Goal: Information Seeking & Learning: Learn about a topic

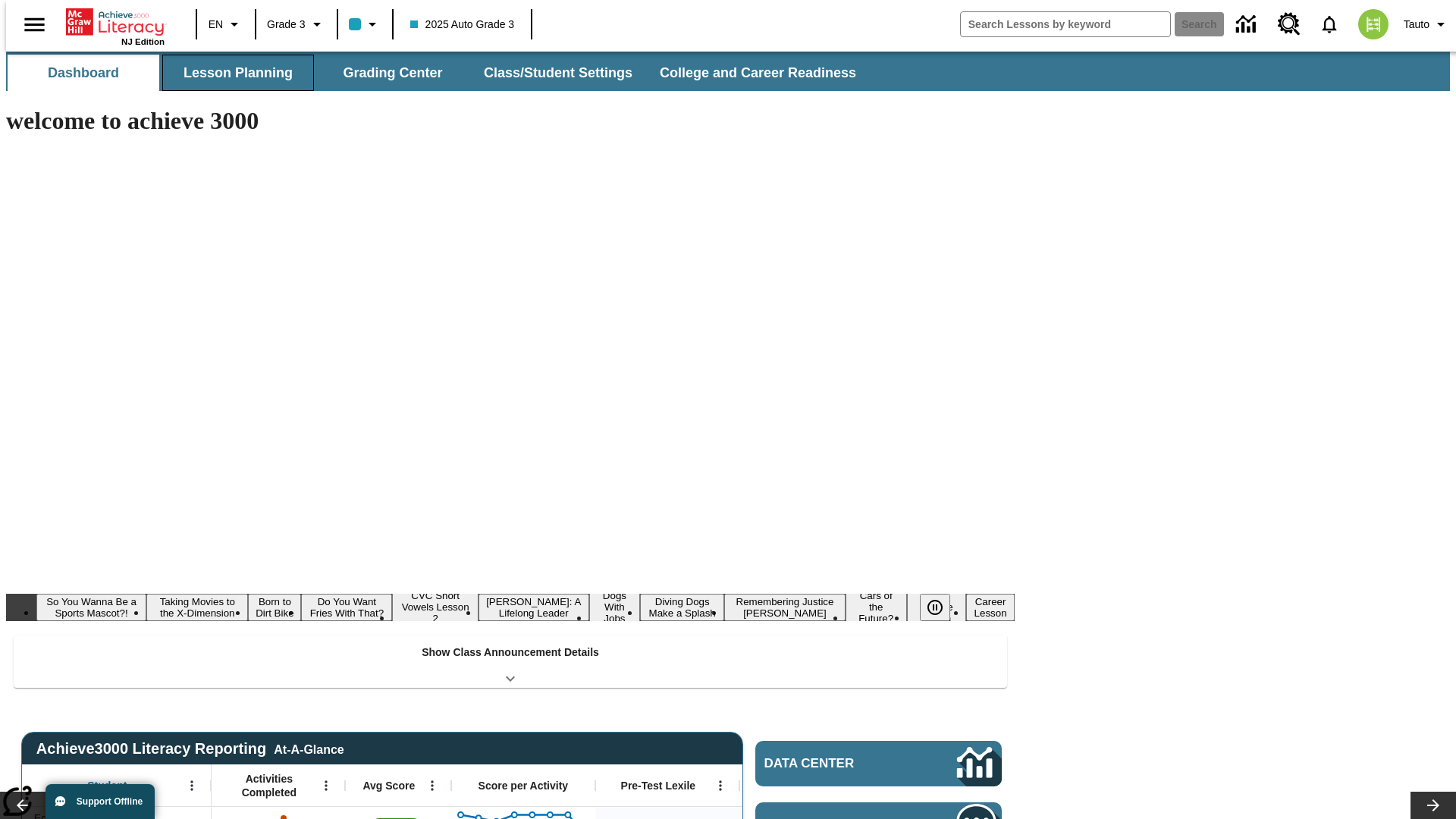
click at [232, 73] on button "Lesson Planning" at bounding box center [238, 73] width 152 height 36
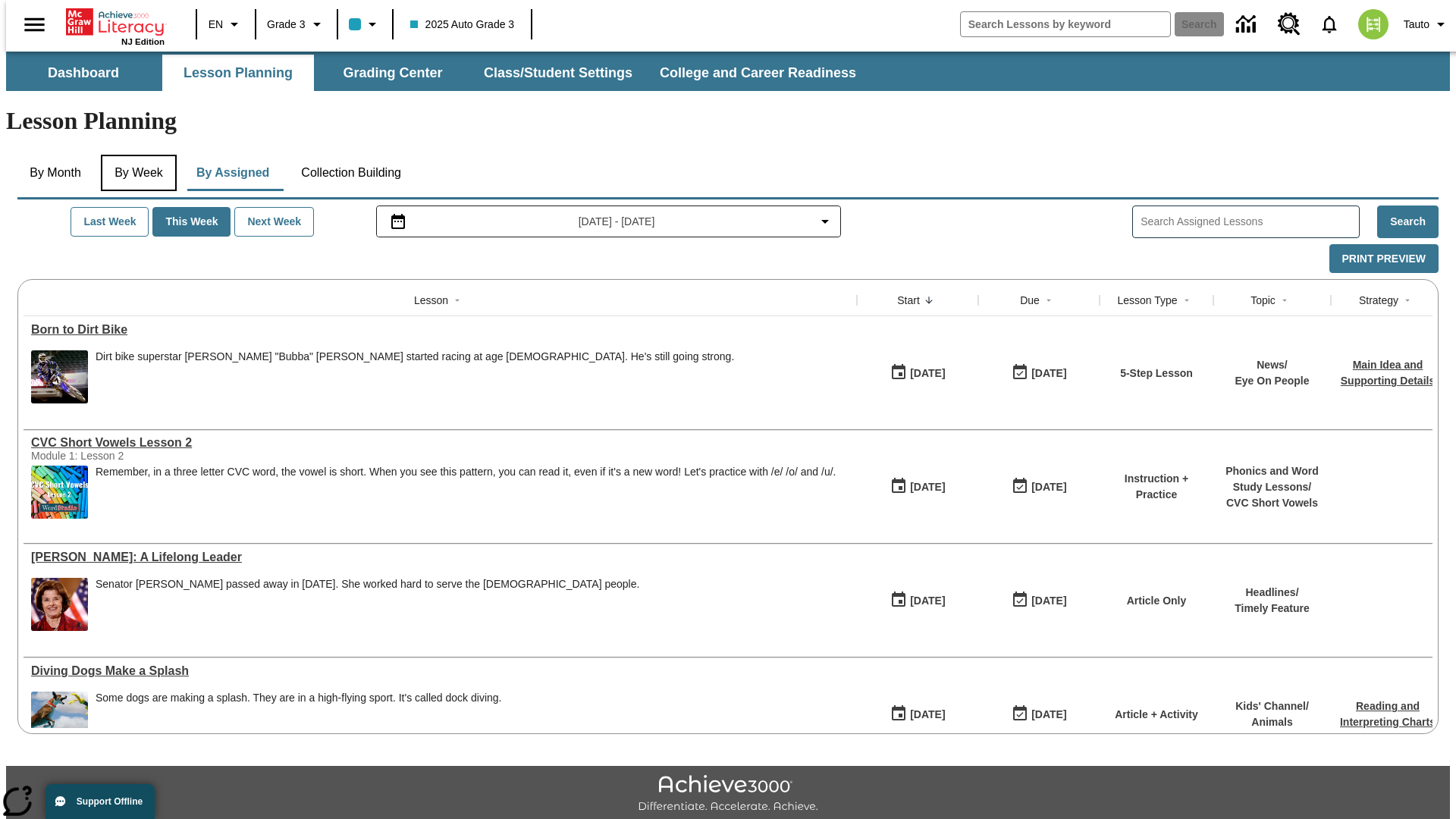
click at [136, 155] on button "By Week" at bounding box center [139, 173] width 76 height 36
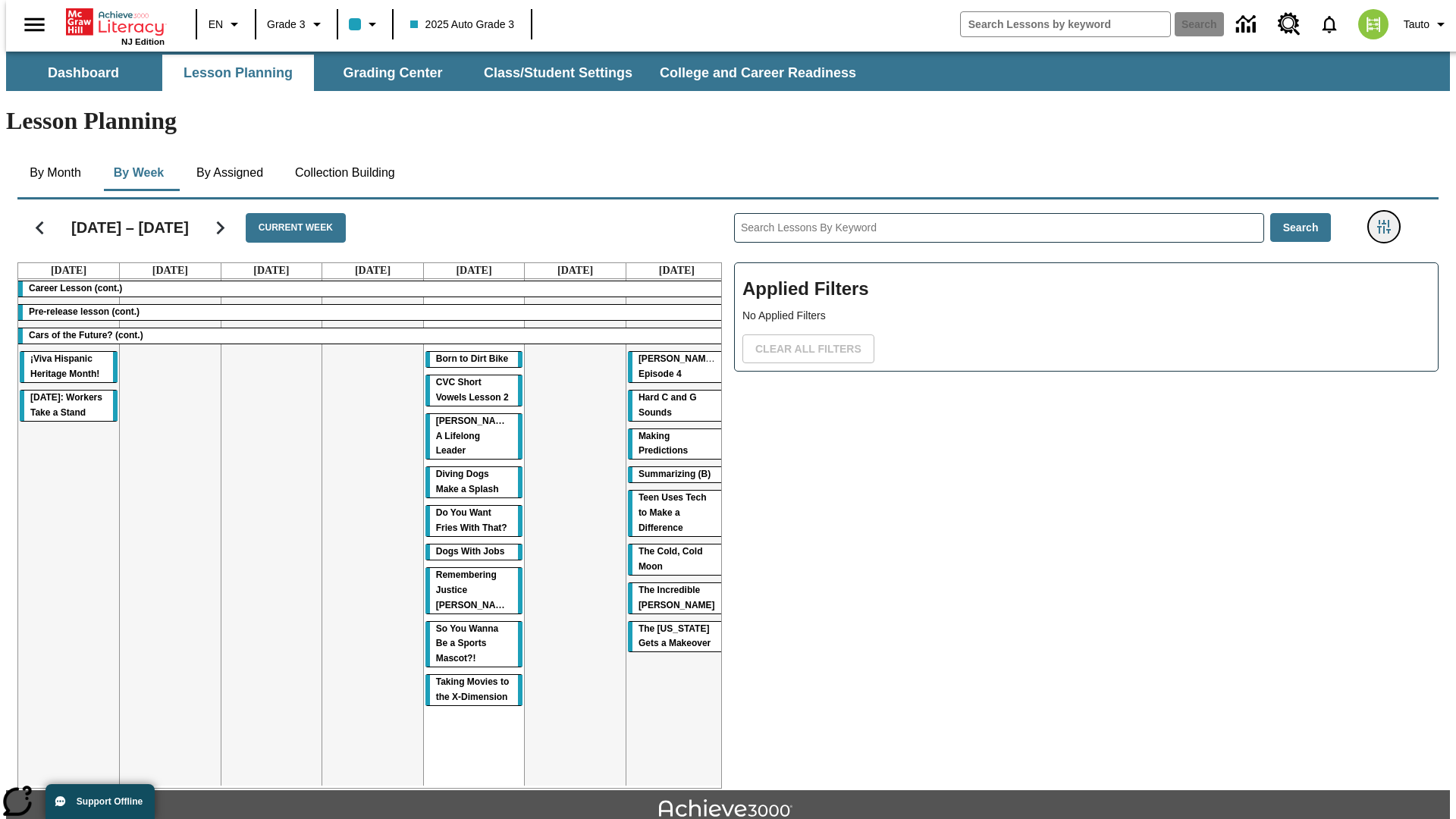
click at [1388, 219] on icon "Filters Side menu" at bounding box center [1384, 226] width 14 height 14
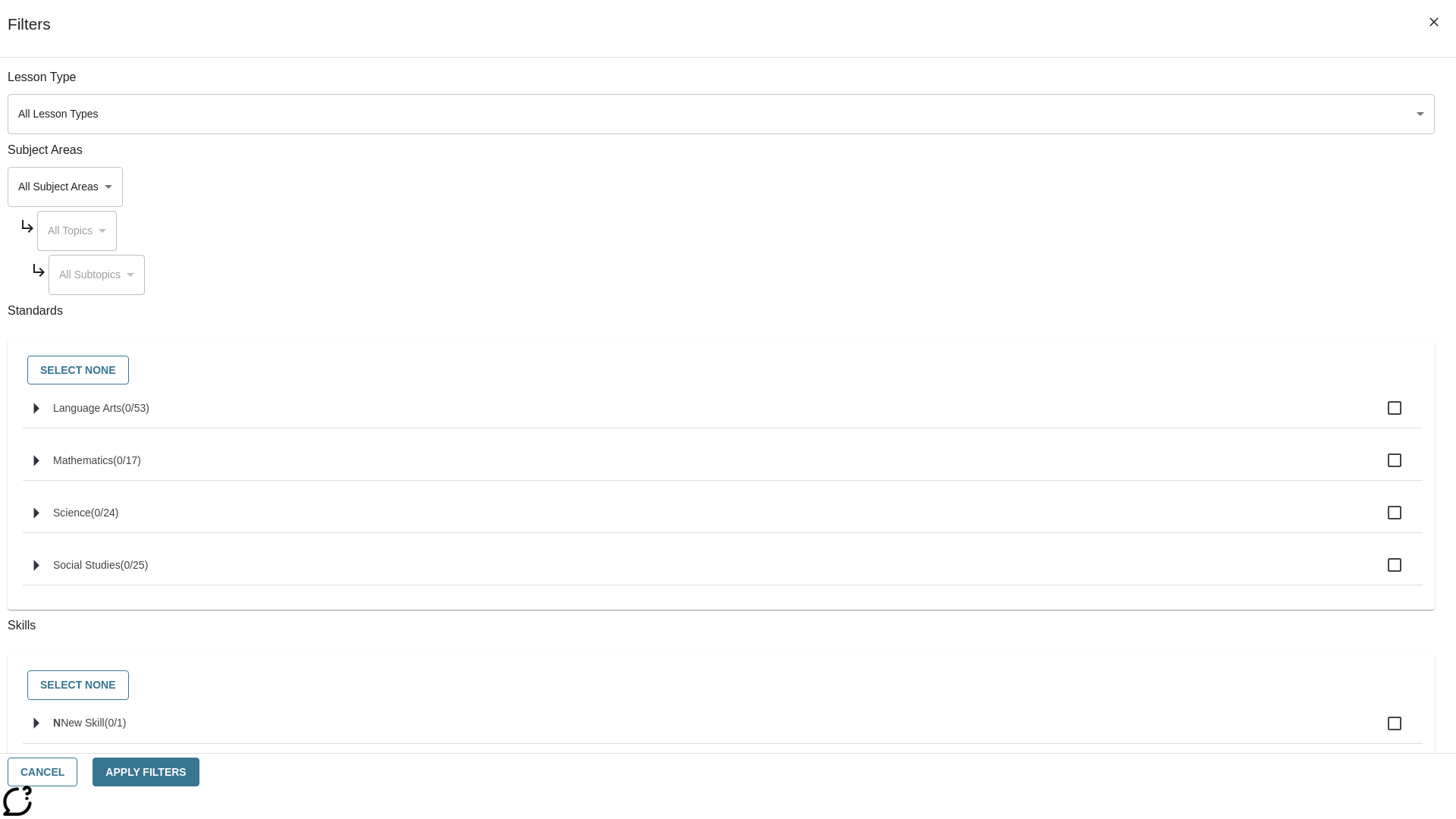
click at [1092, 187] on body "Skip to main content NJ Edition EN Grade 3 2025 Auto Grade 3 Search 0 Tauto Das…" at bounding box center [728, 470] width 1444 height 837
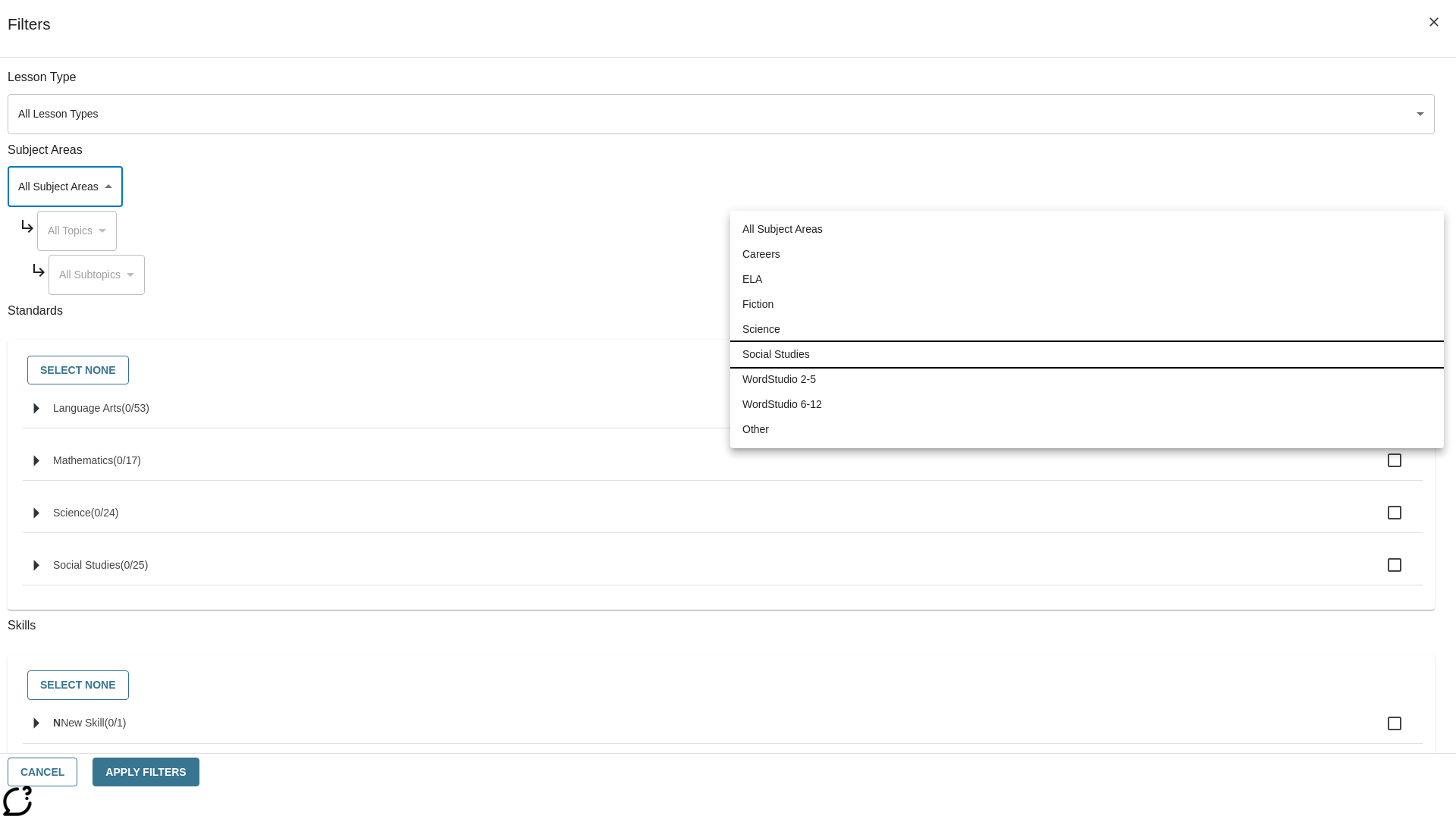
click at [1086, 354] on li "Social Studies" at bounding box center [1086, 354] width 713 height 25
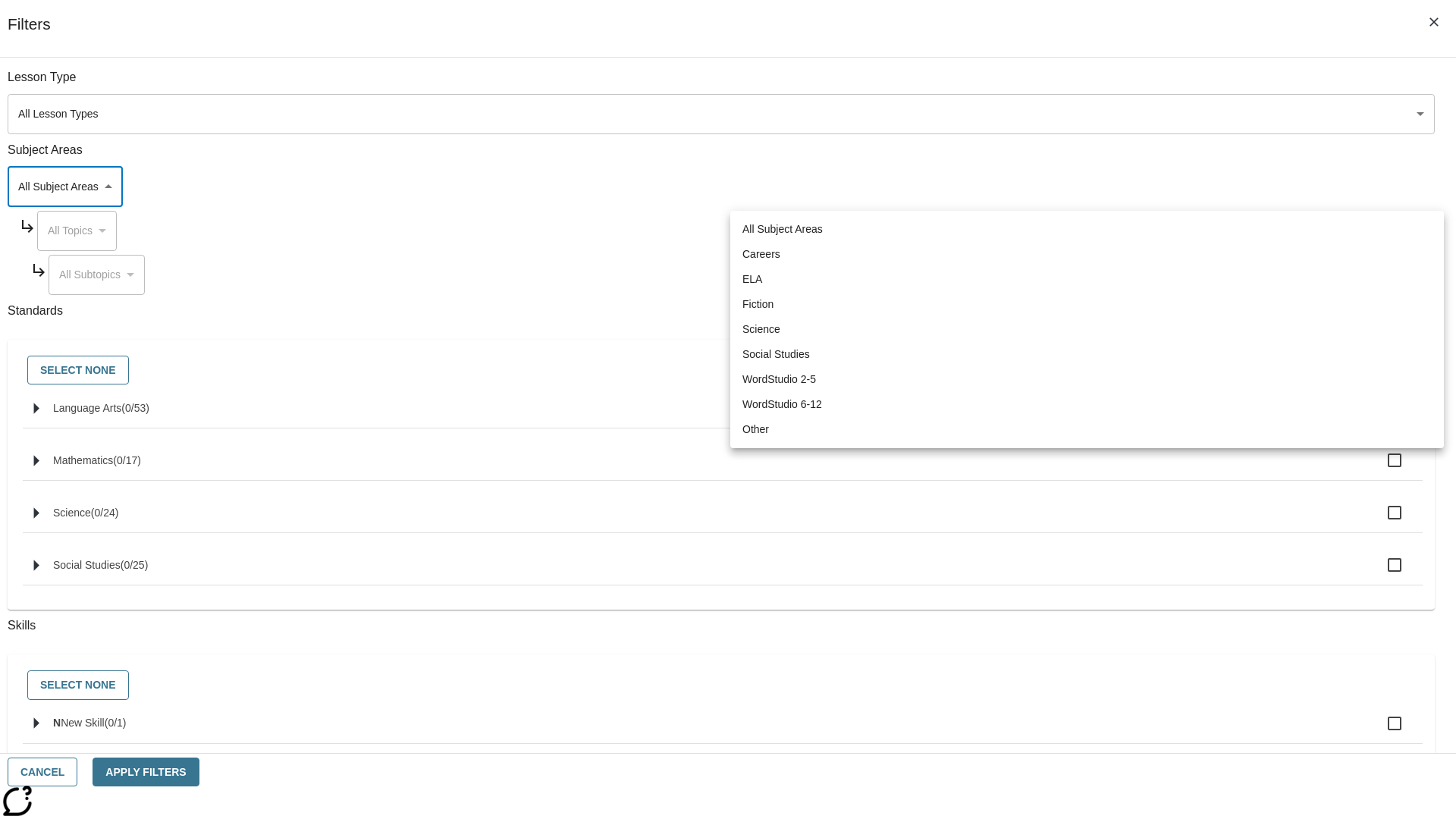
type input "3"
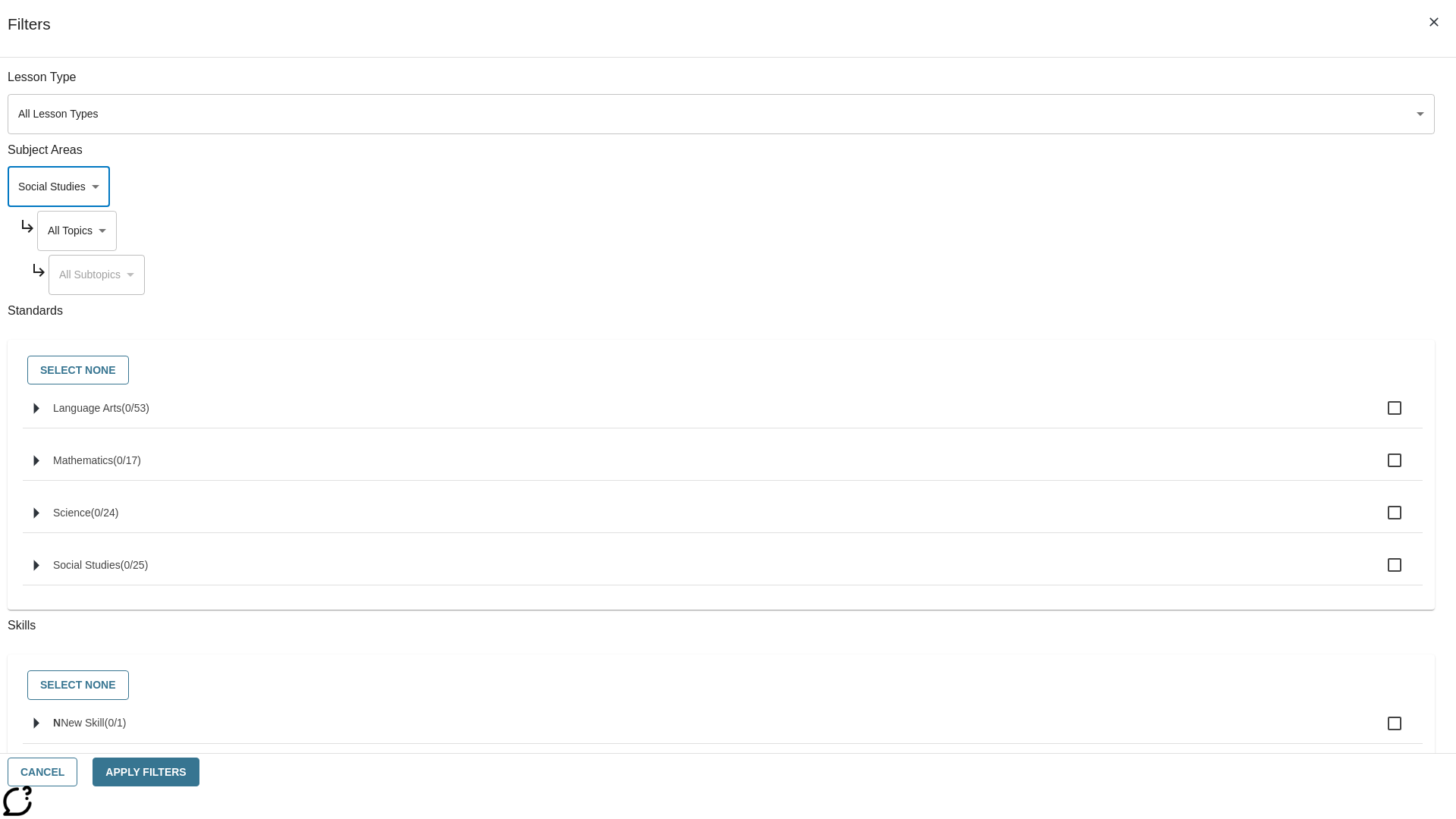
click at [1105, 230] on body "Skip to main content NJ Edition EN Grade 3 2025 Auto Grade 3 Search 0 Tauto Das…" at bounding box center [728, 470] width 1444 height 837
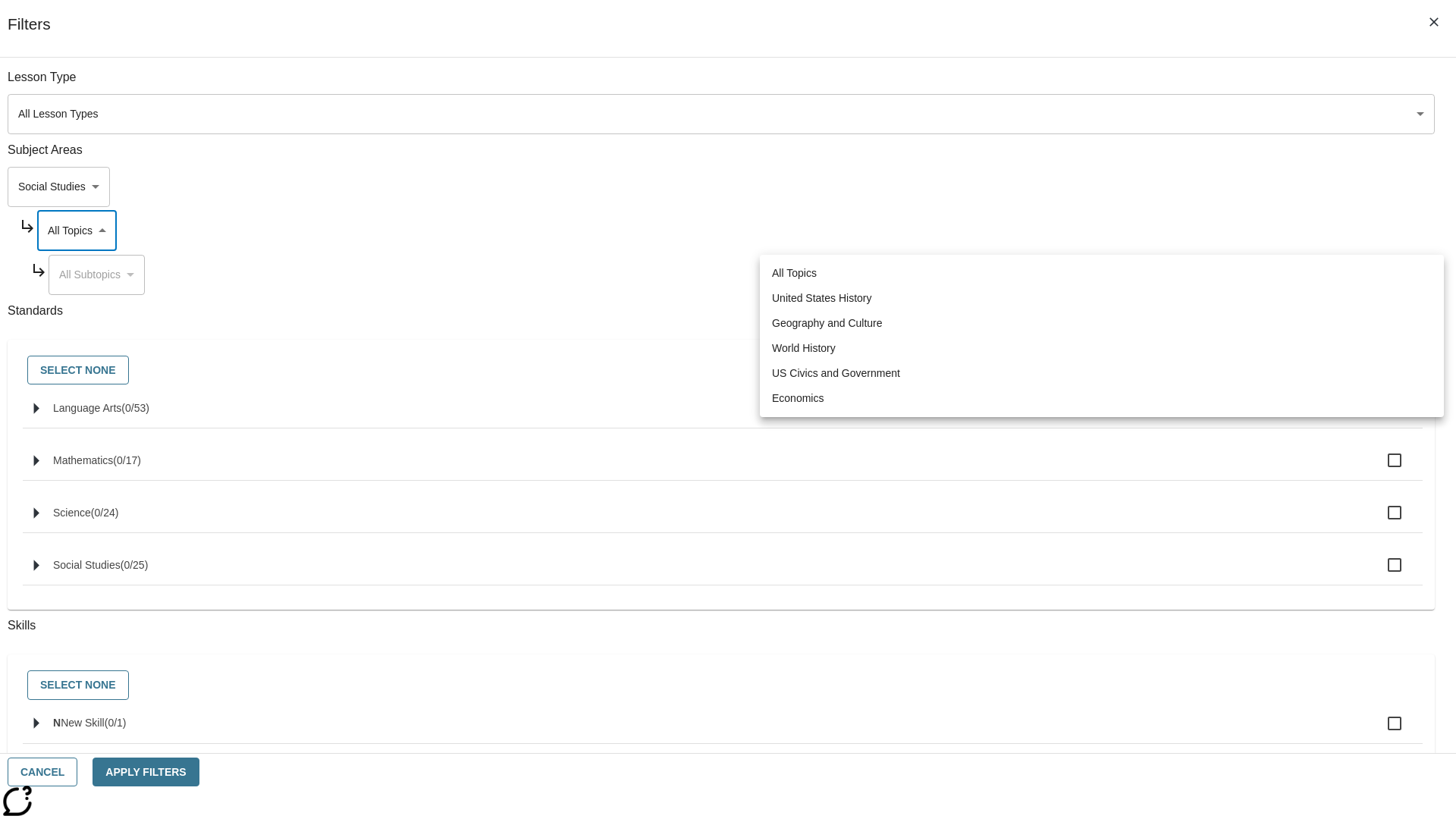
scroll to position [0, 1]
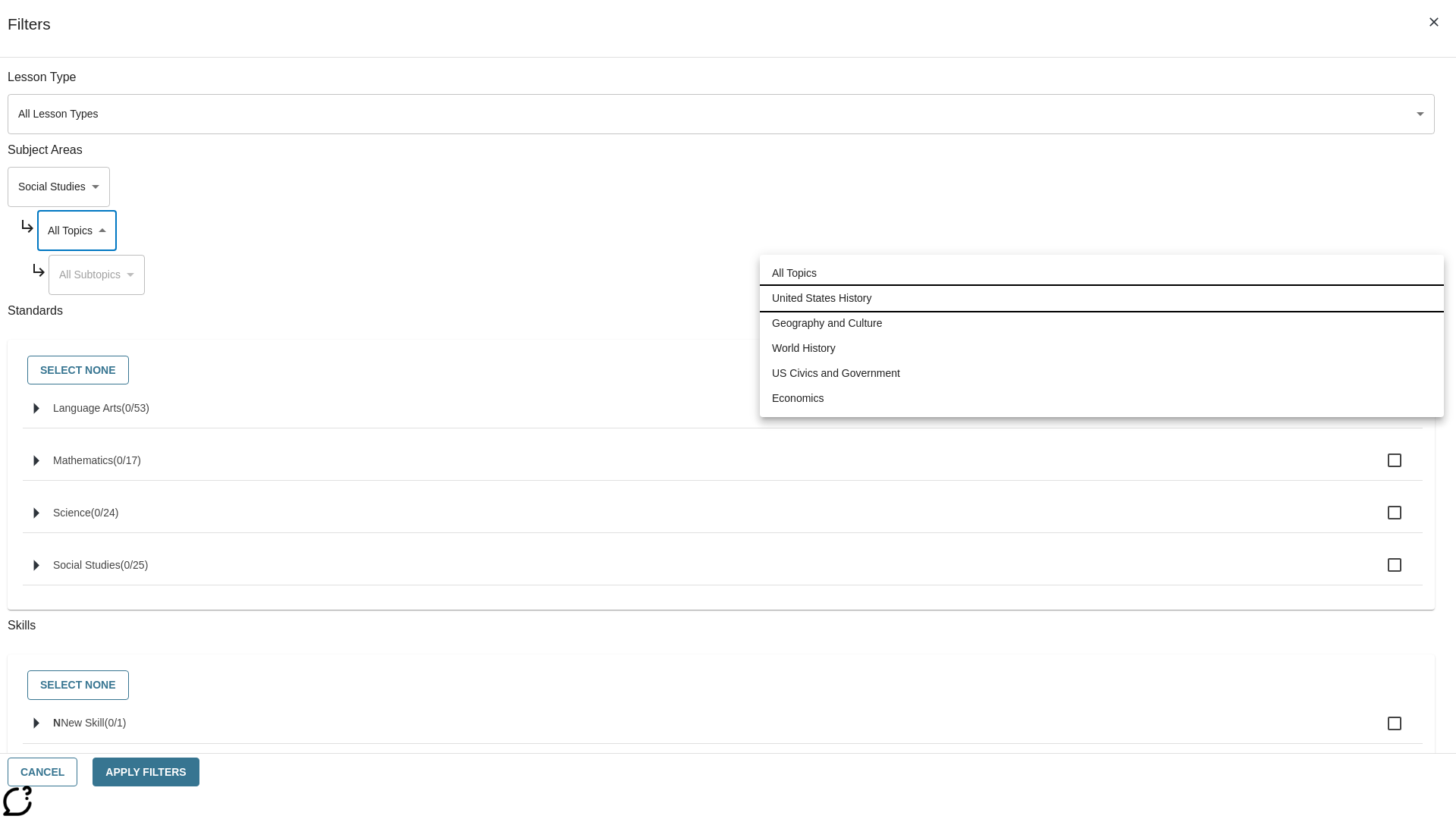
click at [1102, 298] on li "United States History" at bounding box center [1102, 298] width 684 height 25
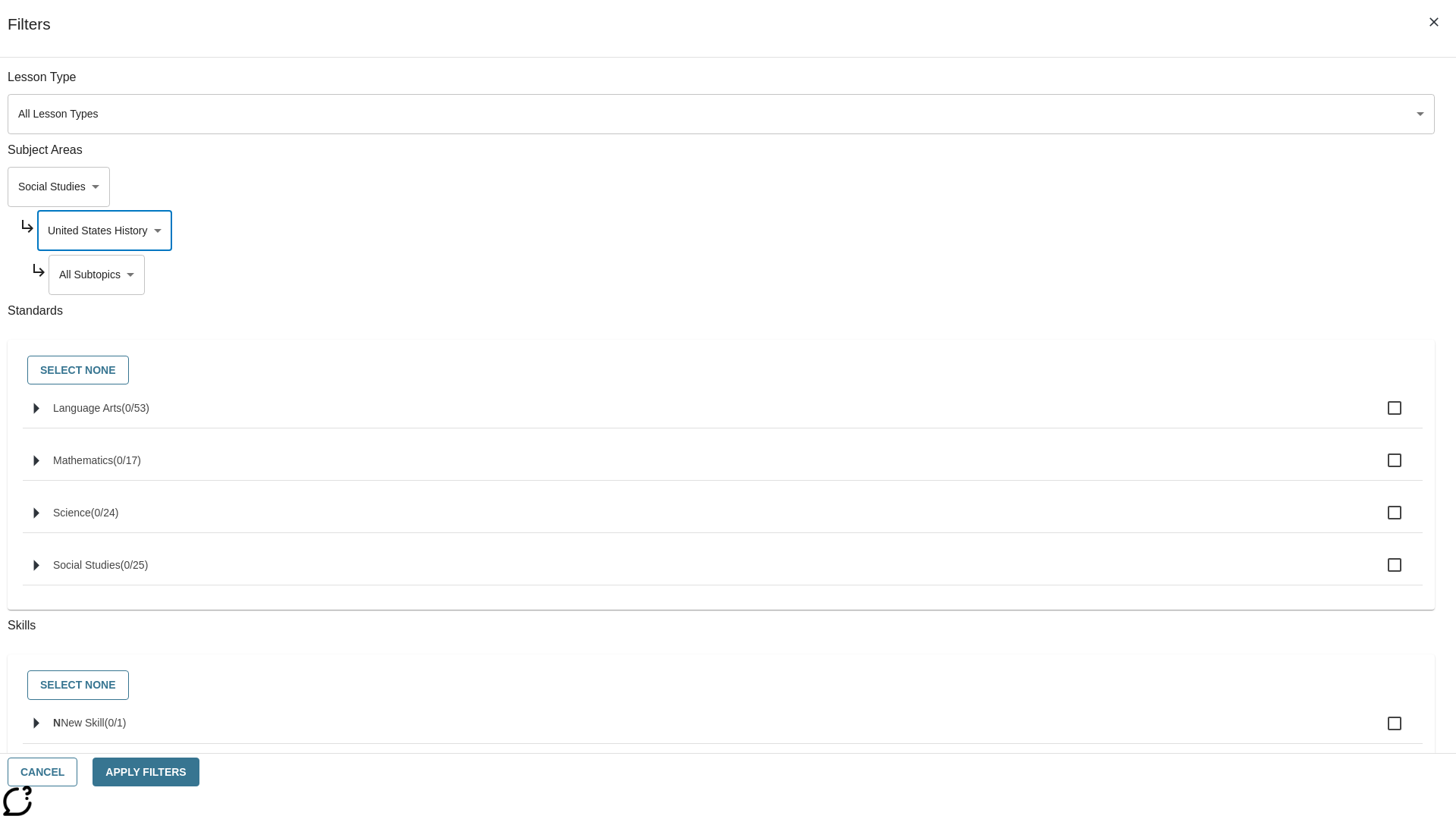
click at [1112, 274] on body "Skip to main content NJ Edition EN Grade 3 2025 Auto Grade 3 Search 0 Tauto Das…" at bounding box center [728, 470] width 1444 height 837
click at [1105, 230] on body "Skip to main content NJ Edition EN Grade 3 2025 Auto Grade 3 Search 0 Tauto Das…" at bounding box center [728, 470] width 1444 height 837
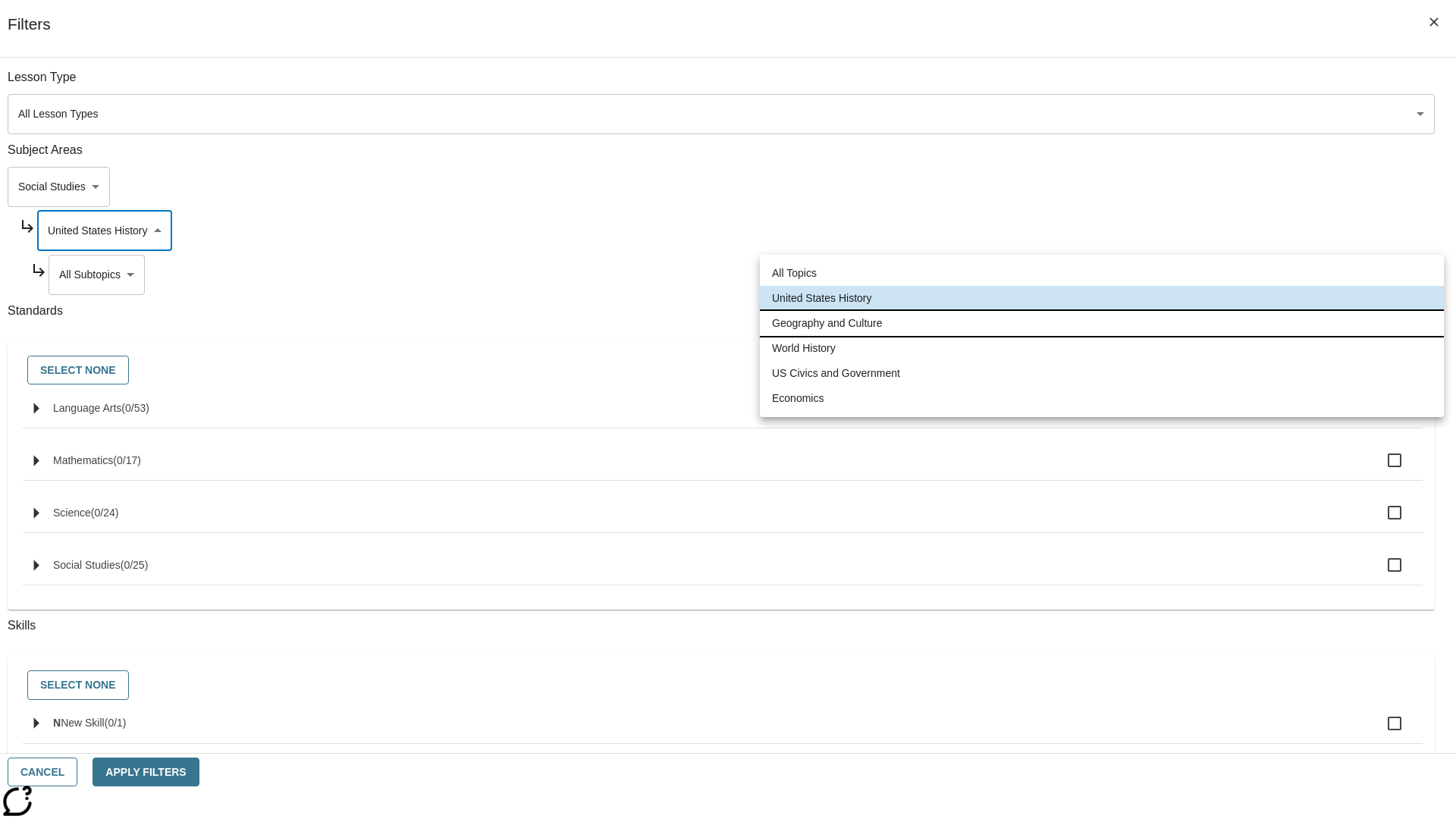
click at [1102, 323] on li "Geography and Culture" at bounding box center [1102, 323] width 684 height 25
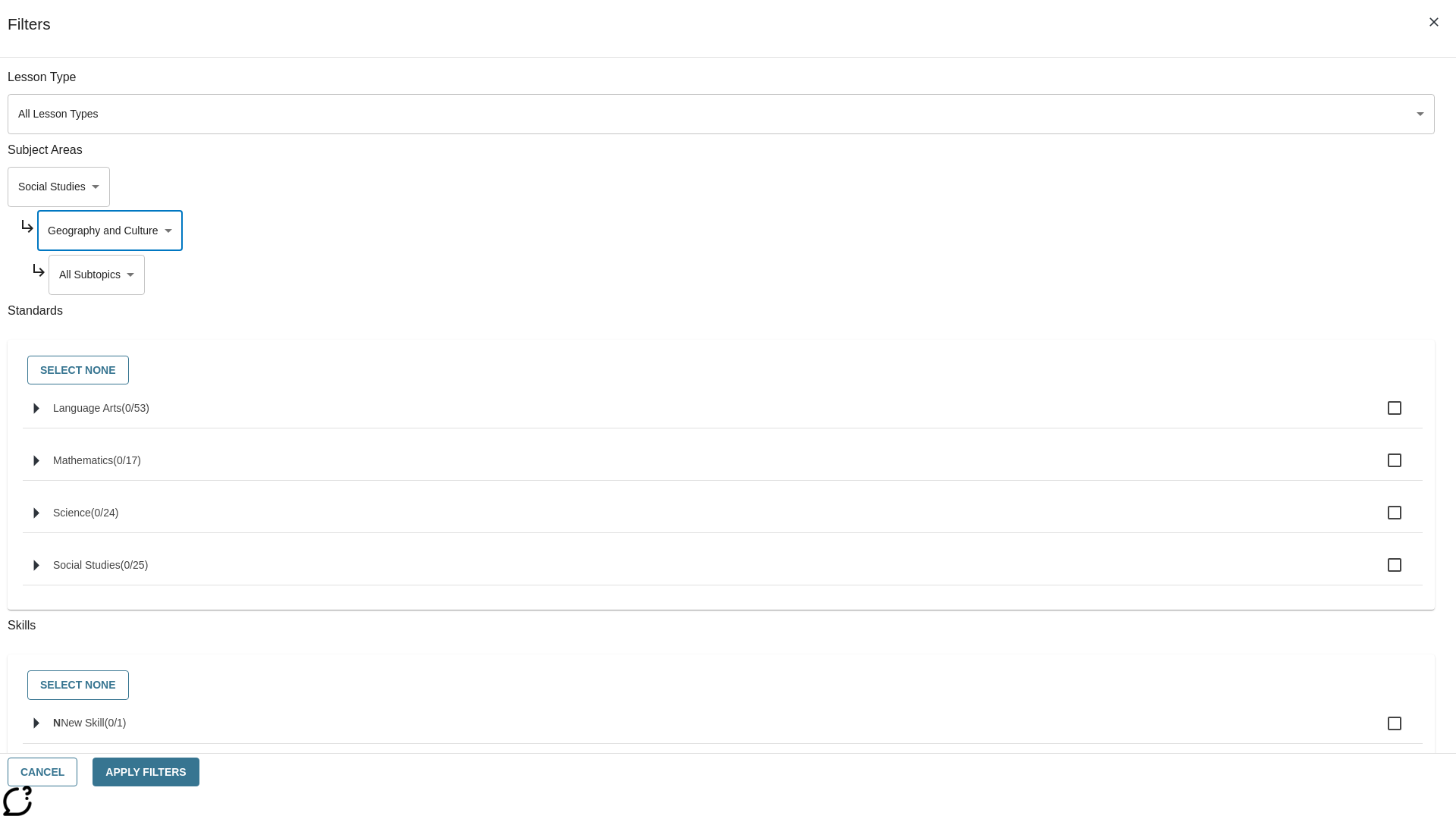
click at [1112, 85] on body "Skip to main content NJ Edition EN Grade 3 2025 Auto Grade 3 Search 0 Tauto Das…" at bounding box center [728, 470] width 1444 height 837
click at [1105, 85] on body "Skip to main content NJ Edition EN Grade 3 2025 Auto Grade 3 Search 0 Tauto Das…" at bounding box center [728, 470] width 1444 height 837
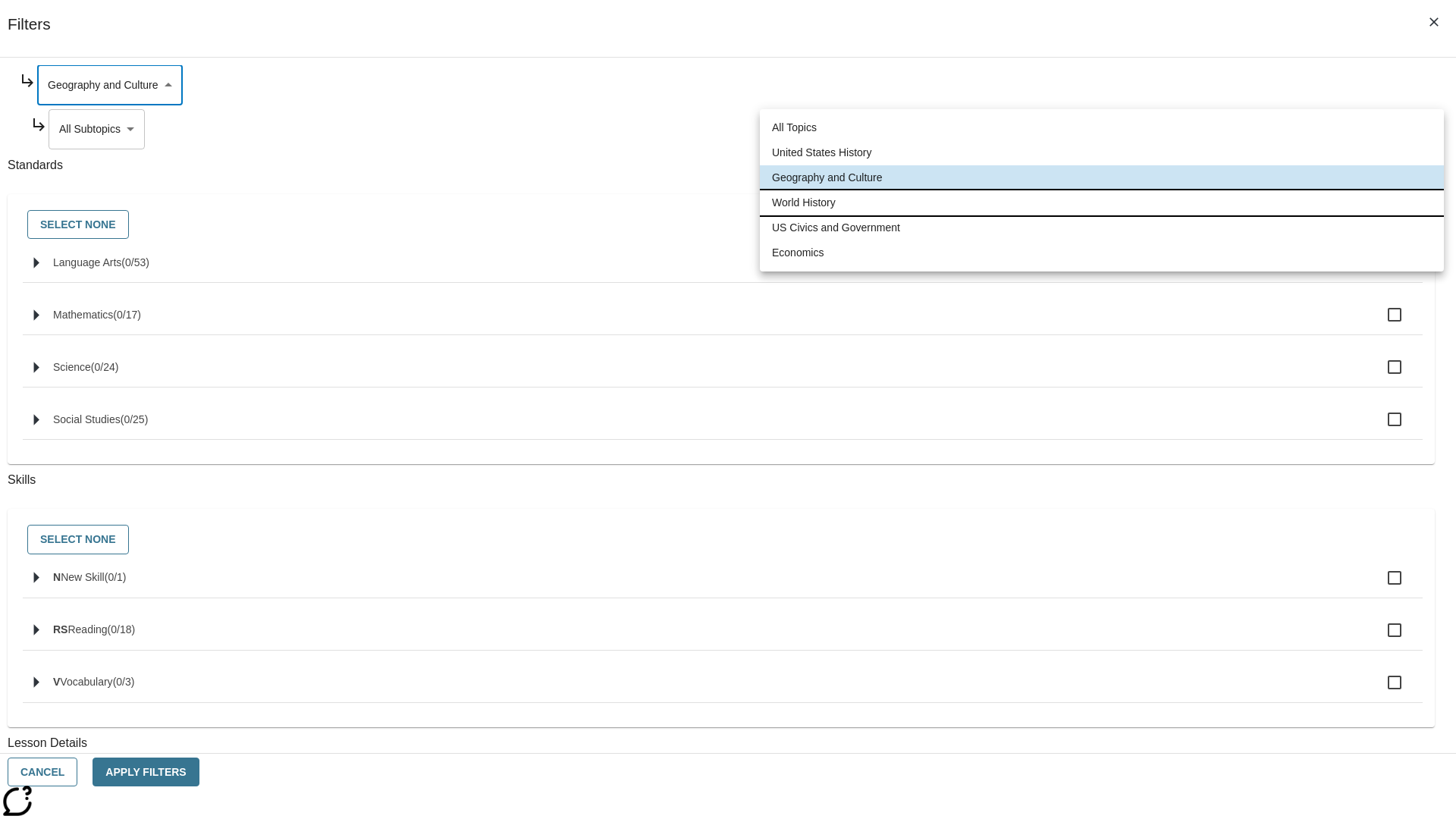
click at [1102, 203] on li "World History" at bounding box center [1102, 203] width 684 height 25
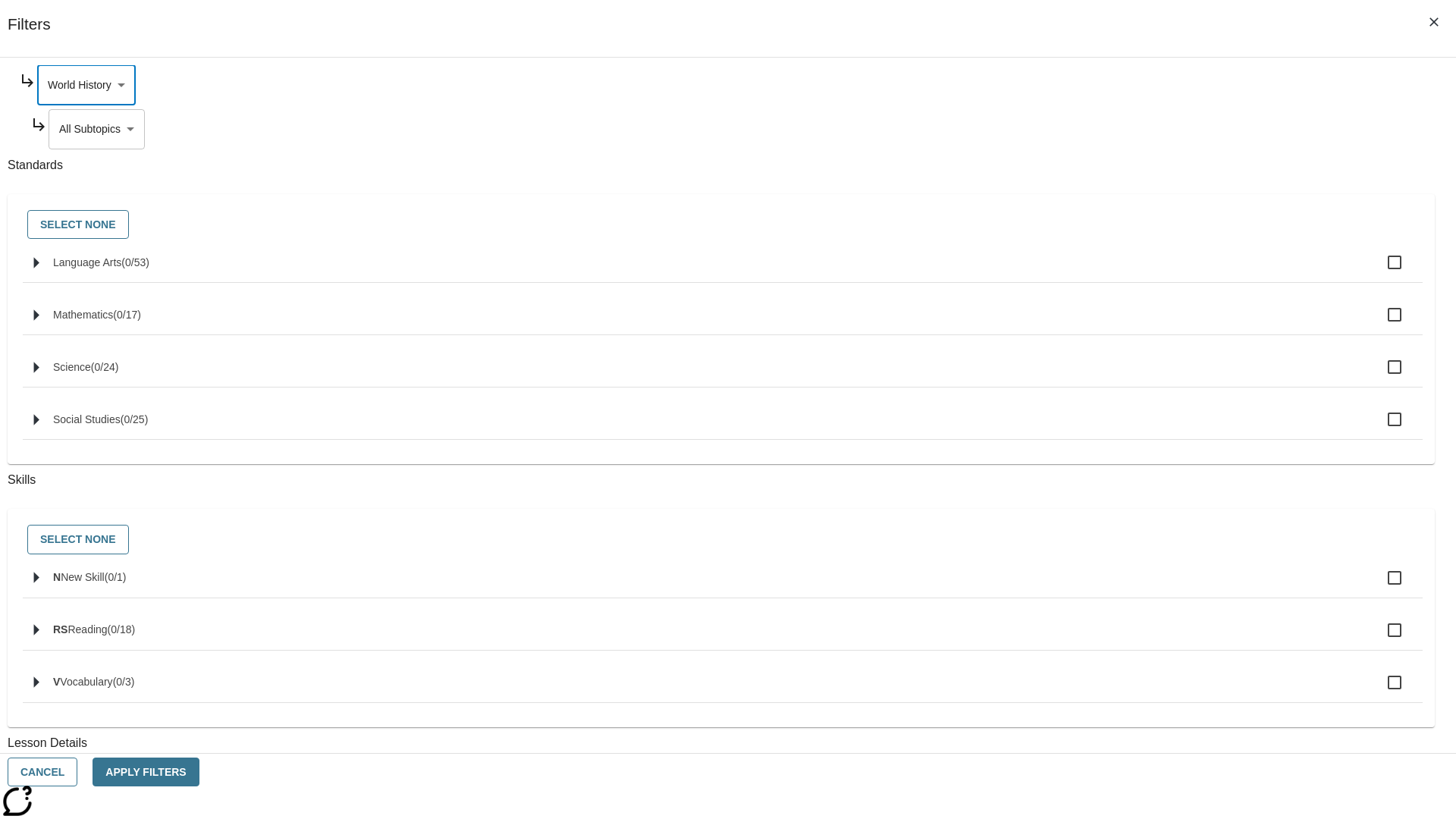
click at [1112, 274] on body "Skip to main content NJ Edition EN Grade 3 2025 Auto Grade 3 Search 0 Tauto Das…" at bounding box center [728, 470] width 1444 height 837
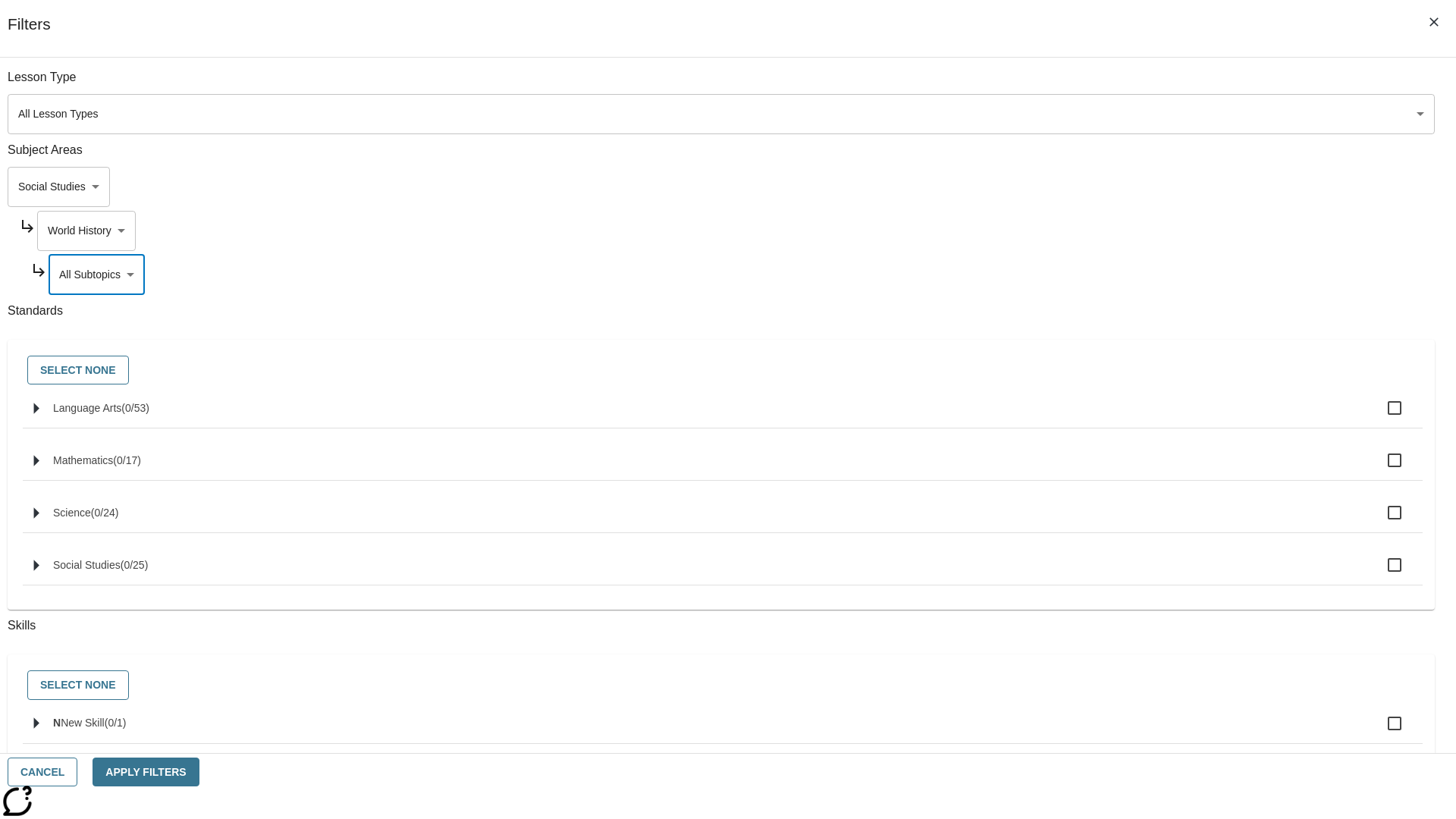
scroll to position [0, 1]
click at [1105, 85] on body "Skip to main content NJ Edition EN Grade 3 2025 Auto Grade 3 Search 0 Tauto Das…" at bounding box center [728, 470] width 1444 height 837
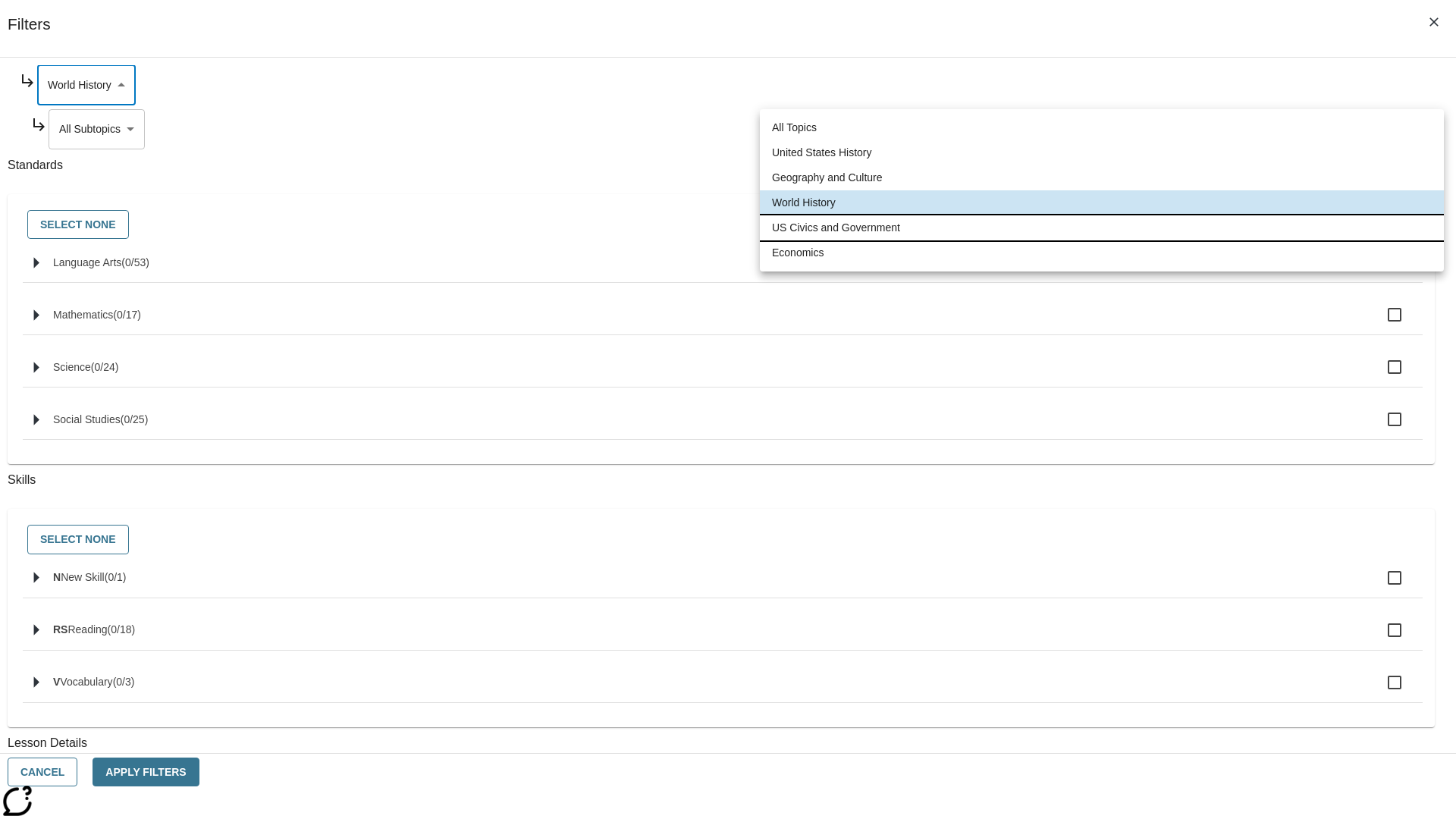
click at [1102, 227] on li "US Civics and Government" at bounding box center [1102, 227] width 684 height 25
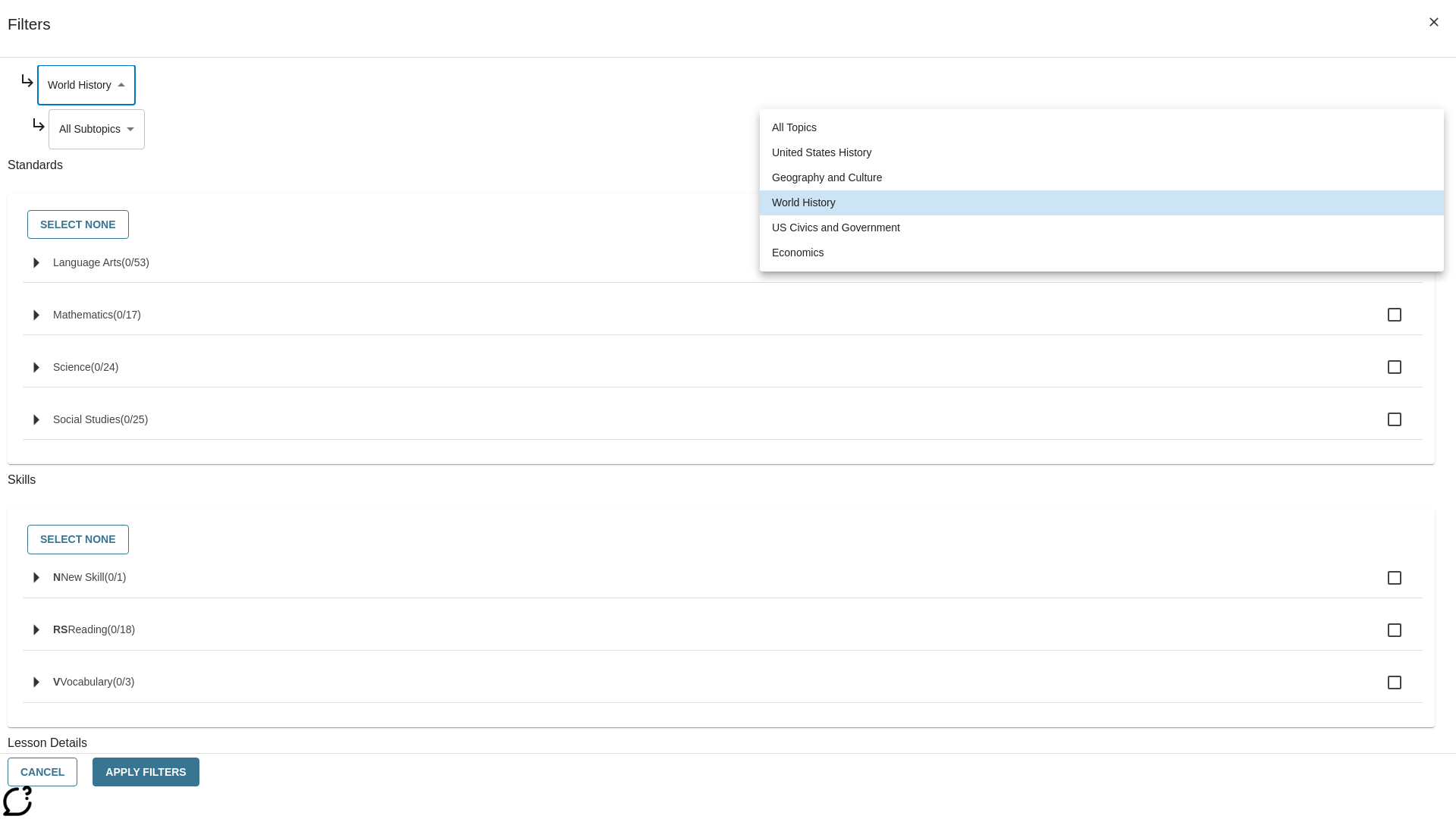
type input "194"
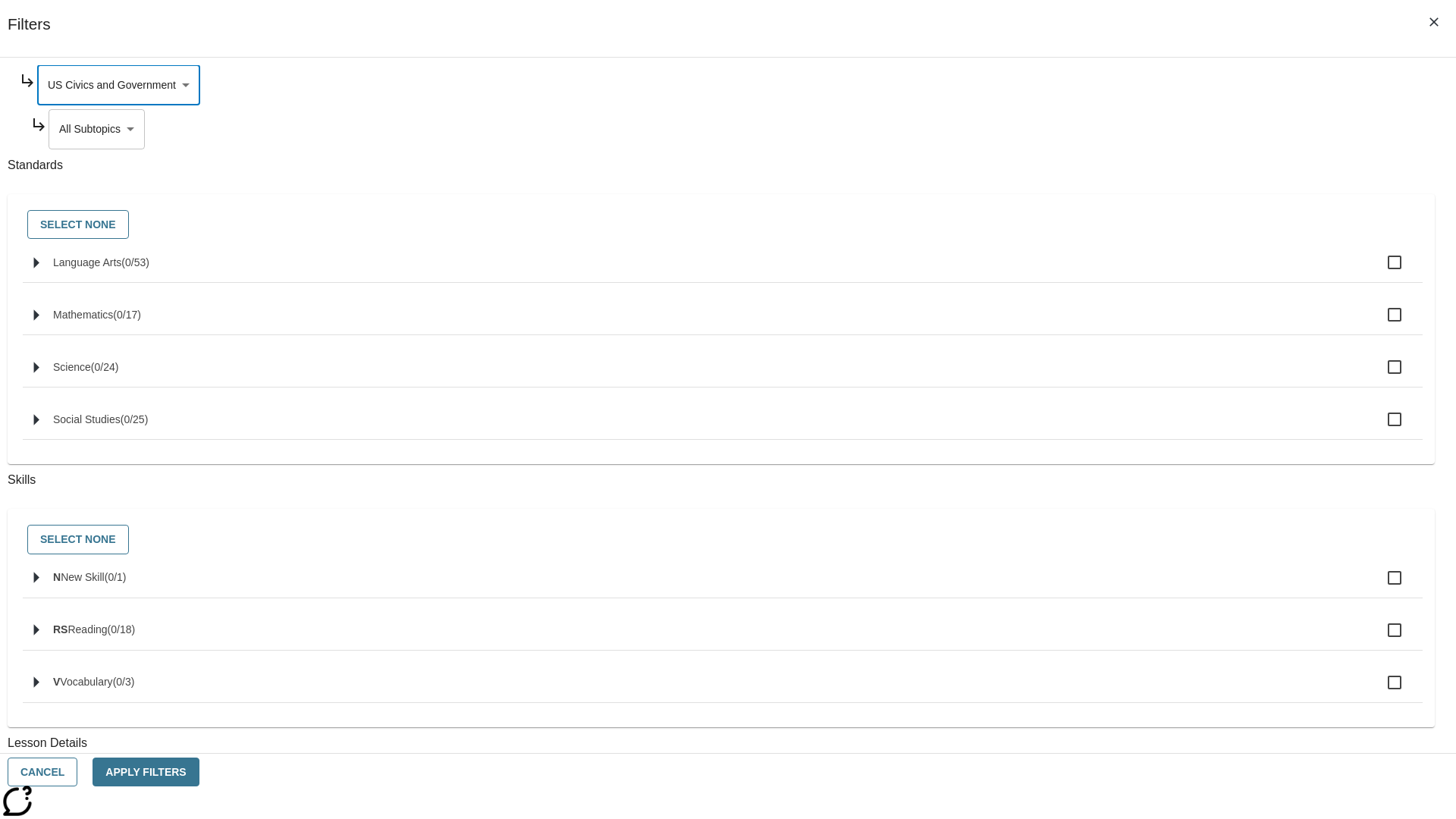
scroll to position [0, 1]
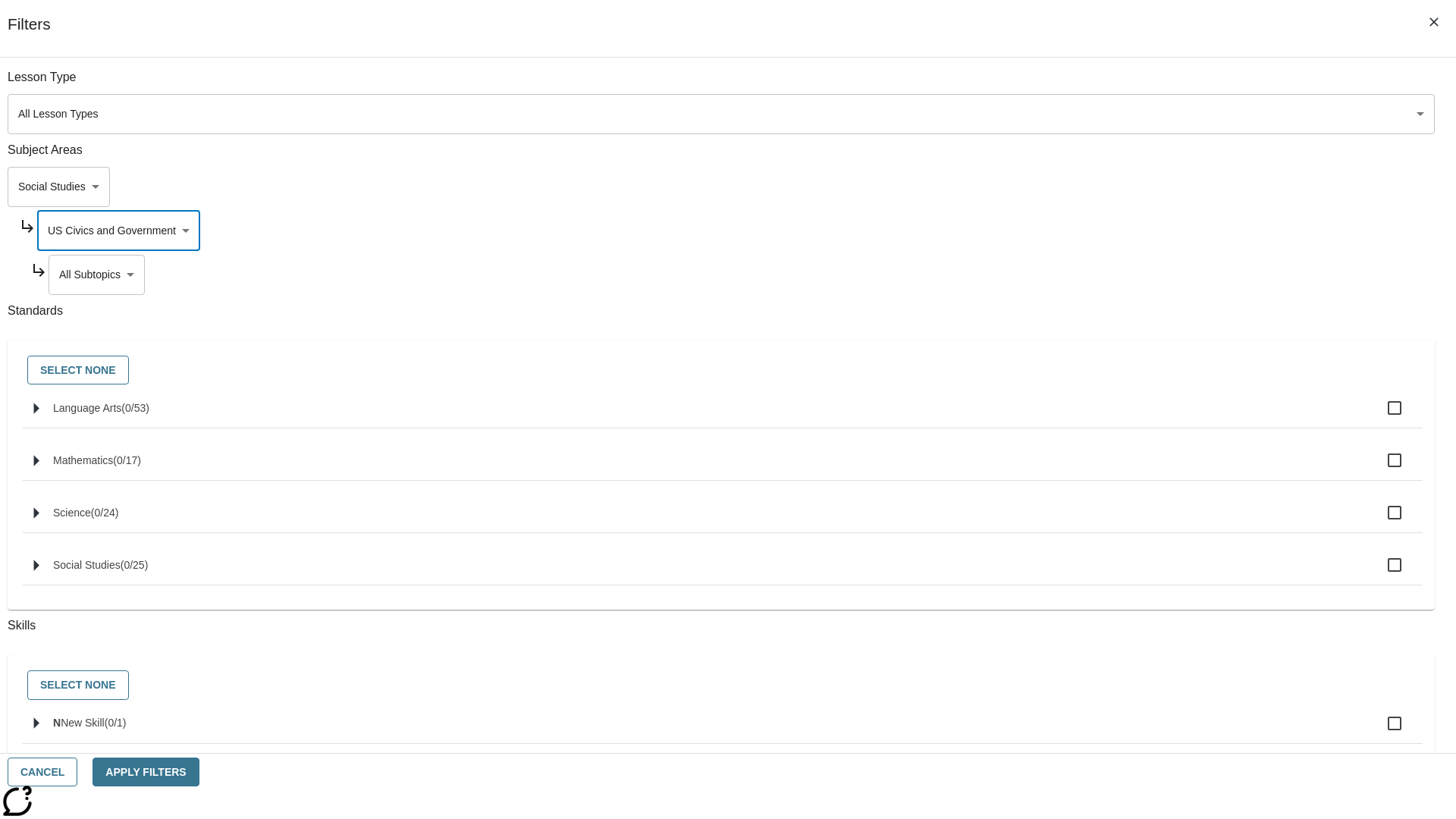
click at [1112, 85] on body "Skip to main content NJ Edition EN Grade 3 2025 Auto Grade 3 Search 0 Tauto Das…" at bounding box center [728, 470] width 1444 height 837
click at [1105, 85] on body "Skip to main content NJ Edition EN Grade 3 2025 Auto Grade 3 Search 0 Tauto Das…" at bounding box center [728, 470] width 1444 height 837
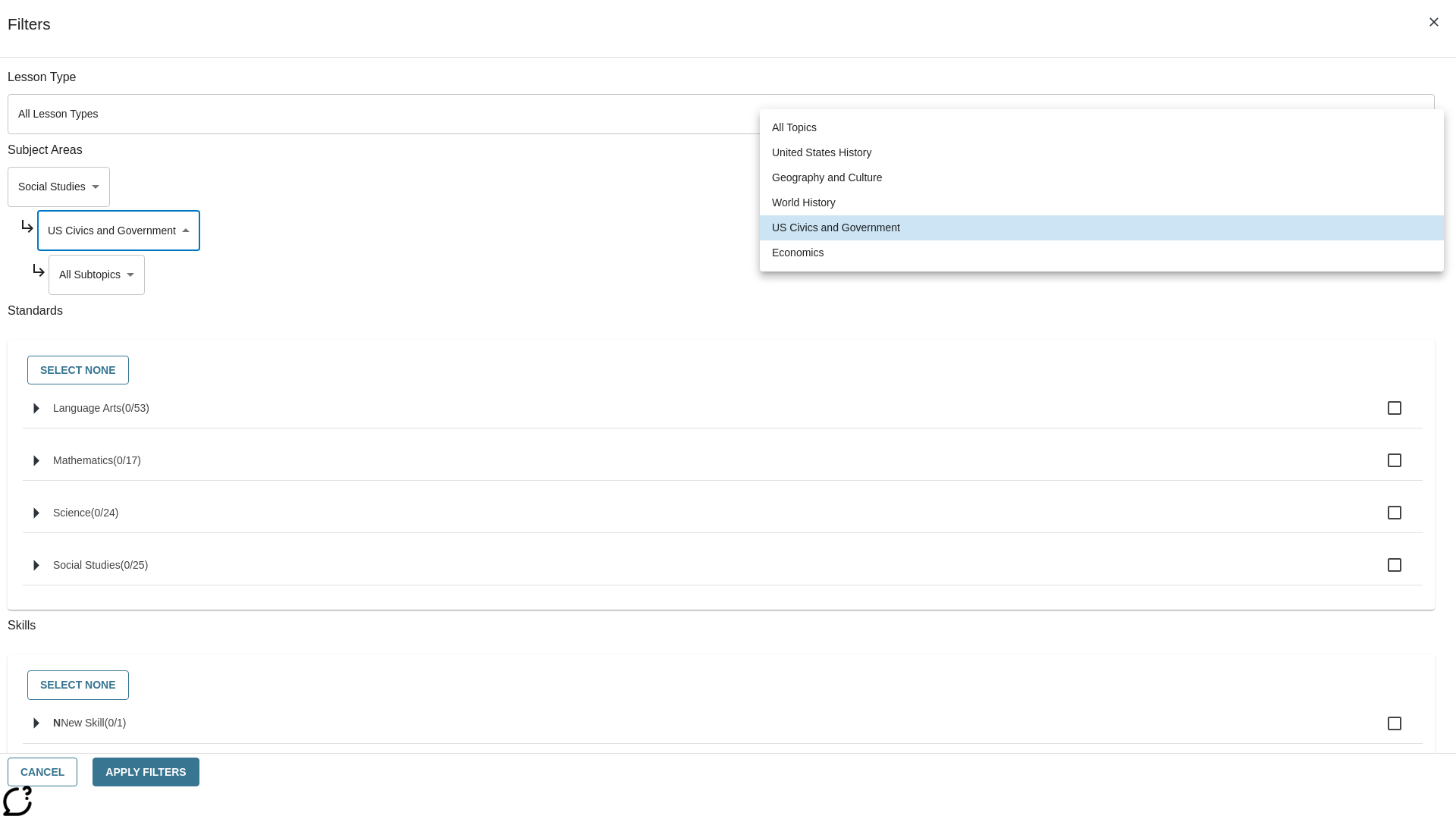
scroll to position [146, 1]
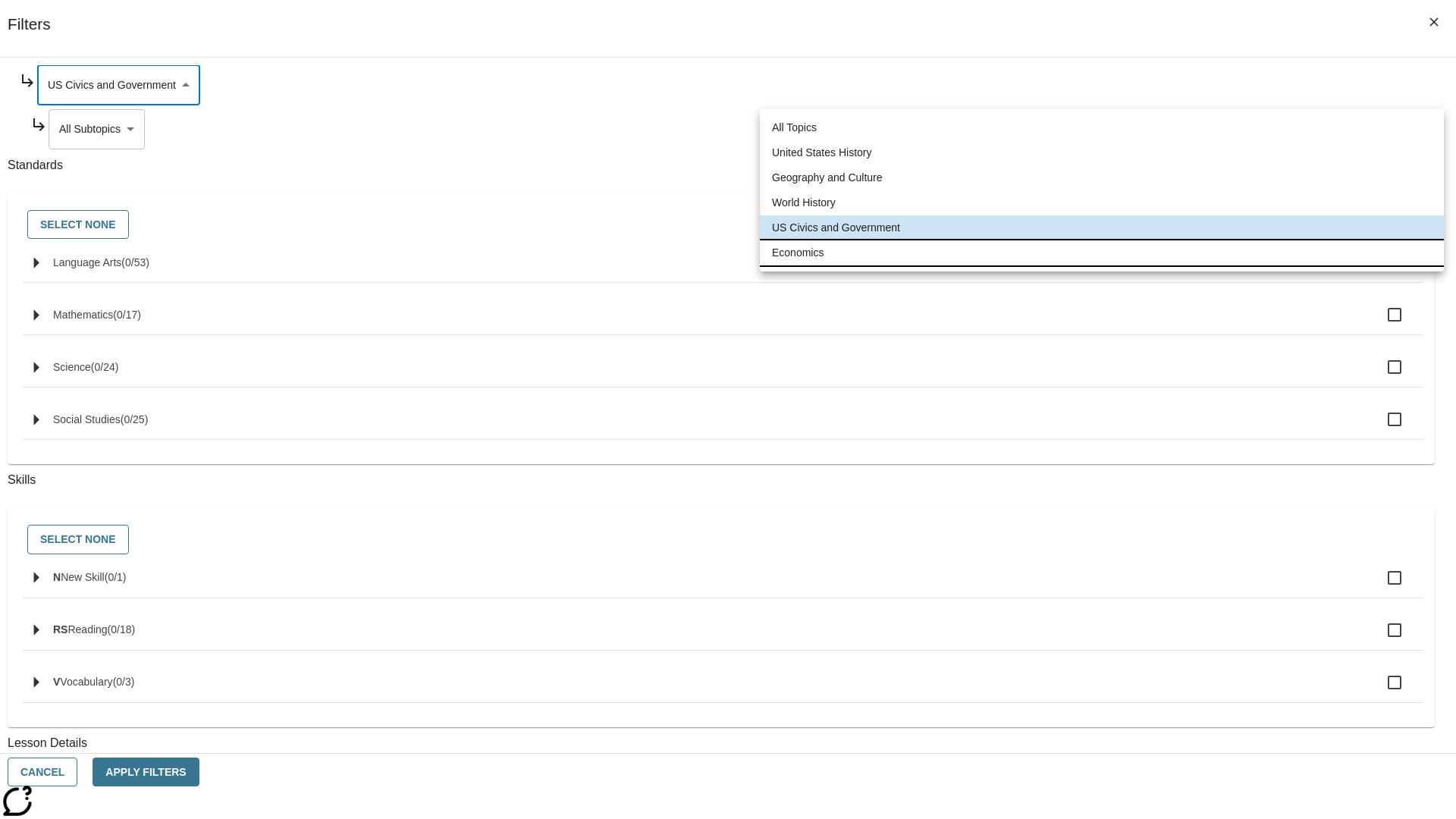
click at [1102, 252] on li "Economics" at bounding box center [1102, 252] width 684 height 25
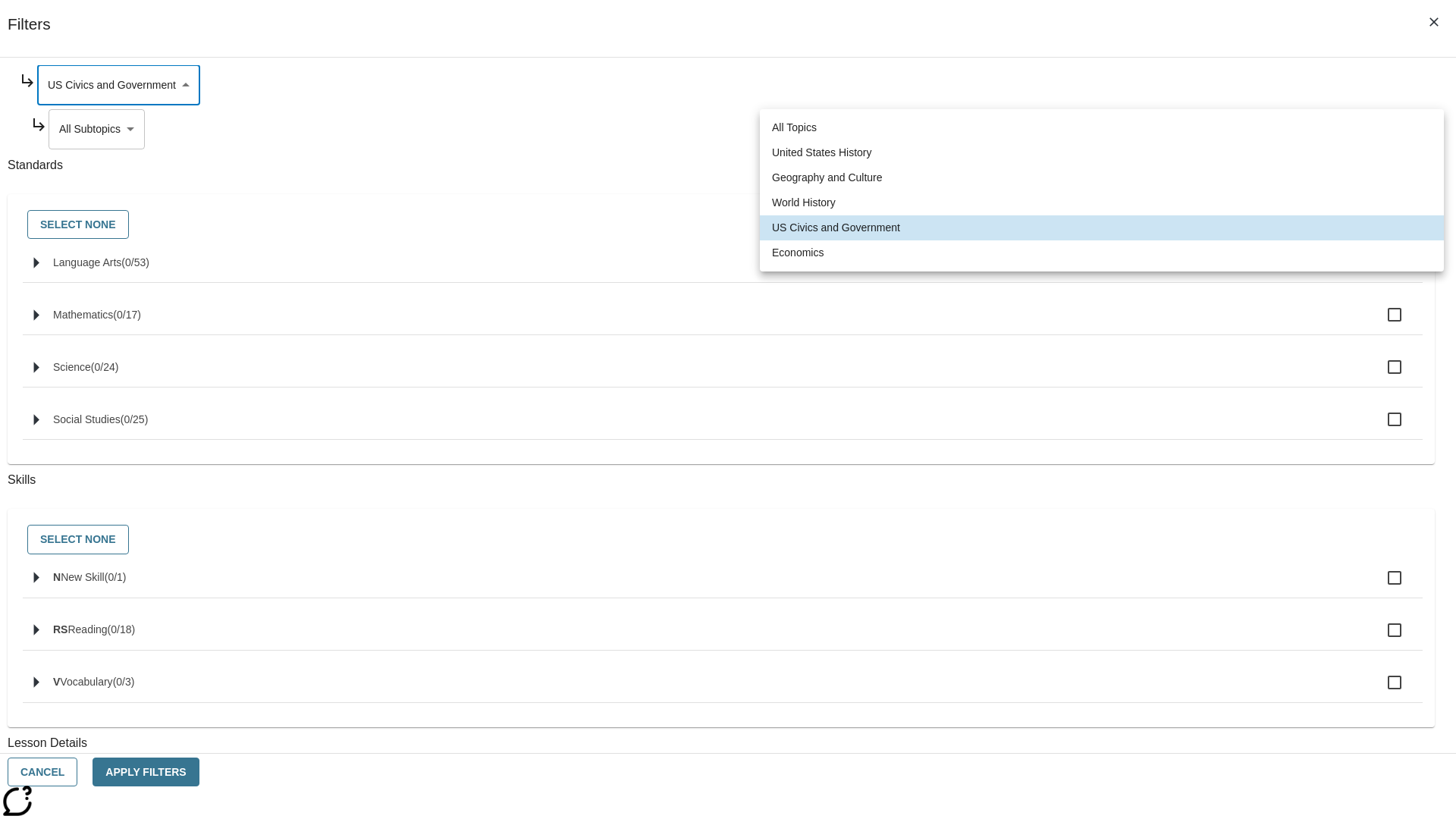
type input "195"
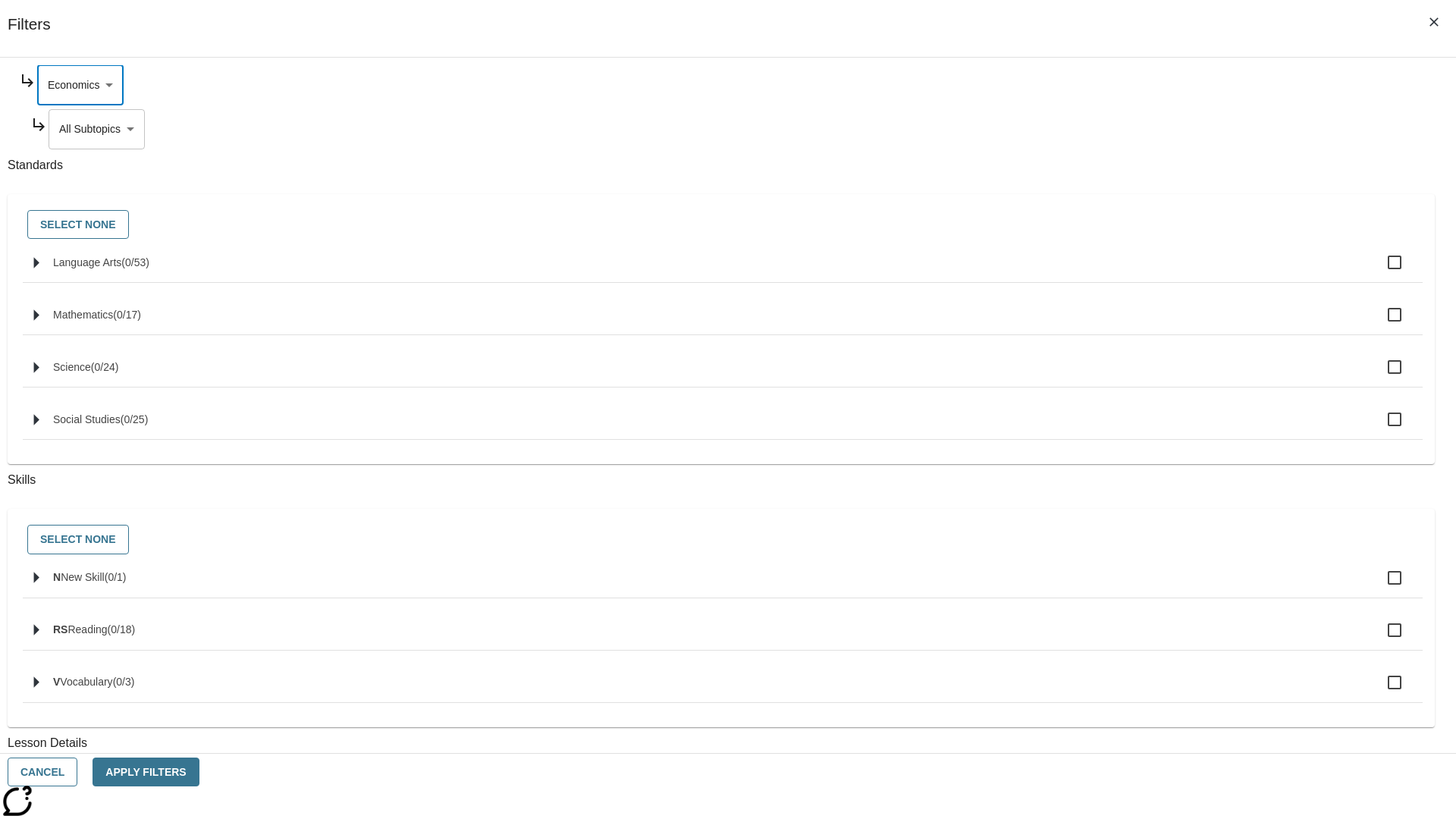
click at [1112, 274] on body "Skip to main content NJ Edition EN Grade 3 2025 Auto Grade 3 Search 0 Tauto Das…" at bounding box center [728, 470] width 1444 height 837
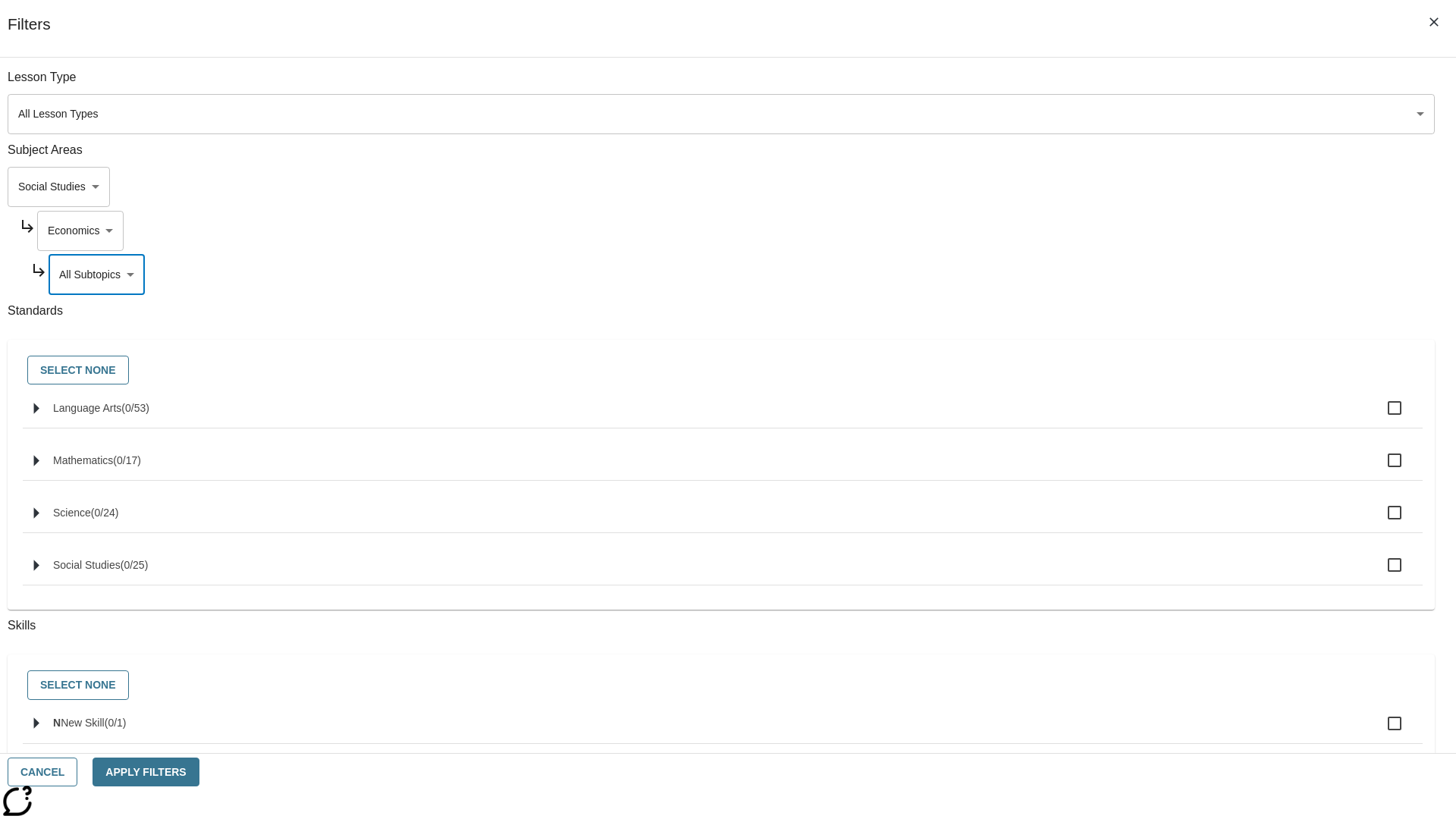
click at [1091, 85] on body "Skip to main content NJ Edition EN Grade 3 2025 Auto Grade 3 Search 0 Tauto Das…" at bounding box center [728, 470] width 1444 height 837
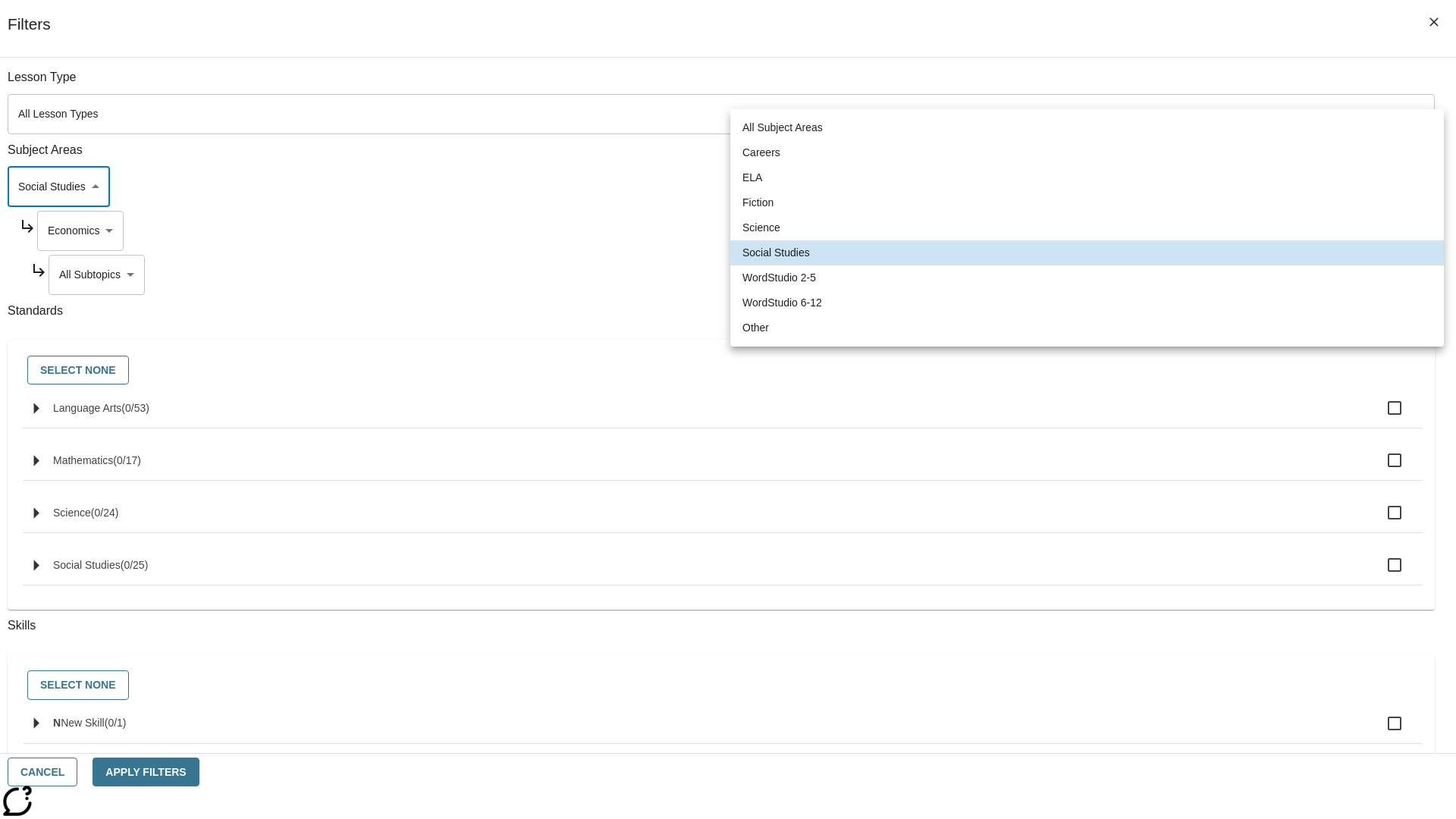
scroll to position [102, 1]
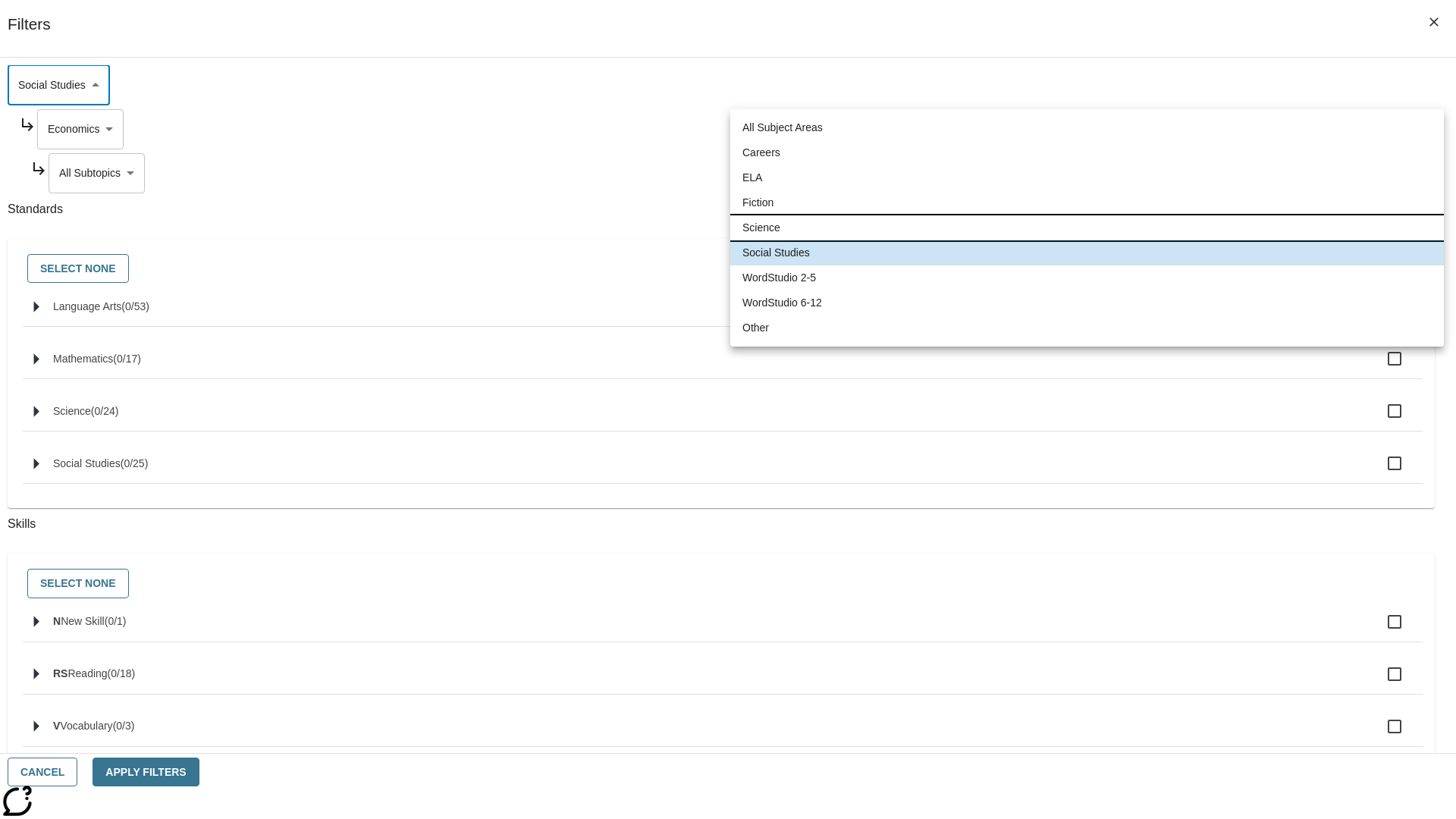
click at [1086, 227] on li "Science" at bounding box center [1086, 227] width 713 height 25
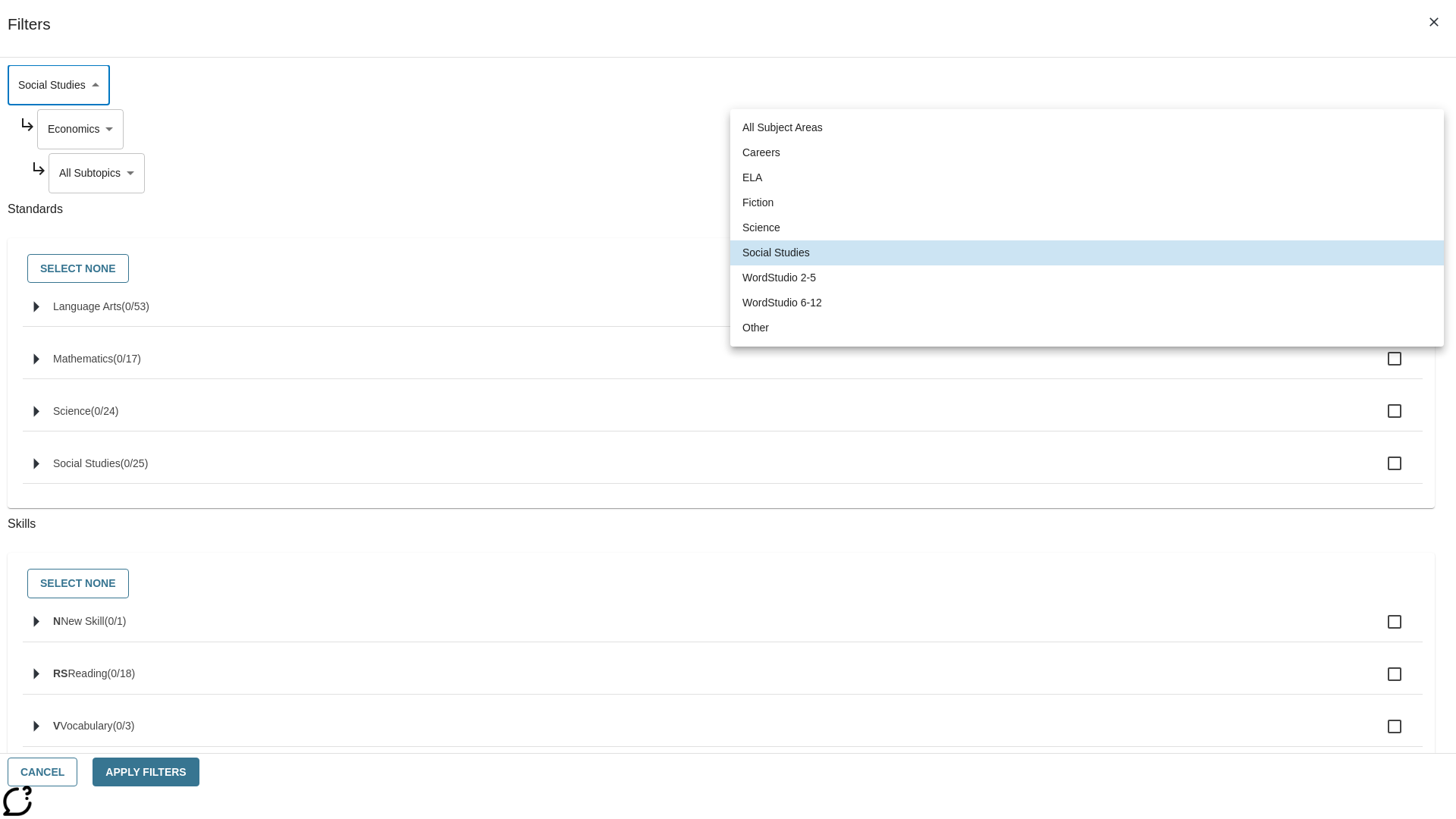
type input "2"
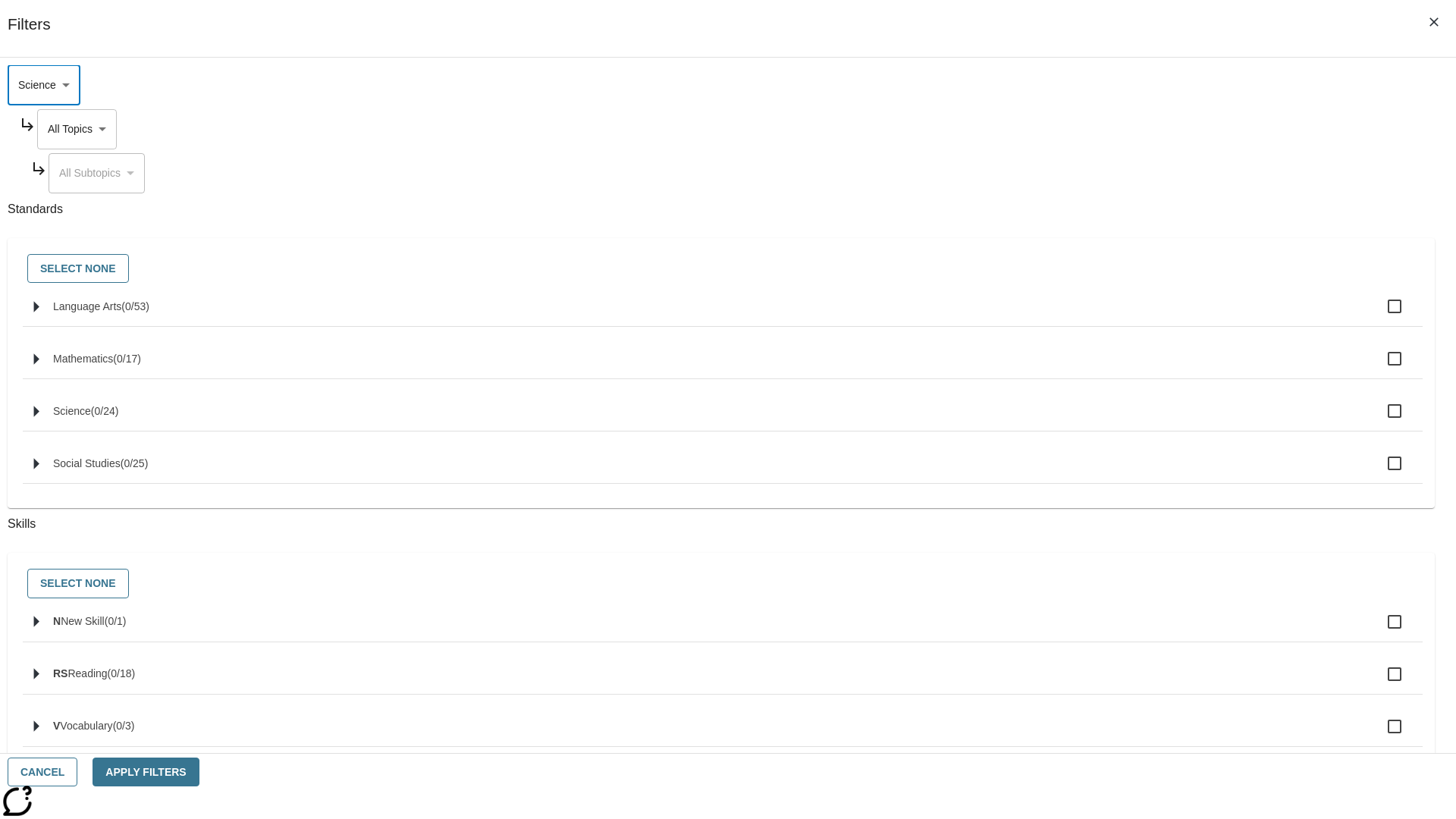
click at [1105, 230] on body "Skip to main content NJ Edition EN Grade 3 2025 Auto Grade 3 Search 0 Tauto Das…" at bounding box center [728, 470] width 1444 height 837
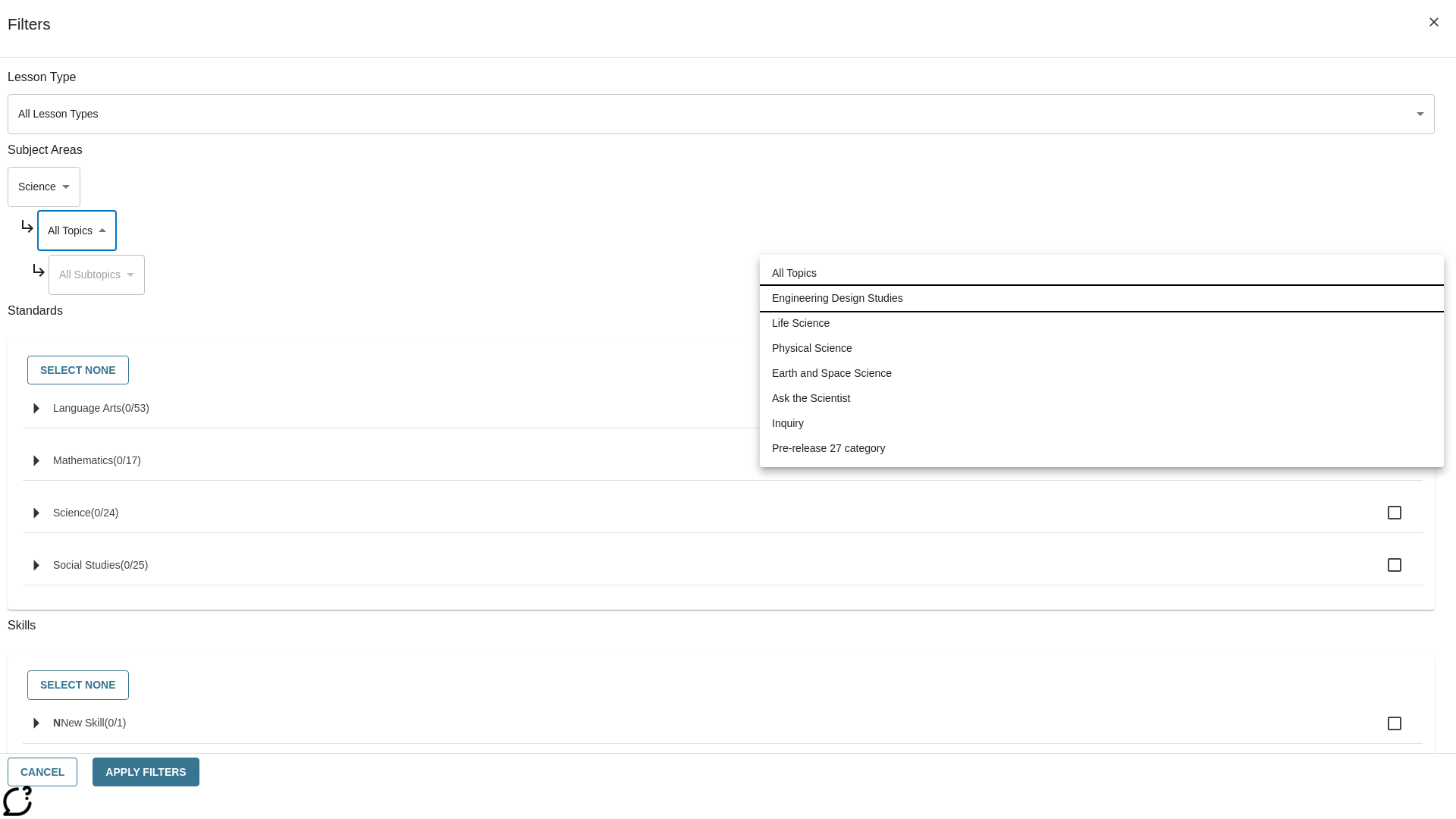
click at [1102, 298] on li "Engineering Design Studies" at bounding box center [1102, 298] width 684 height 25
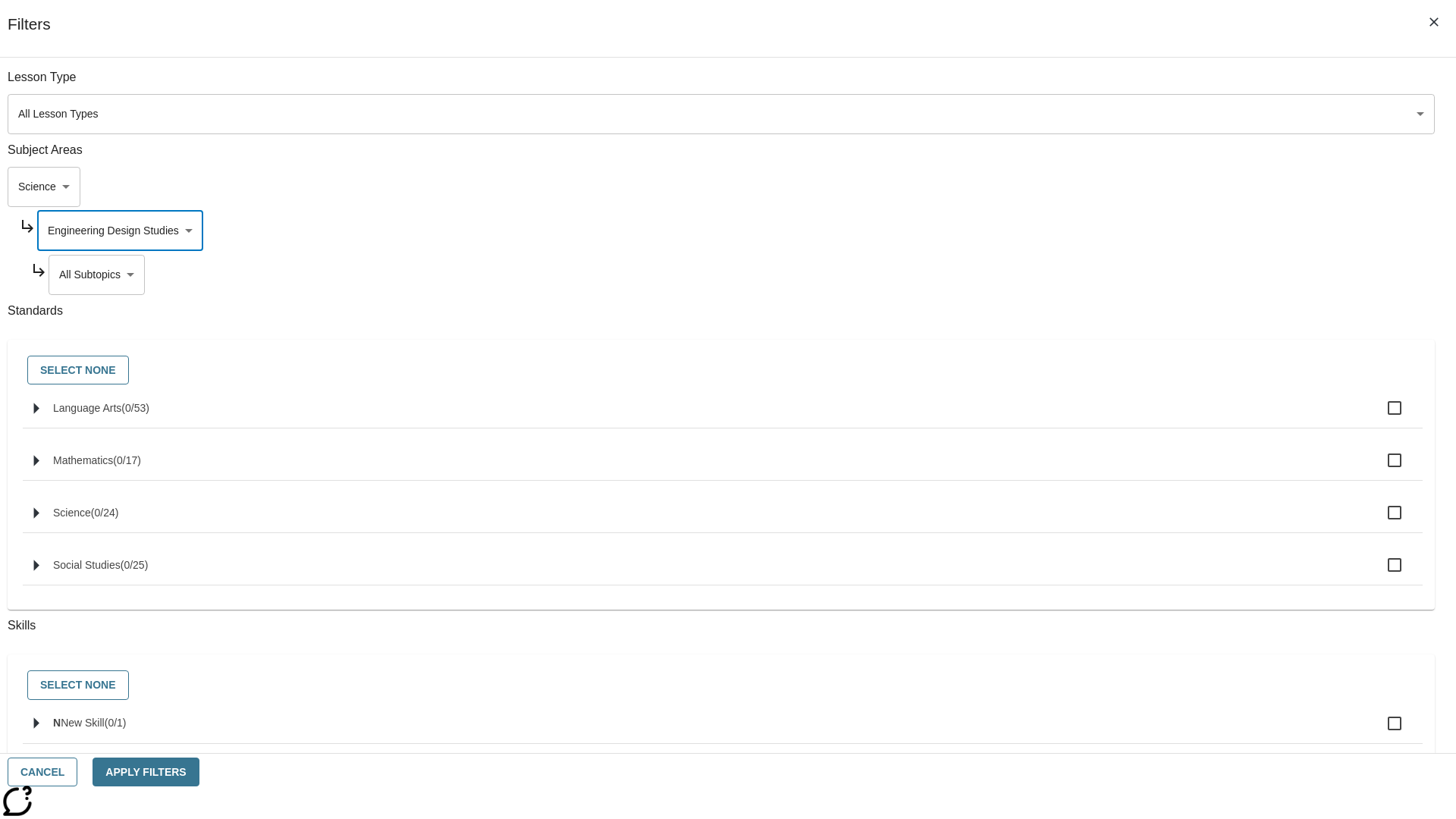
click at [1112, 85] on body "Skip to main content NJ Edition EN Grade 3 2025 Auto Grade 3 Search 0 Tauto Das…" at bounding box center [728, 470] width 1444 height 837
click at [1105, 85] on body "Skip to main content NJ Edition EN Grade 3 2025 Auto Grade 3 Search 0 Tauto Das…" at bounding box center [728, 470] width 1444 height 837
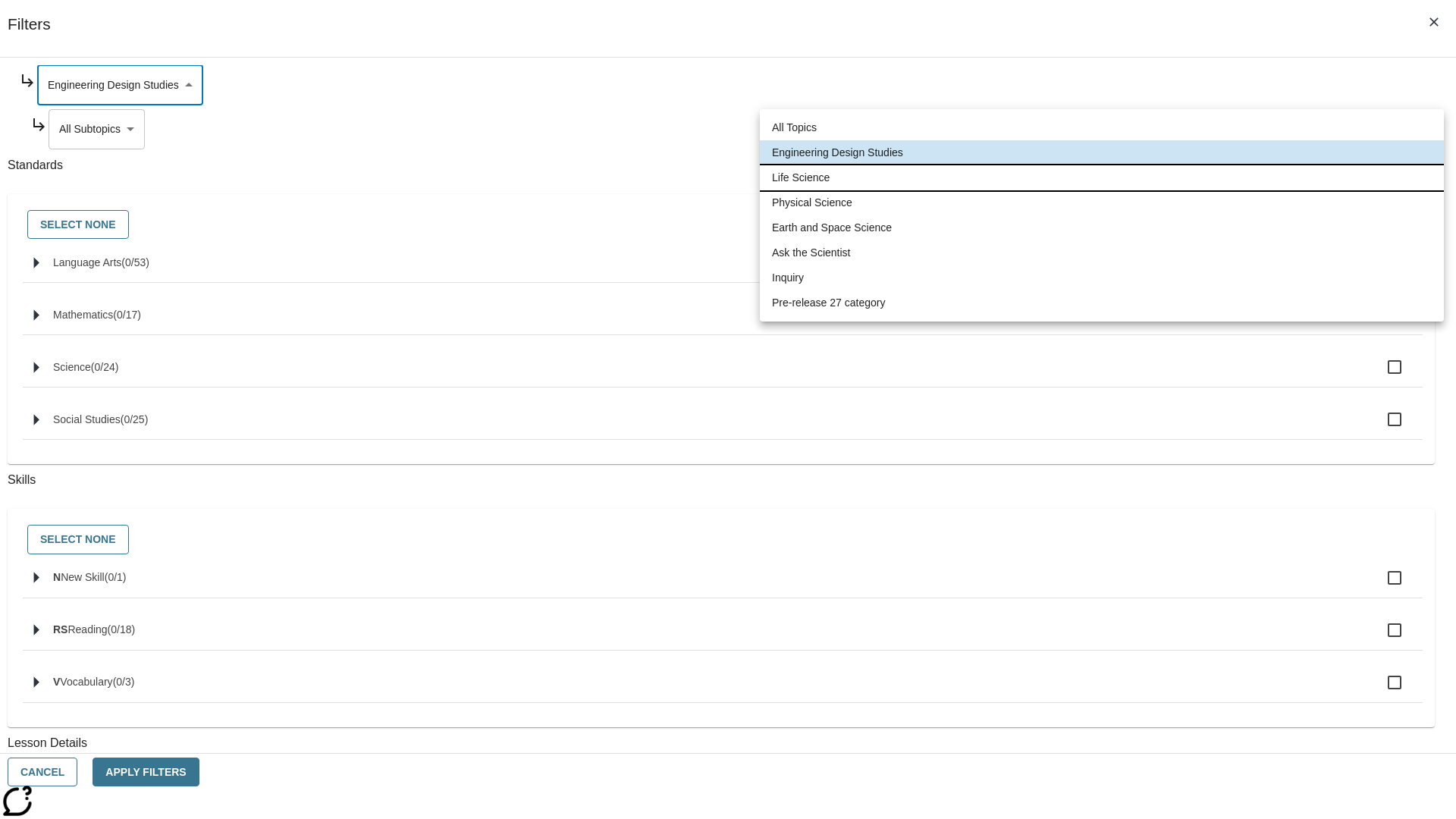
click at [1102, 178] on li "Life Science" at bounding box center [1102, 178] width 684 height 25
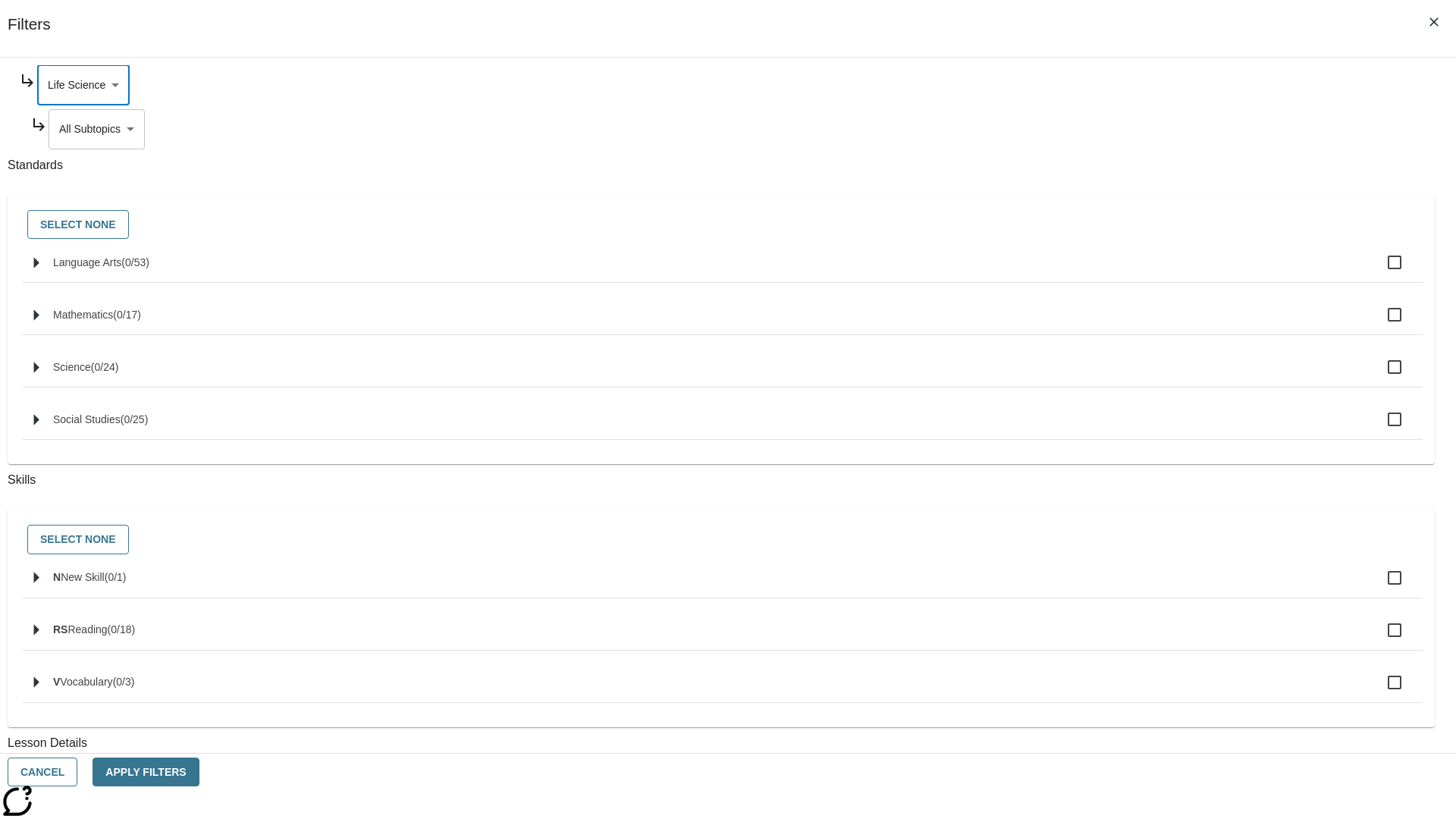
scroll to position [0, 1]
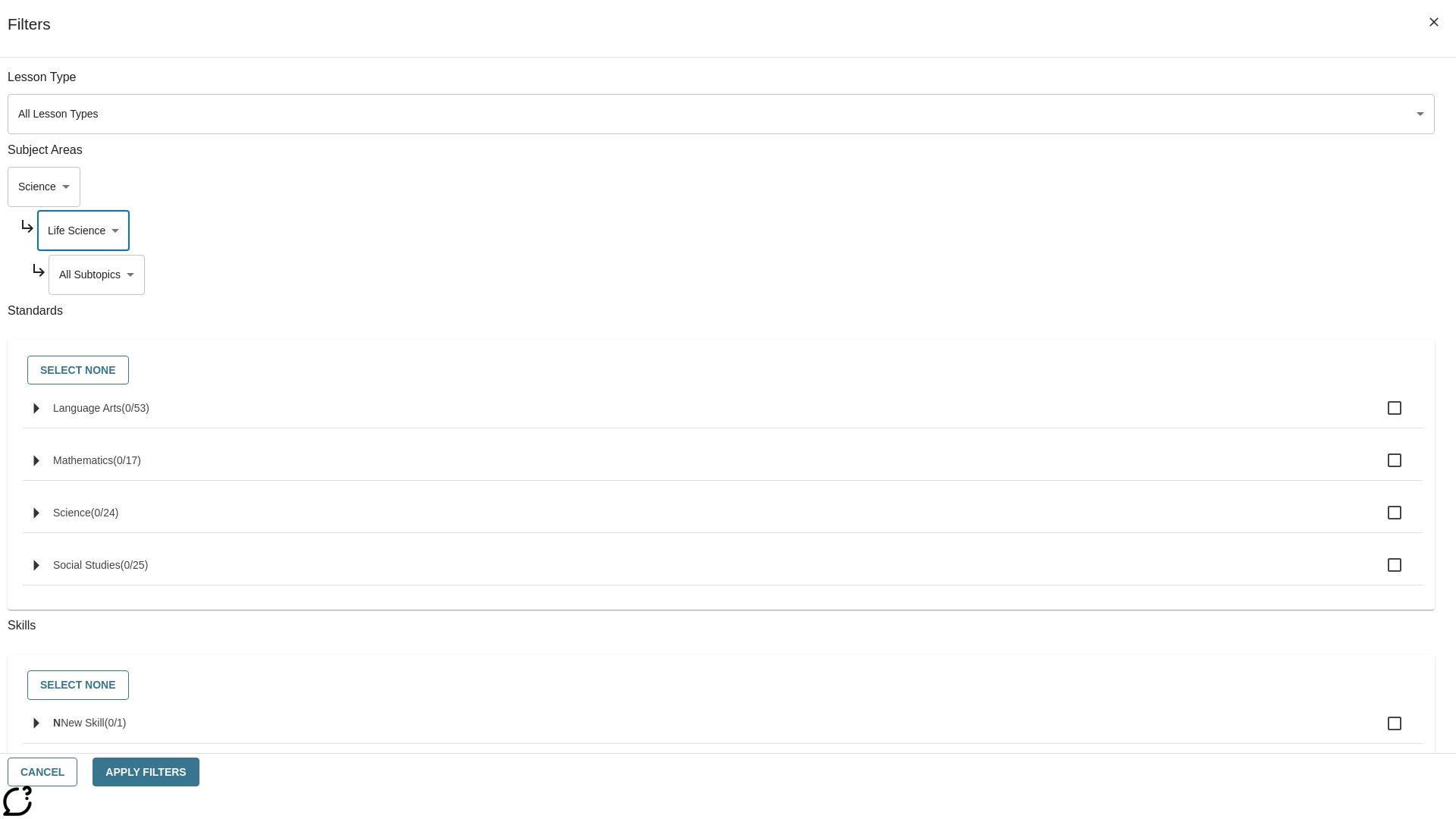
click at [1112, 85] on body "Skip to main content NJ Edition EN Grade 3 2025 Auto Grade 3 Search 0 Tauto Das…" at bounding box center [728, 470] width 1444 height 837
click at [1105, 85] on body "Skip to main content NJ Edition EN Grade 3 2025 Auto Grade 3 Search 0 Tauto Das…" at bounding box center [728, 470] width 1444 height 837
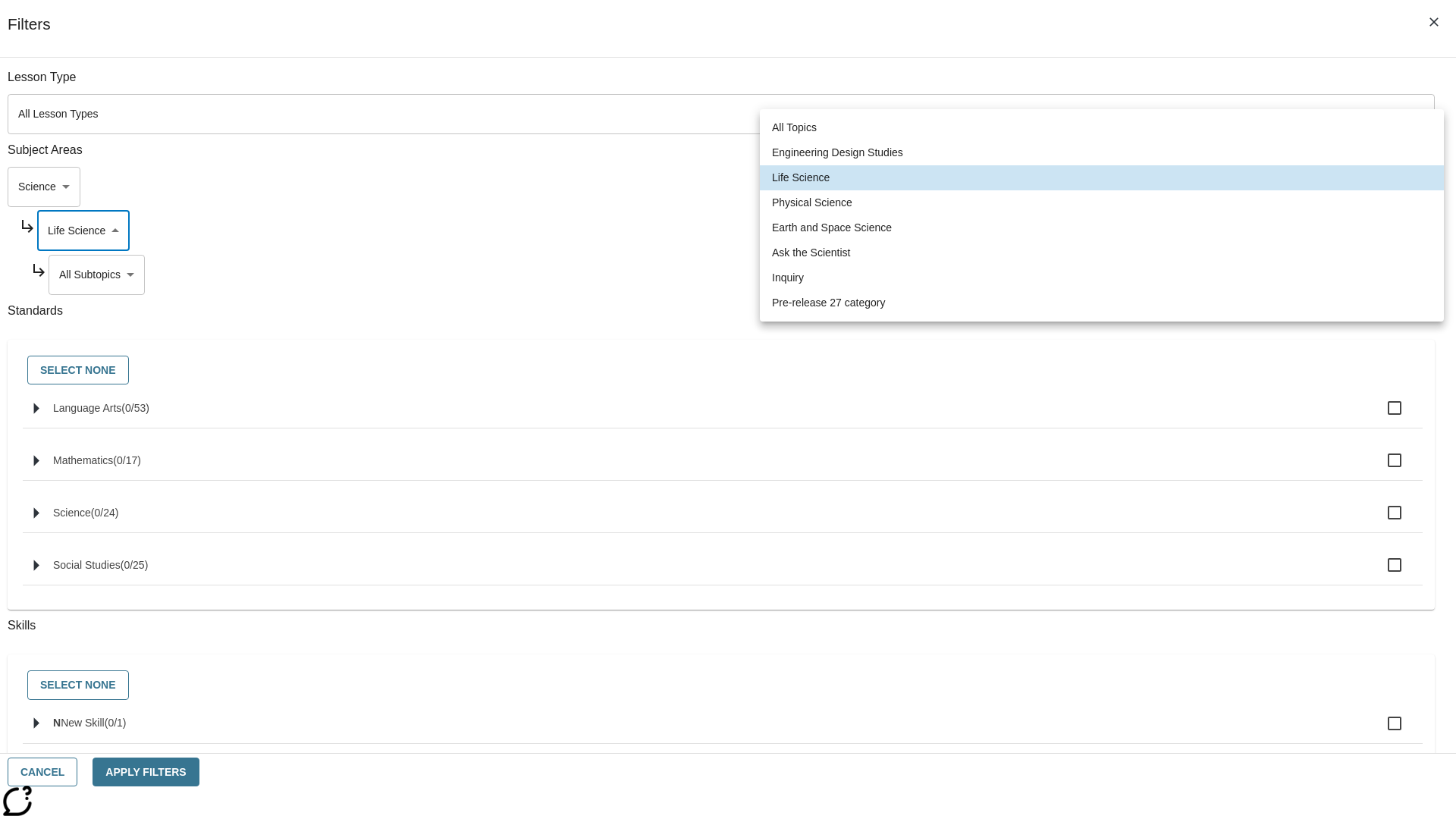
scroll to position [146, 1]
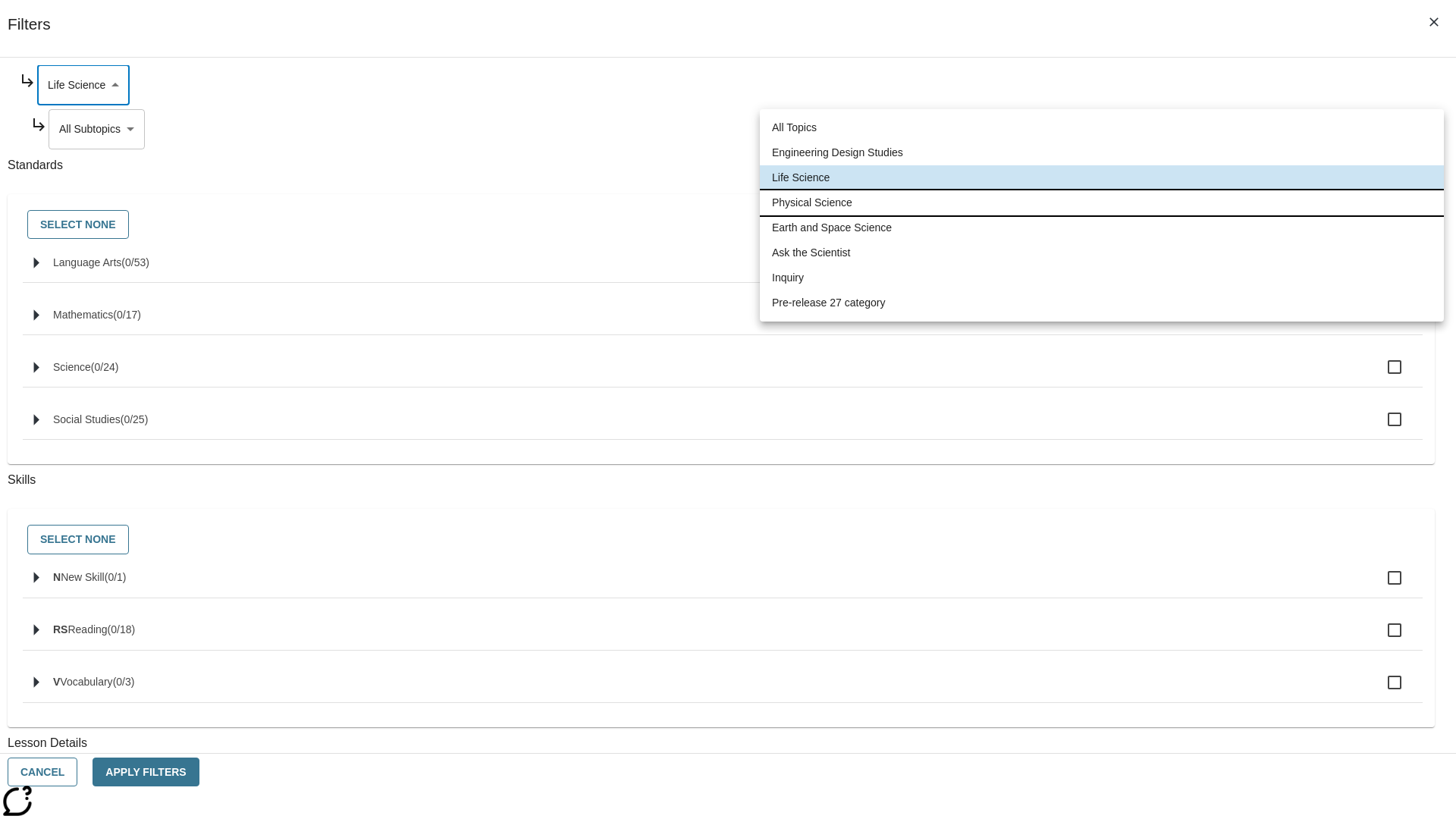
click at [1102, 203] on li "Physical Science" at bounding box center [1102, 203] width 684 height 25
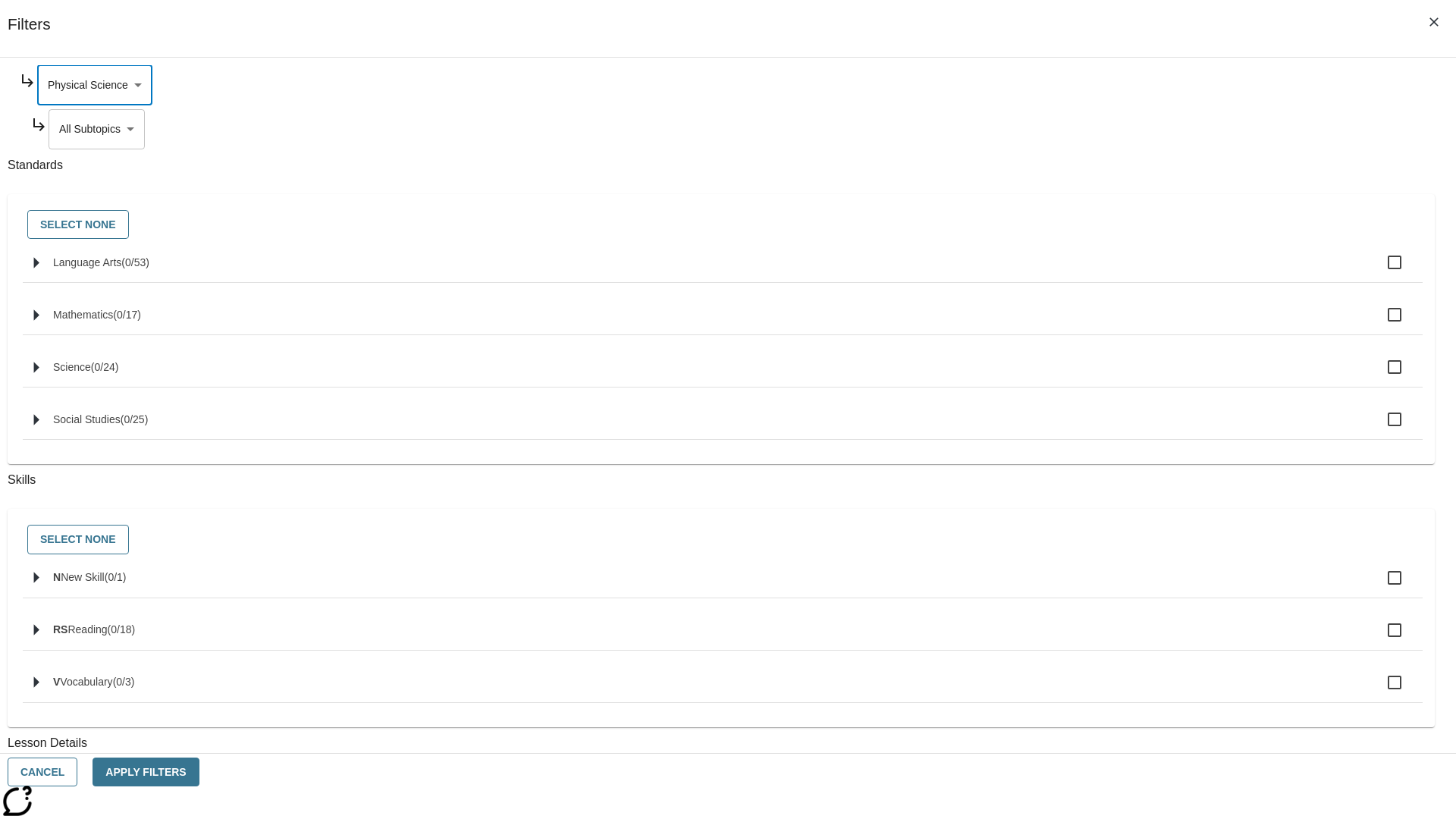
scroll to position [0, 0]
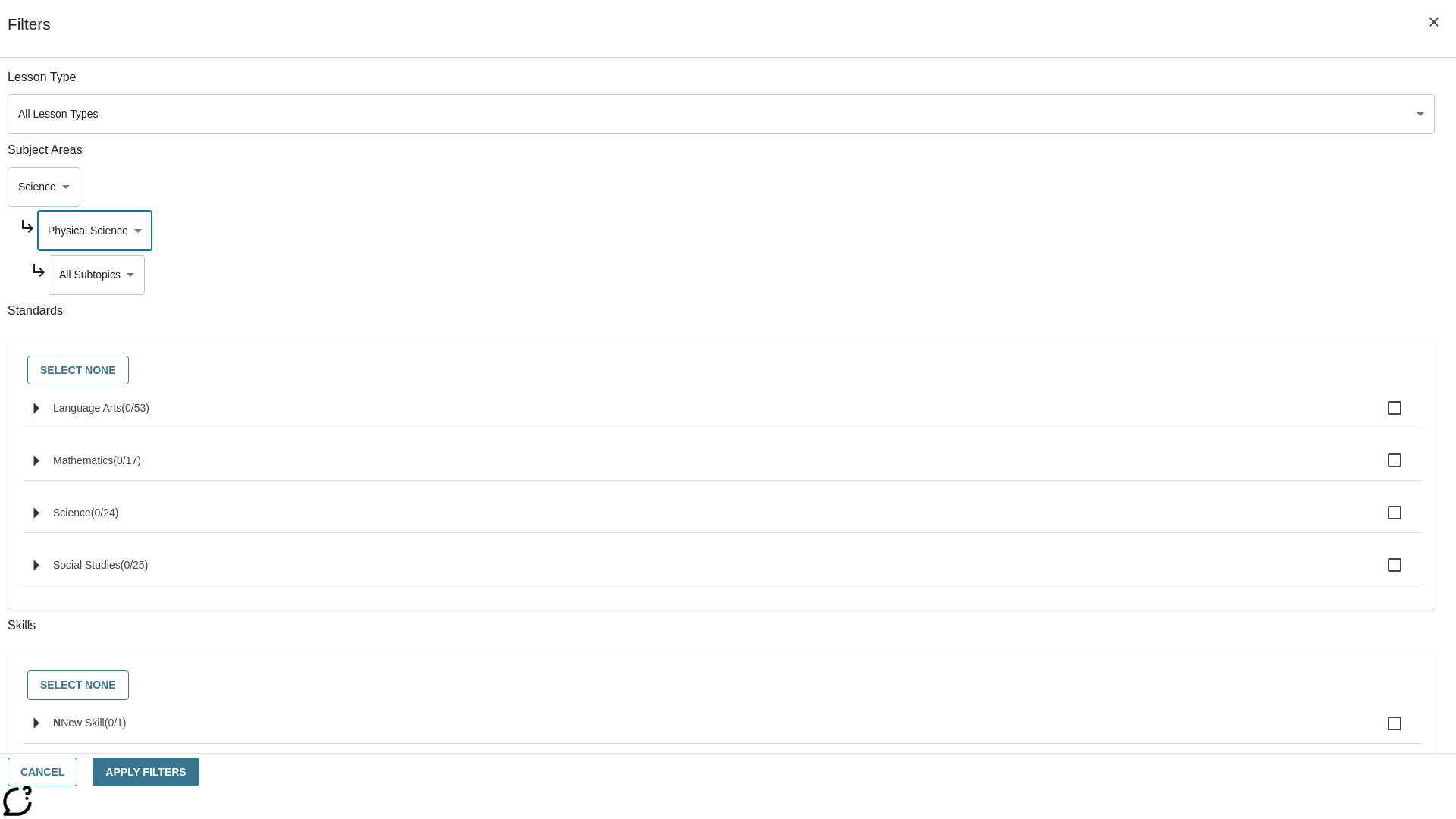
click at [1112, 274] on body "Skip to main content NJ Edition EN Grade 3 2025 Auto Grade 3 Search 0 Tauto Das…" at bounding box center [728, 470] width 1444 height 837
click at [1105, 85] on body "Skip to main content NJ Edition EN Grade 3 2025 Auto Grade 3 Search 0 Tauto Das…" at bounding box center [728, 470] width 1444 height 837
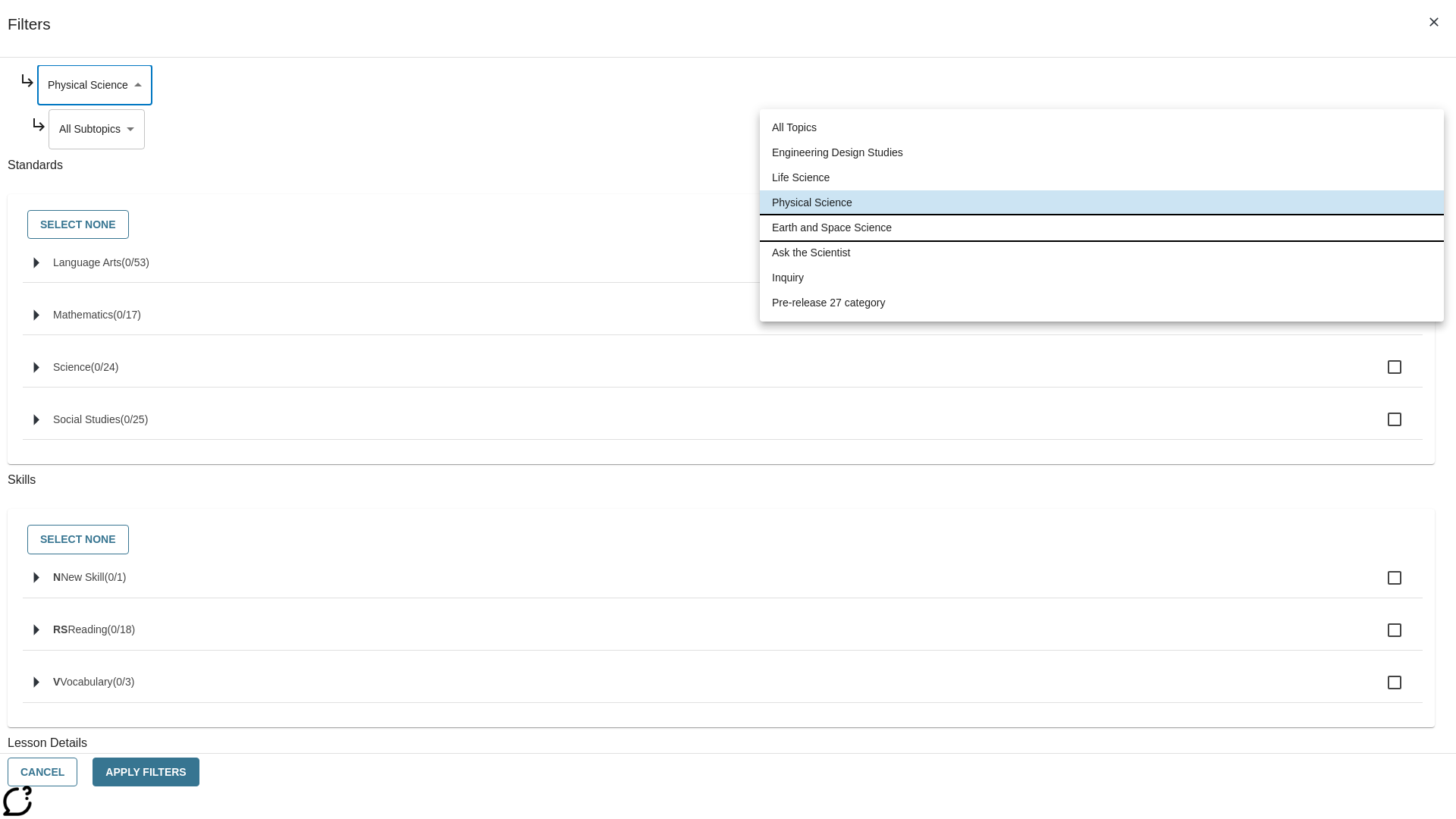
click at [1102, 227] on li "Earth and Space Science" at bounding box center [1102, 227] width 684 height 25
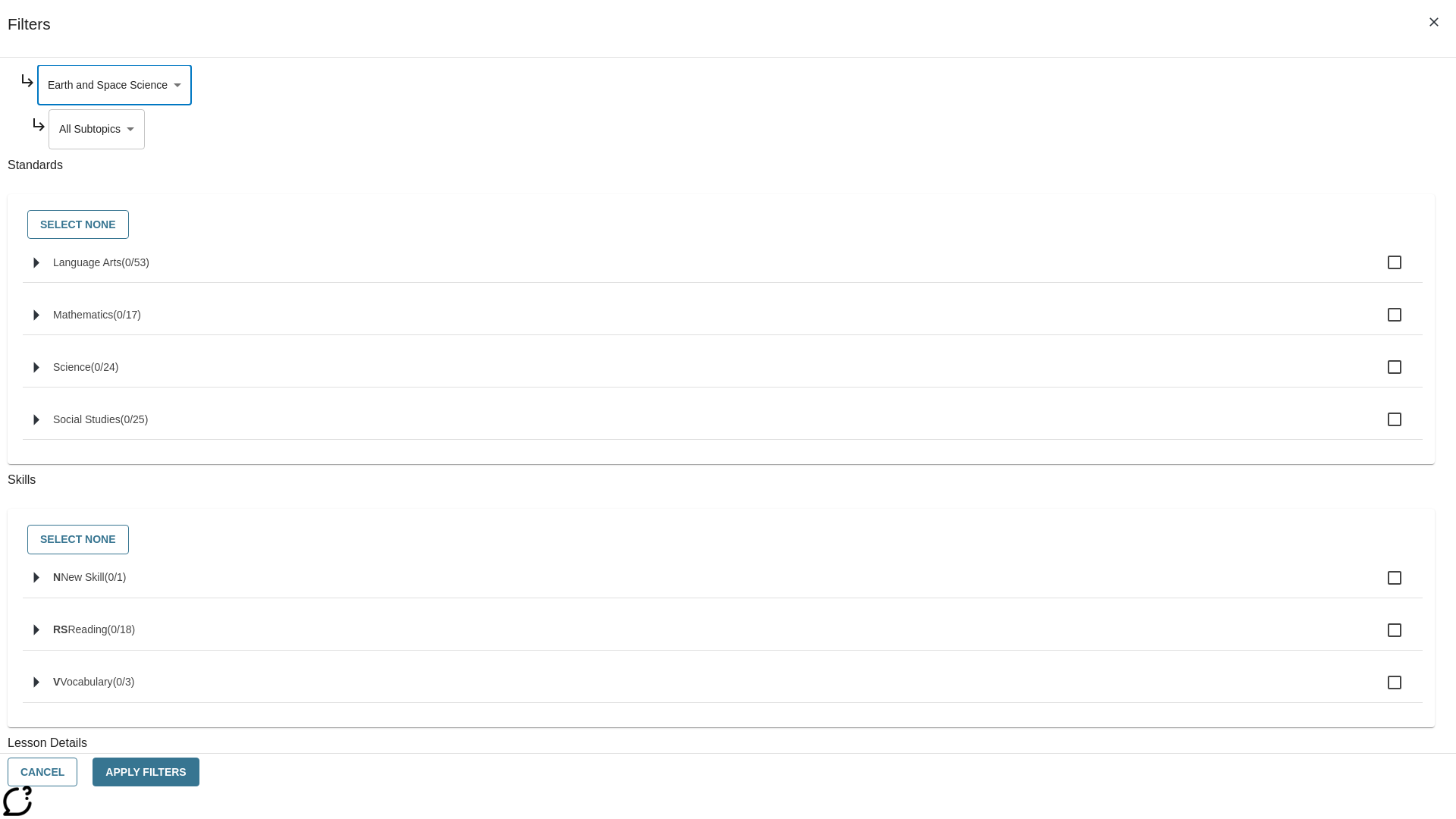
click at [1112, 129] on body "Skip to main content NJ Edition EN Grade 3 2025 Auto Grade 3 Search 0 Tauto Das…" at bounding box center [728, 470] width 1444 height 837
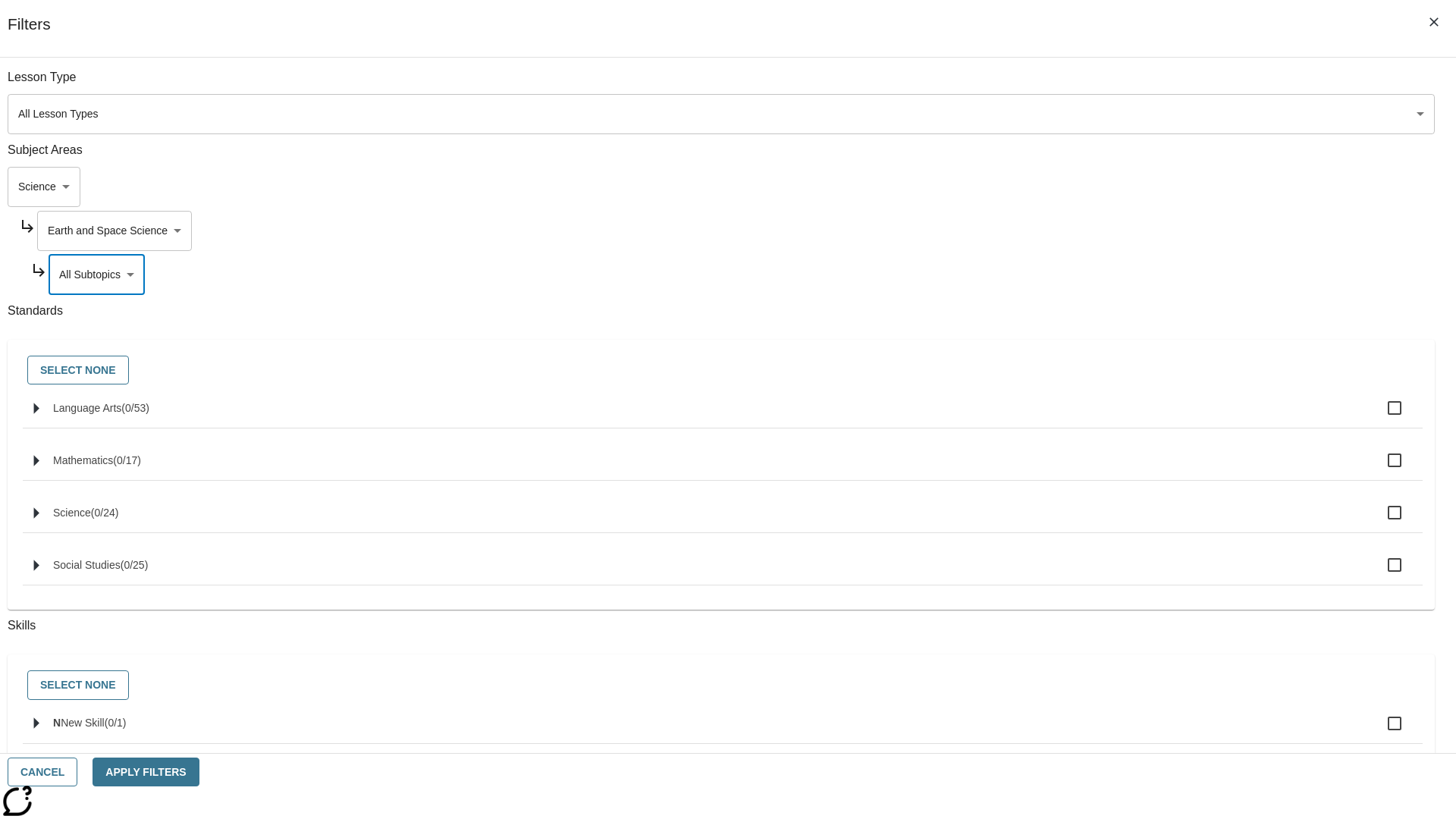
click at [1105, 85] on body "Skip to main content NJ Edition EN Grade 3 2025 Auto Grade 3 Search 0 Tauto Das…" at bounding box center [728, 470] width 1444 height 837
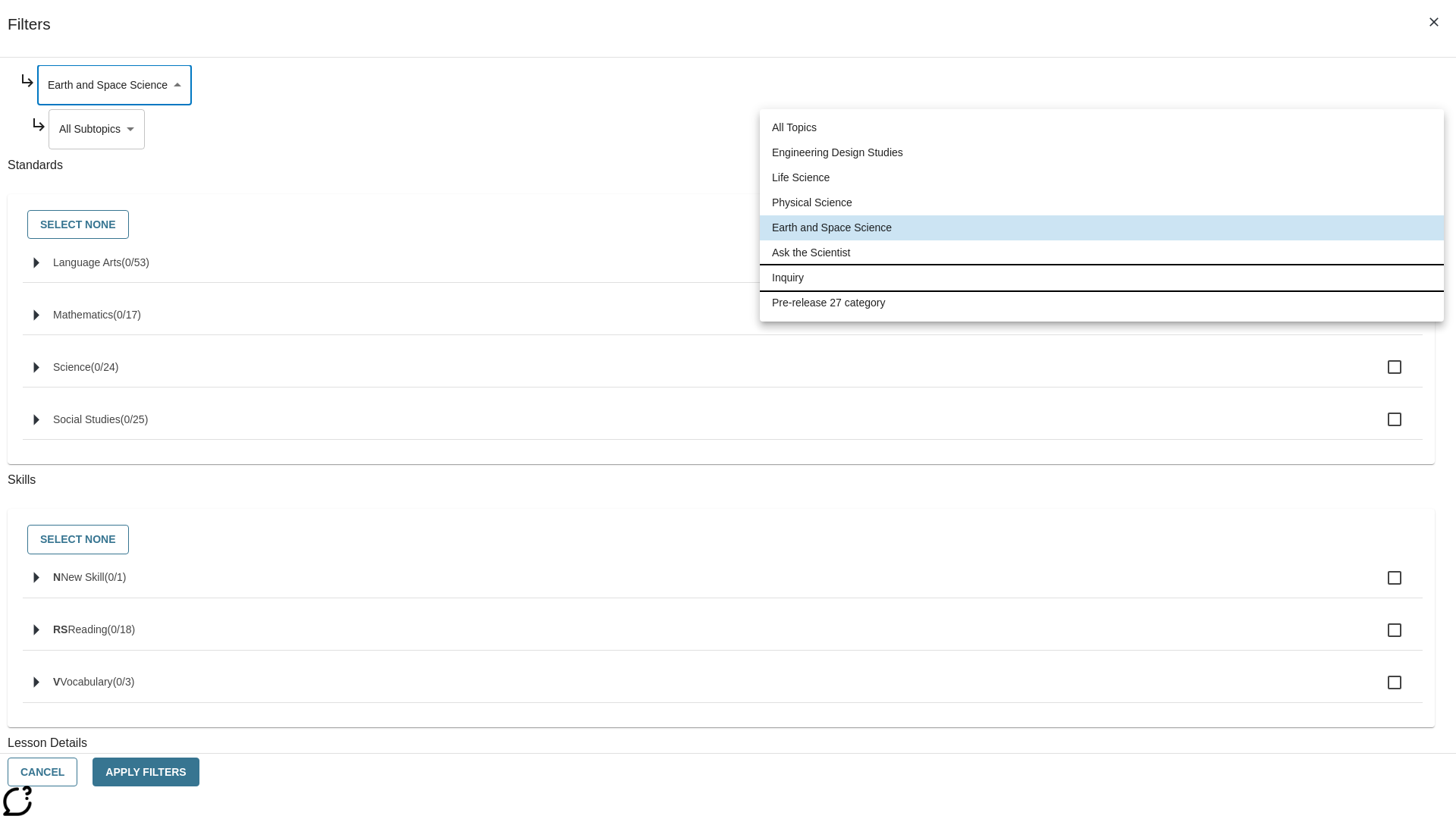
click at [1102, 277] on li "Inquiry" at bounding box center [1102, 277] width 684 height 25
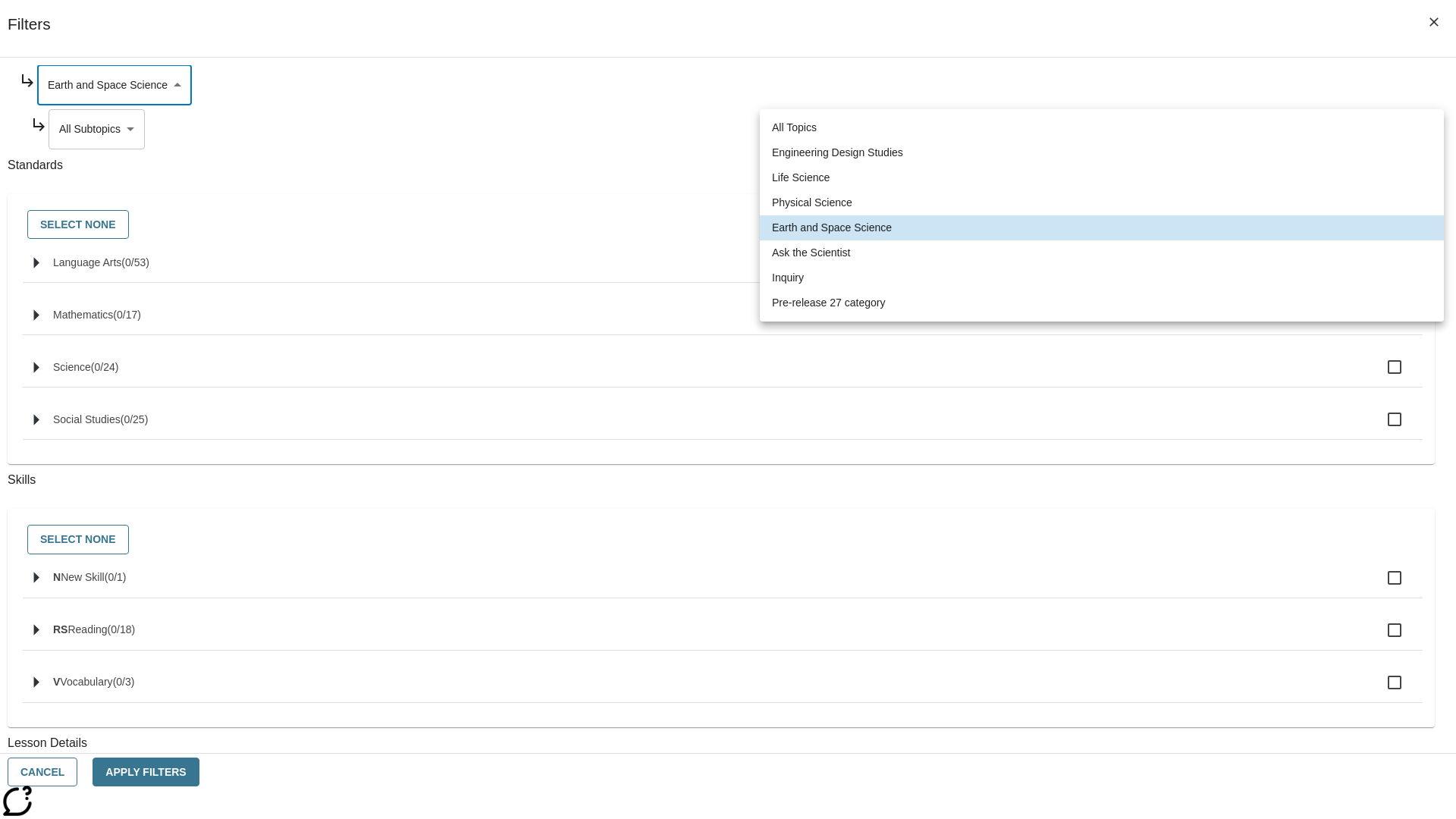
type input "251"
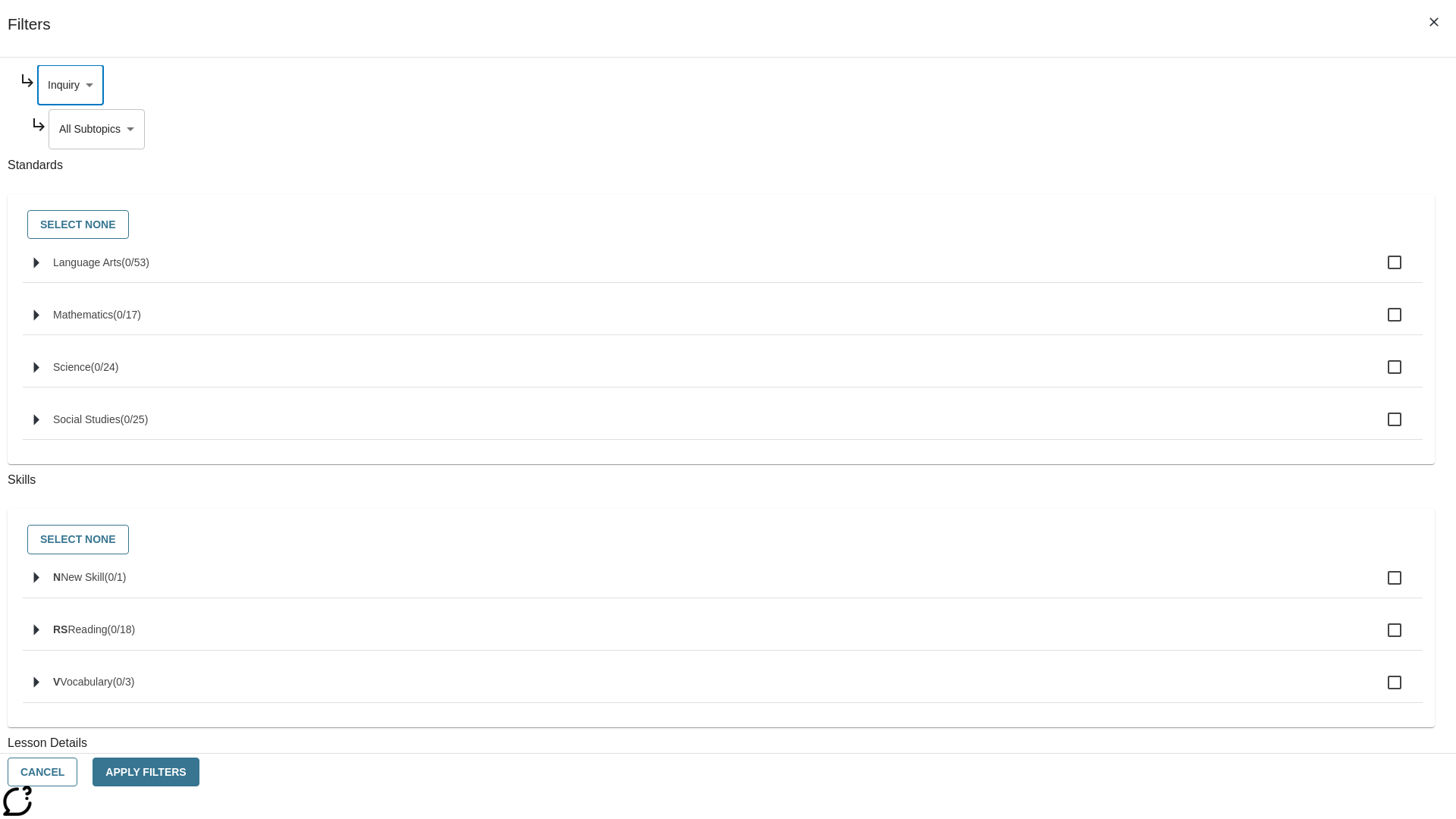
scroll to position [0, 1]
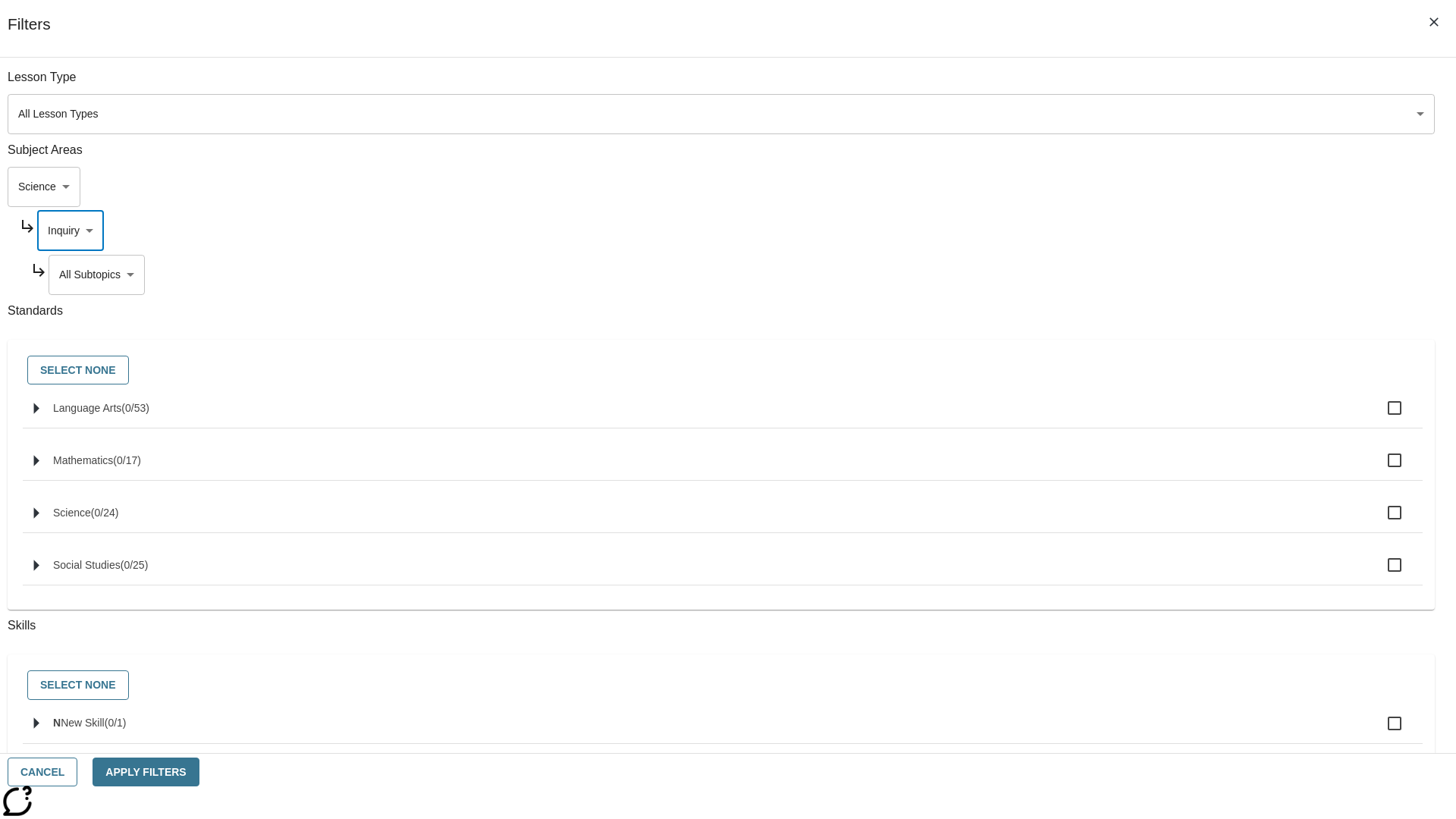
click at [1112, 85] on body "Skip to main content NJ Edition EN Grade 3 2025 Auto Grade 3 Search 0 Tauto Das…" at bounding box center [728, 470] width 1444 height 837
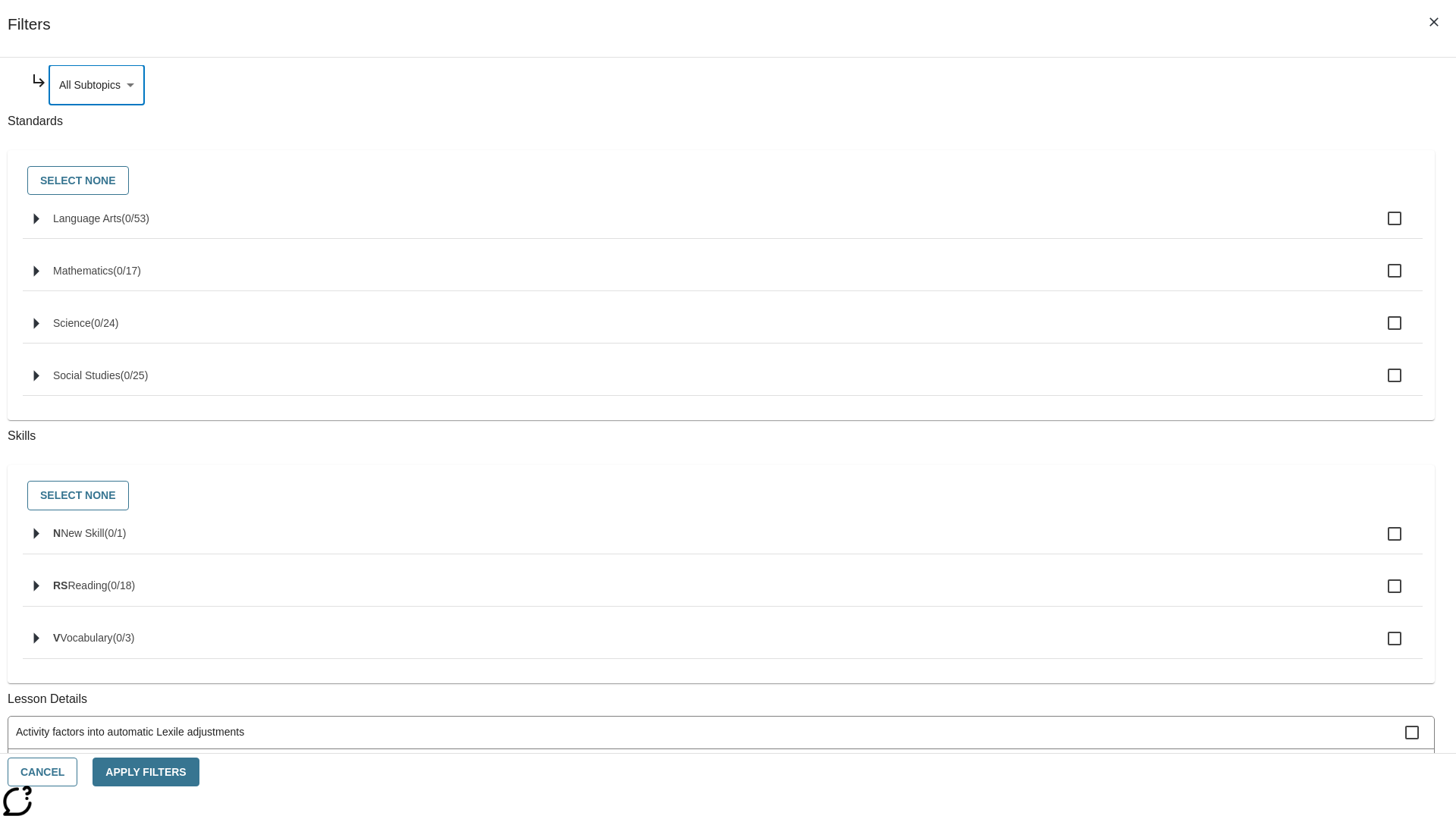
scroll to position [0, 0]
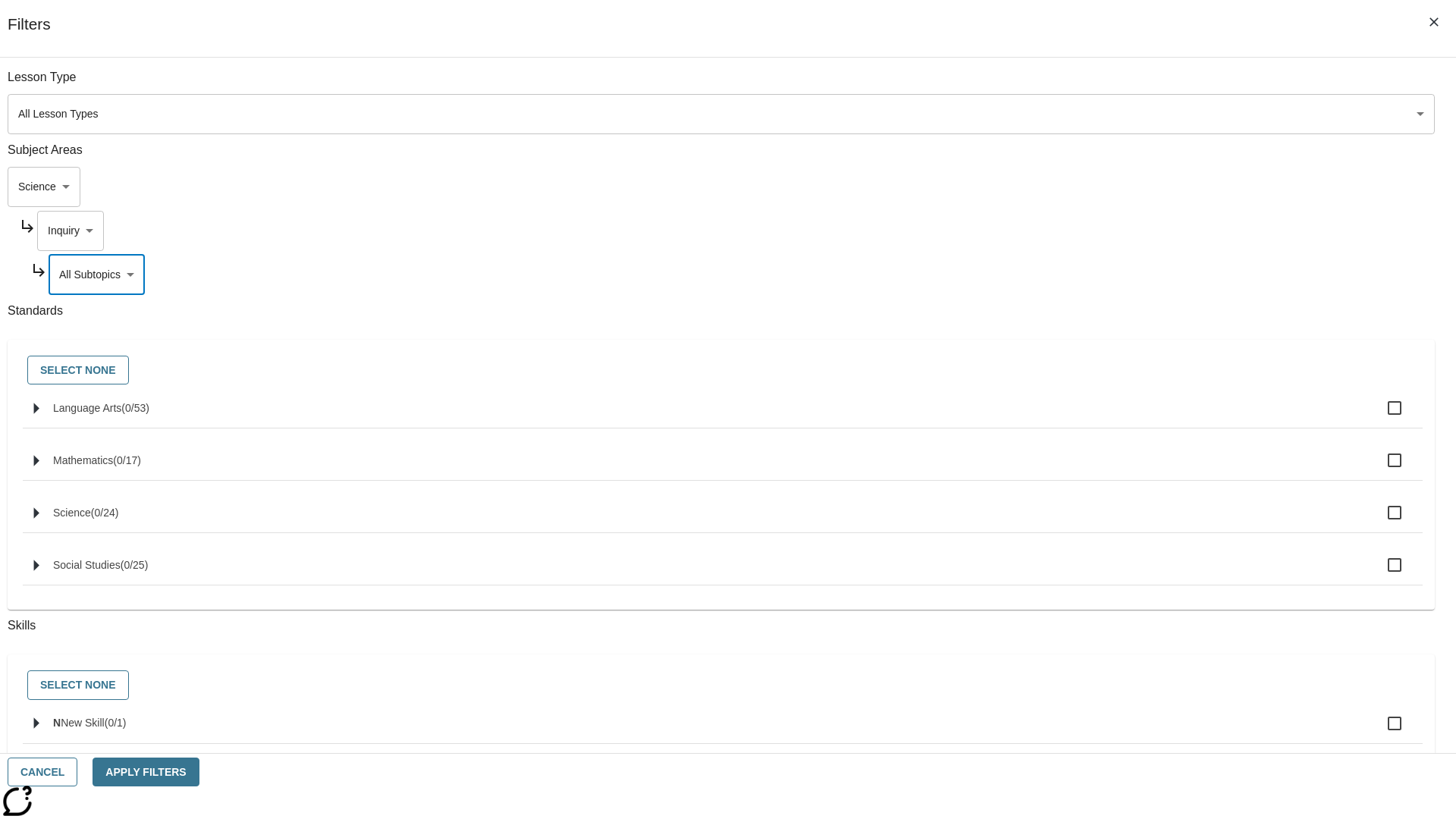
click at [1105, 230] on body "Skip to main content NJ Edition EN Grade 3 2025 Auto Grade 3 Search 0 Tauto Das…" at bounding box center [728, 470] width 1444 height 837
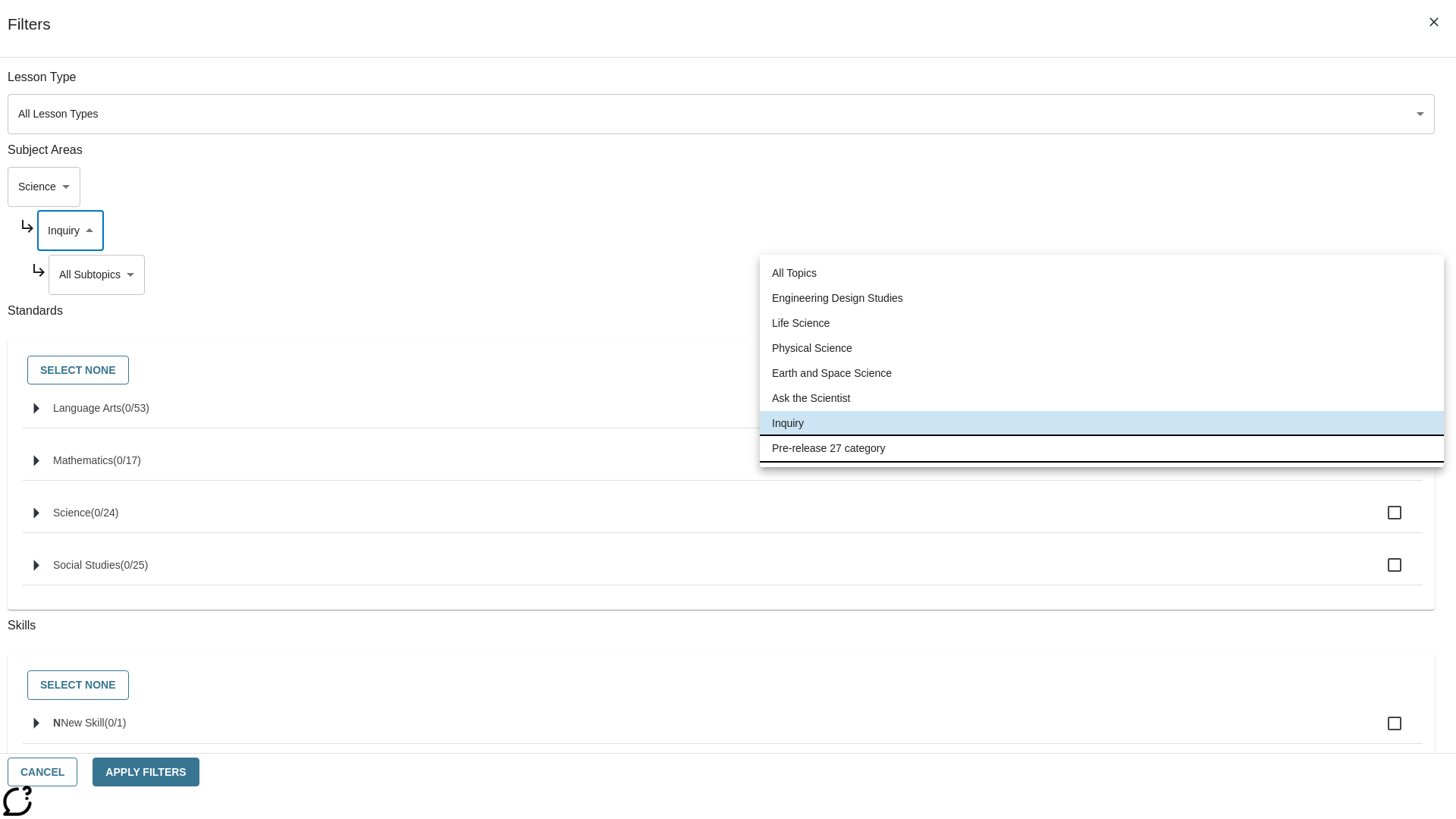
click at [1102, 448] on li "Pre-release 27 category" at bounding box center [1102, 448] width 684 height 25
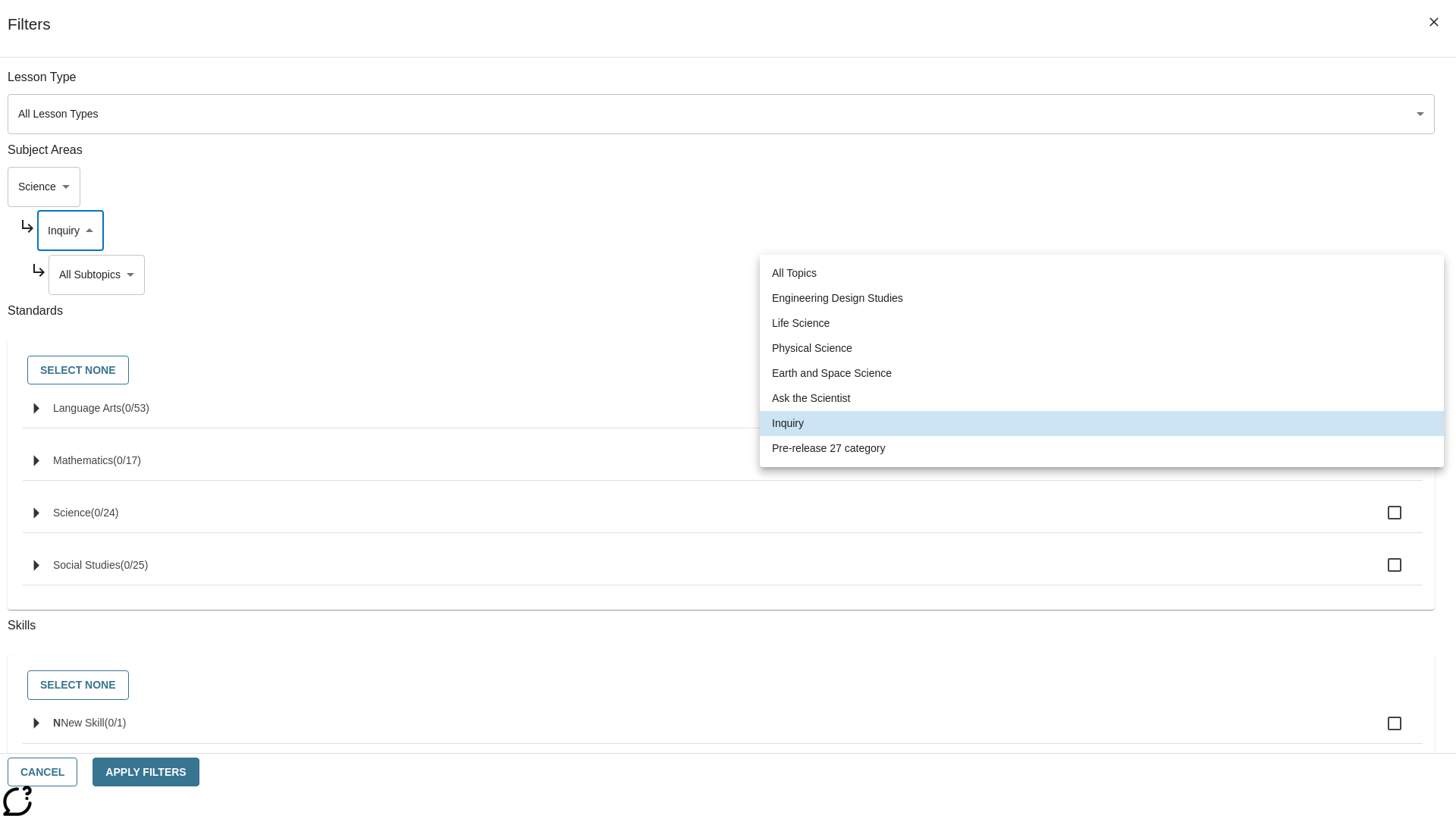
type input "271"
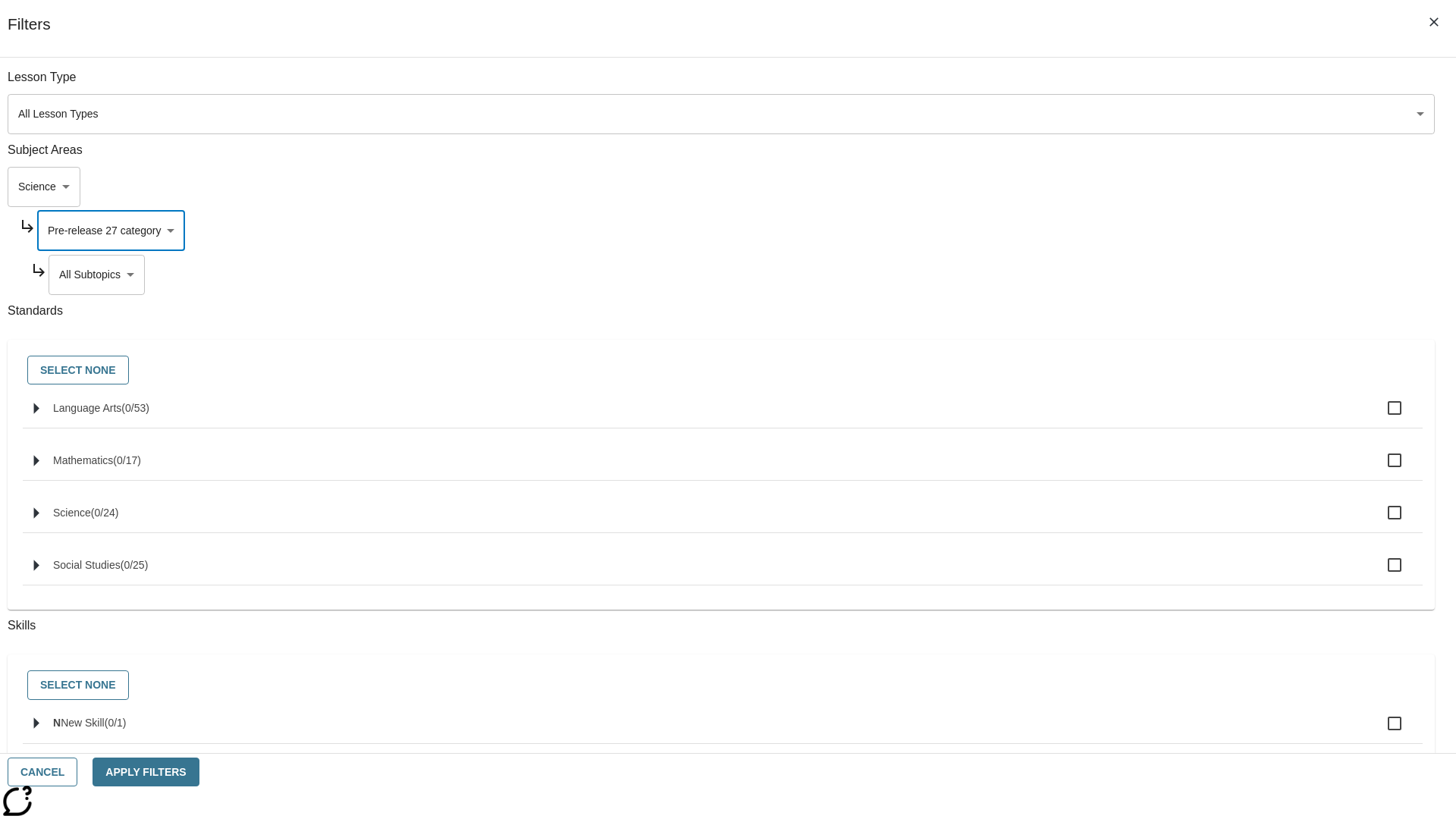
click at [1112, 85] on body "Skip to main content NJ Edition EN Grade 3 2025 Auto Grade 3 Search 0 Tauto Das…" at bounding box center [728, 470] width 1444 height 837
click at [1092, 187] on body "Skip to main content NJ Edition EN Grade 3 2025 Auto Grade 3 Search 0 Tauto Das…" at bounding box center [728, 470] width 1444 height 837
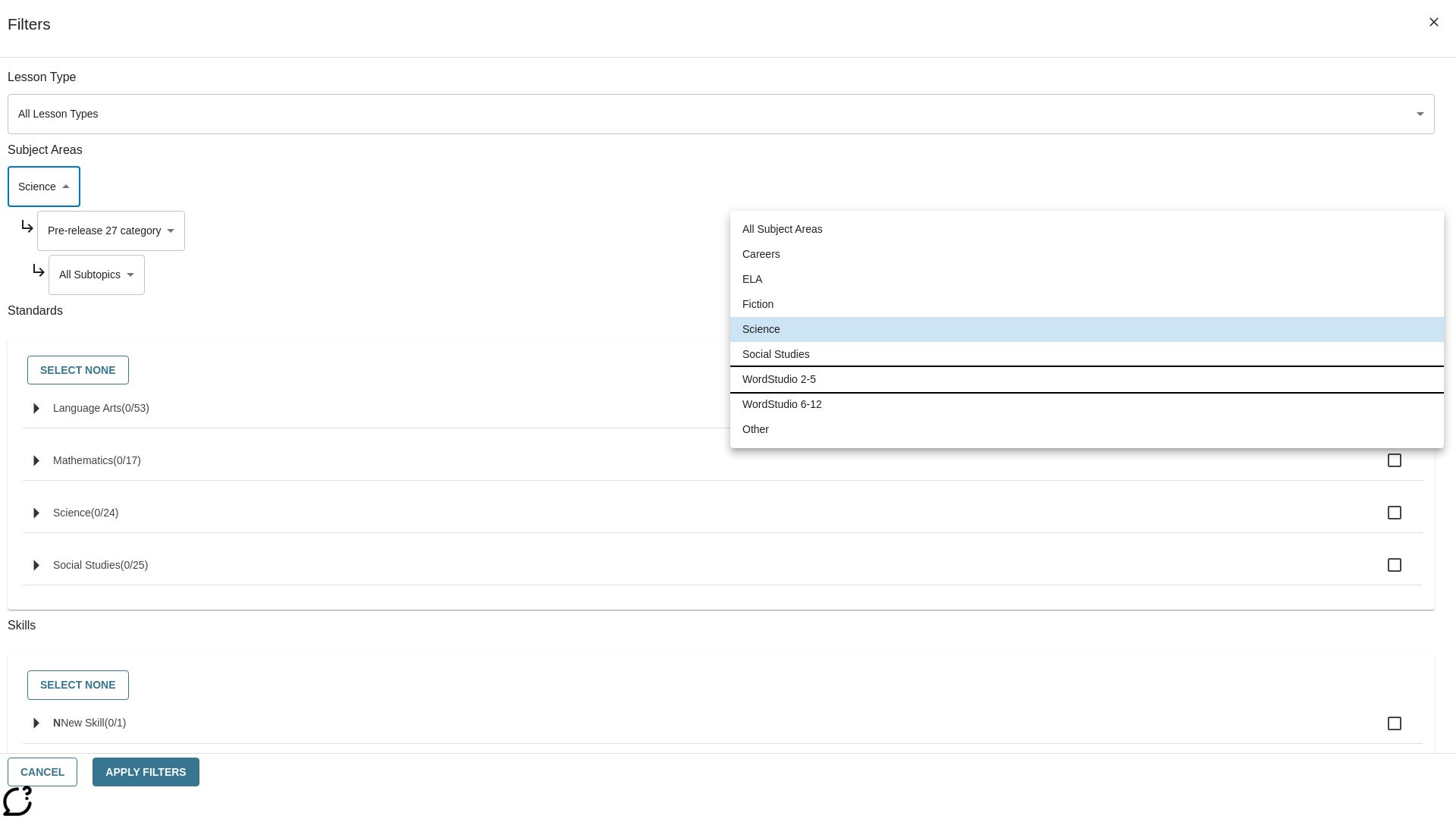
click at [1086, 379] on li "WordStudio 2-5" at bounding box center [1086, 379] width 713 height 25
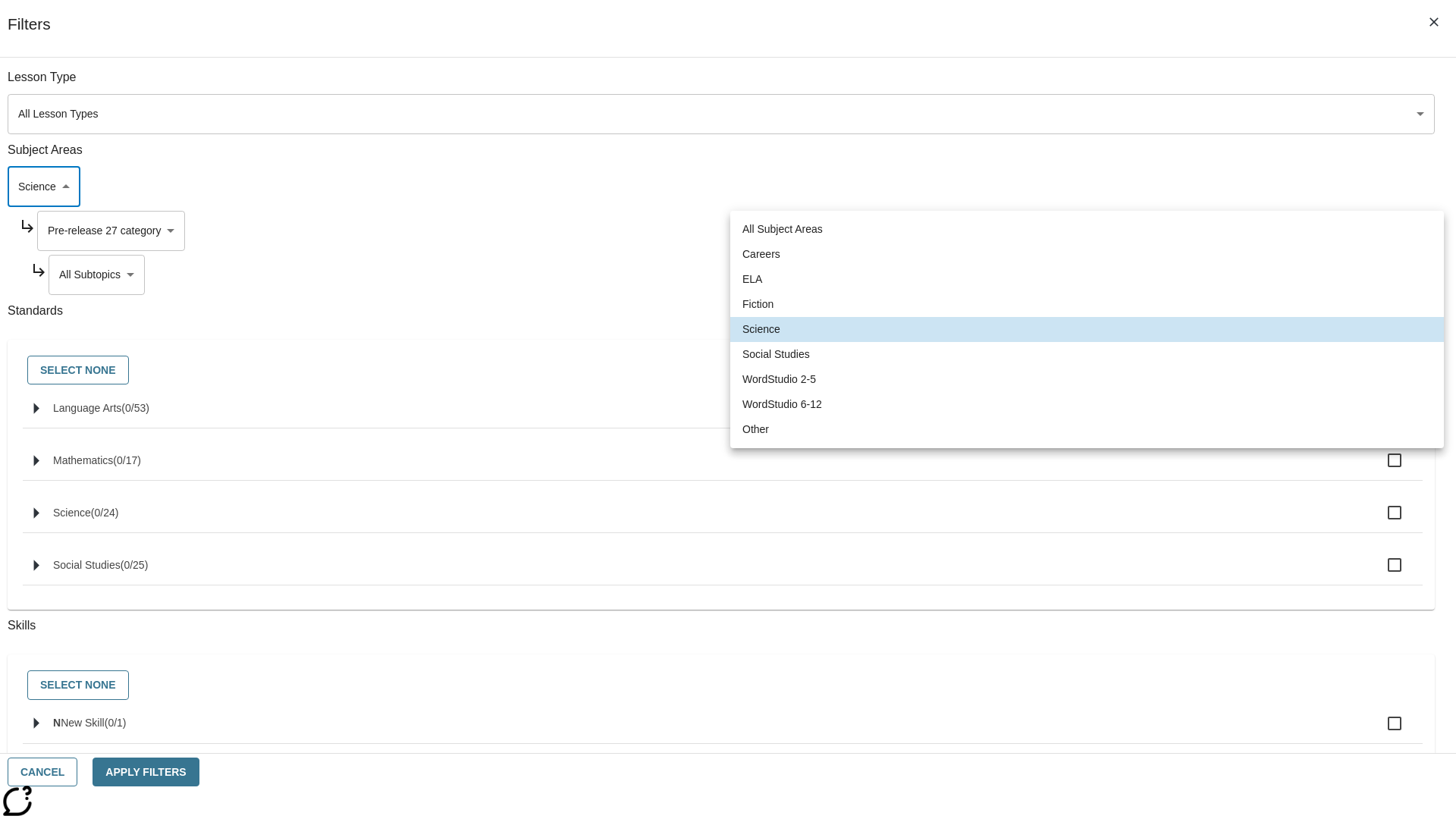
type input "6"
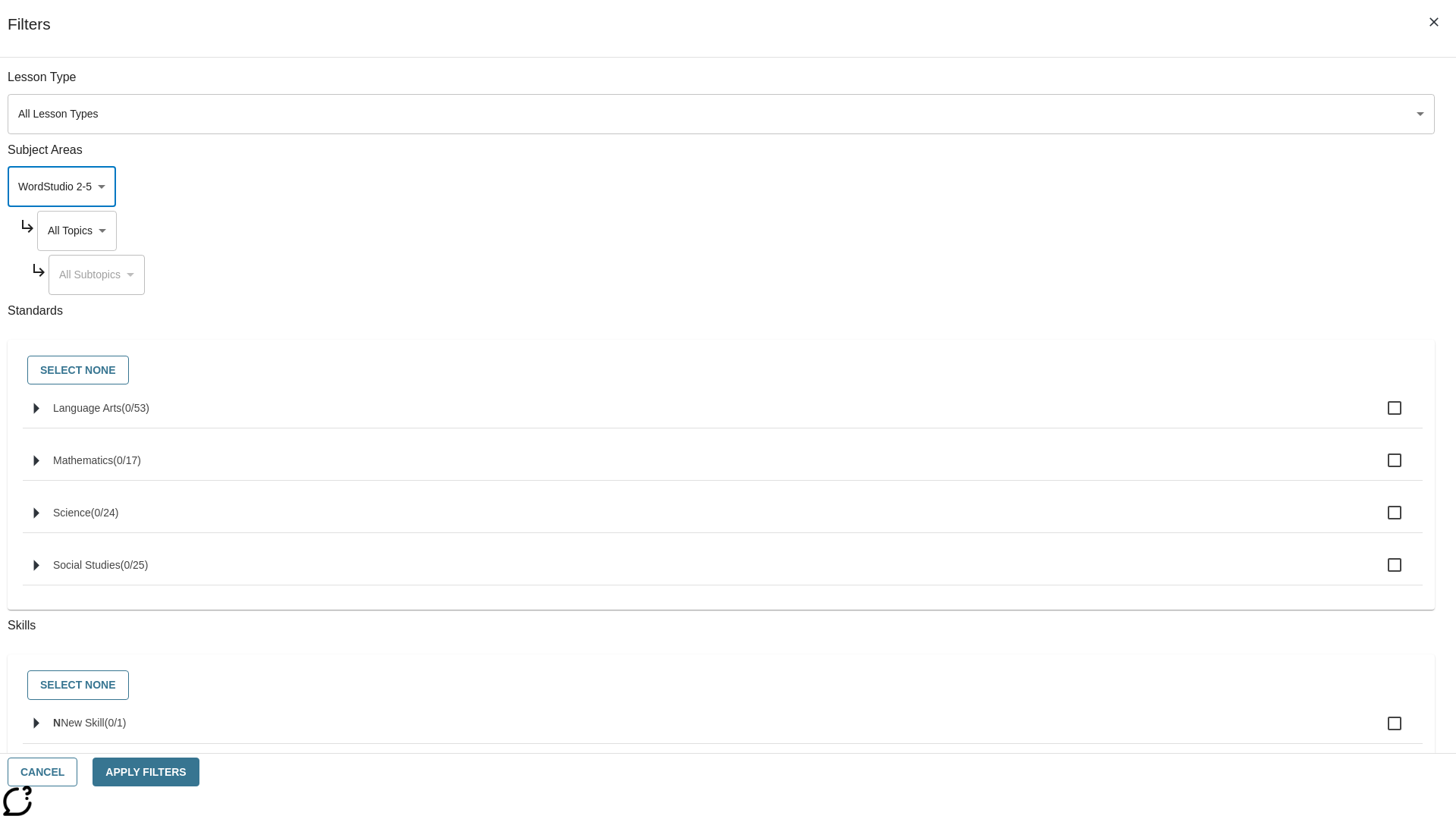
click at [1105, 85] on body "Skip to main content NJ Edition EN Grade 3 2025 Auto Grade 3 Search 0 Tauto Das…" at bounding box center [728, 470] width 1444 height 837
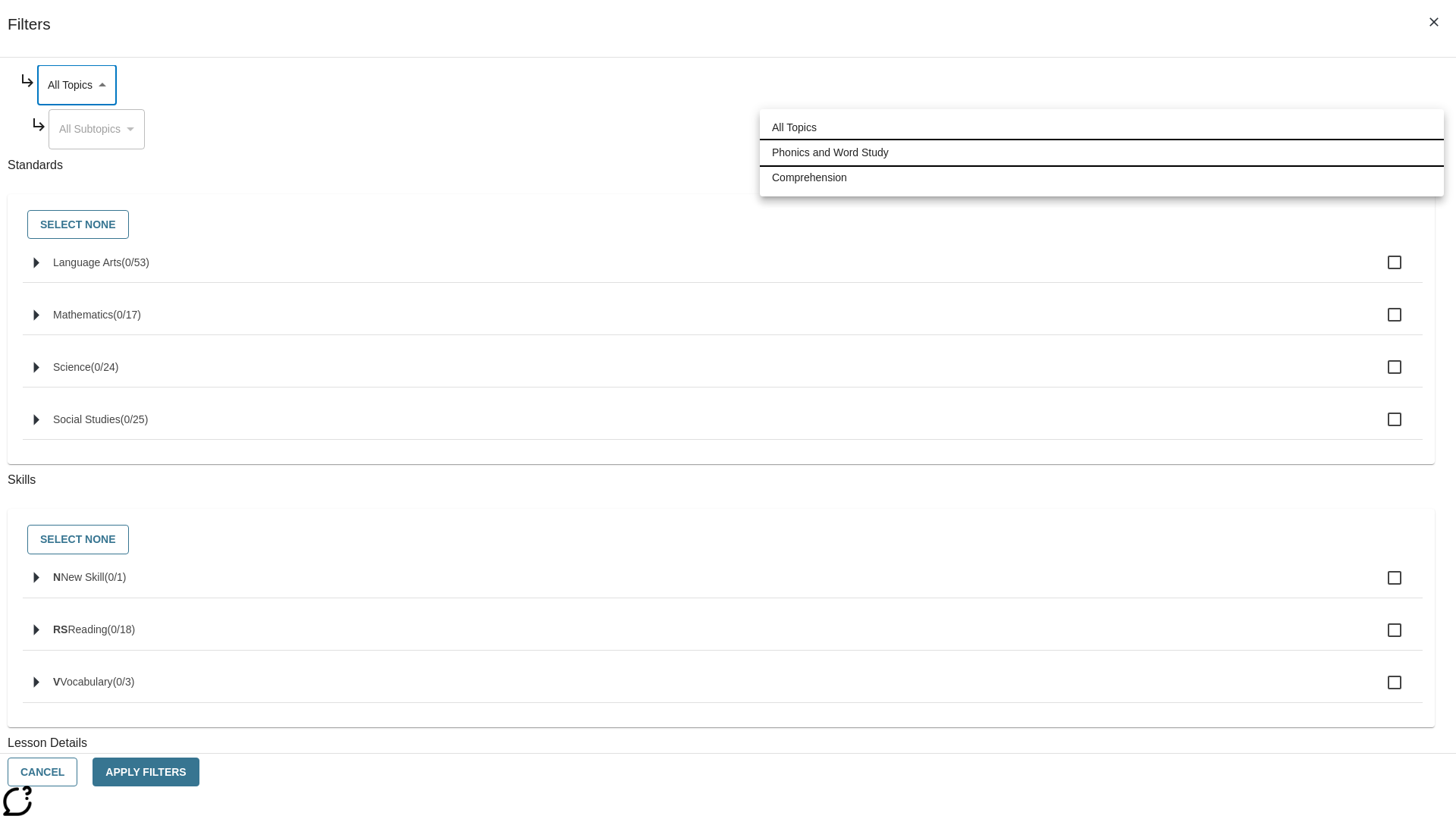
click at [1102, 153] on li "Phonics and Word Study" at bounding box center [1102, 153] width 684 height 25
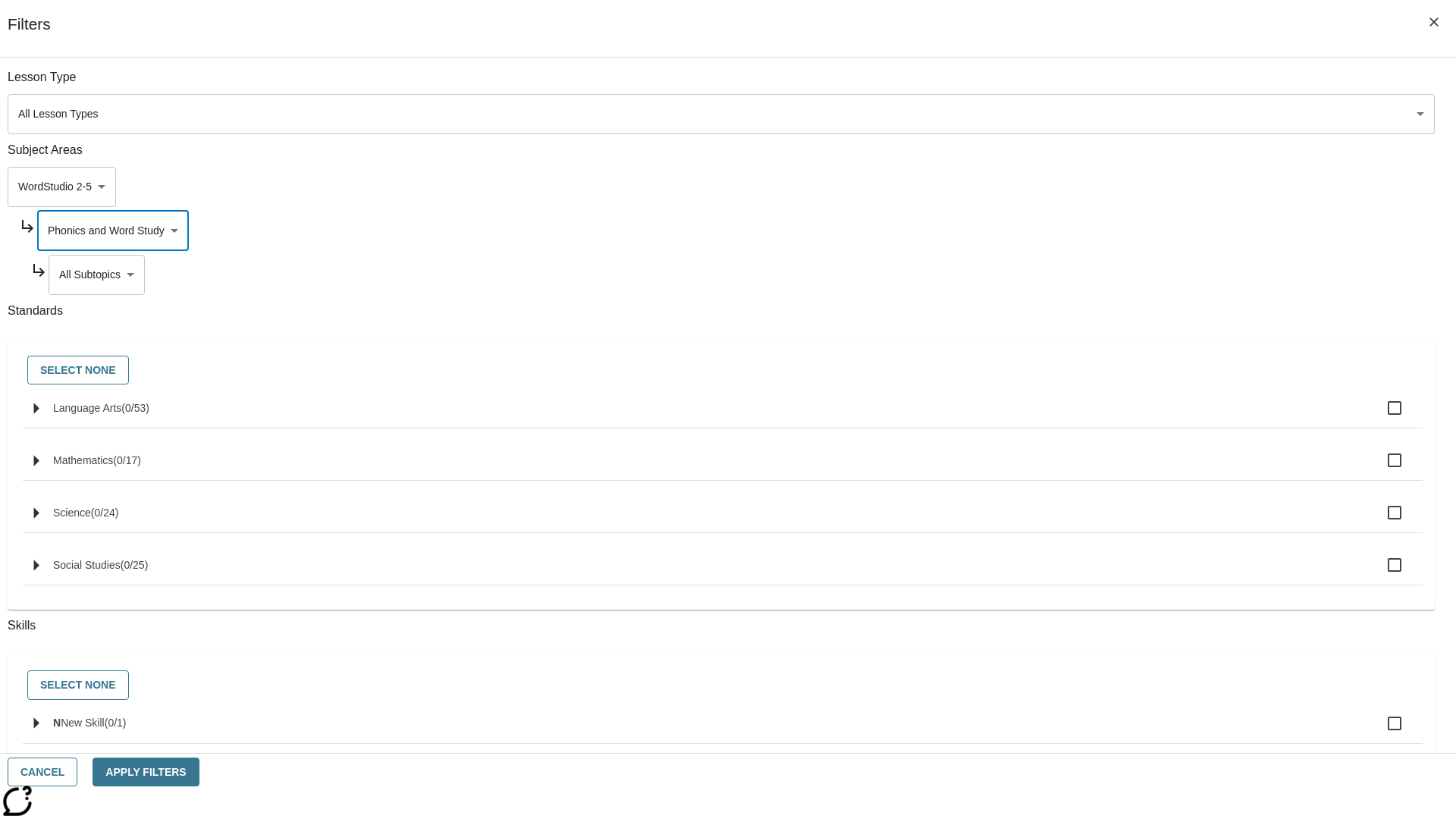
click at [1112, 85] on body "Skip to main content NJ Edition EN Grade 3 2025 Auto Grade 3 Search 0 Tauto Das…" at bounding box center [728, 470] width 1444 height 837
click at [1105, 85] on body "Skip to main content NJ Edition EN Grade 3 2025 Auto Grade 3 Search 0 Tauto Das…" at bounding box center [728, 470] width 1444 height 837
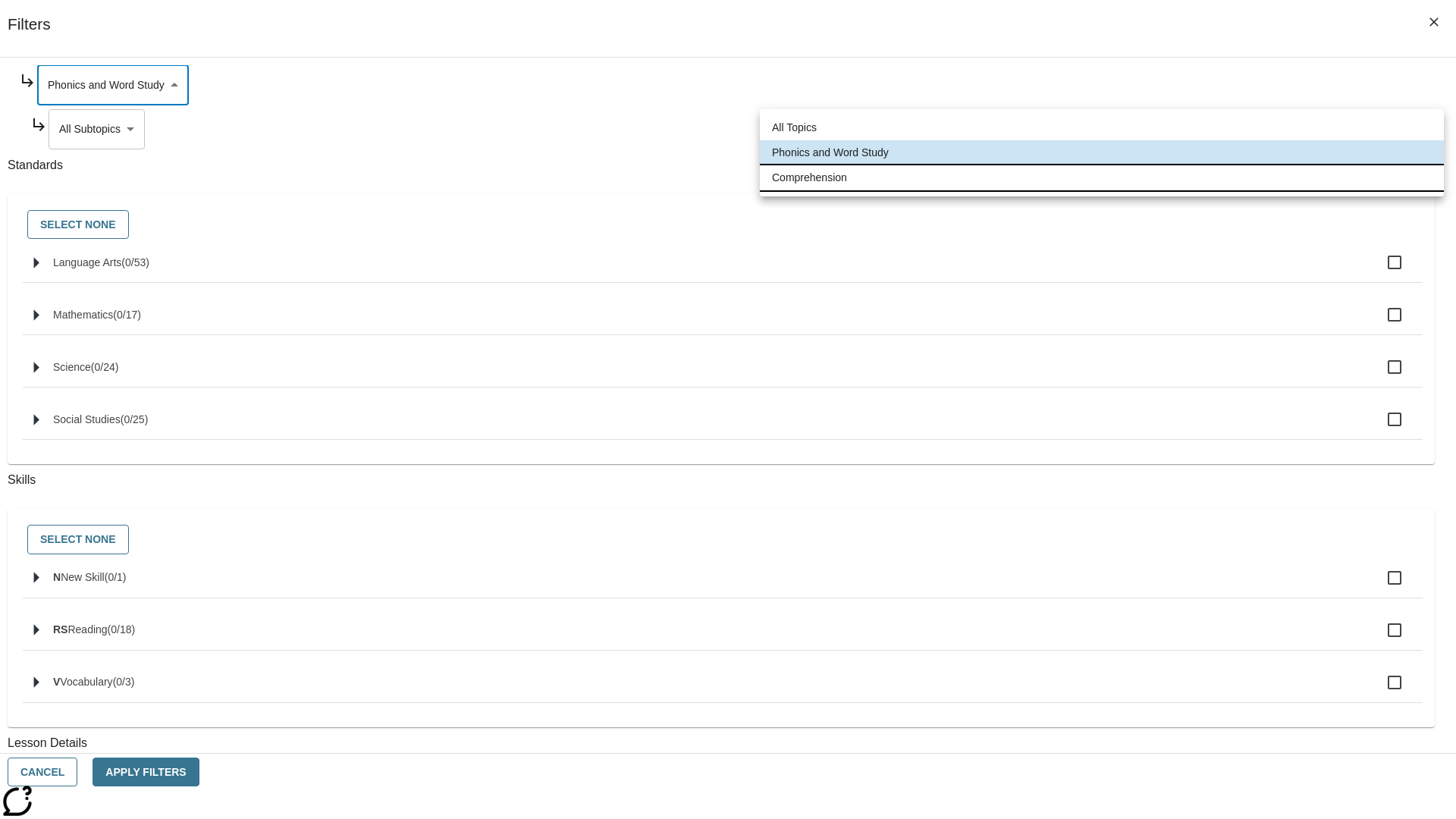
click at [1102, 178] on li "Comprehension" at bounding box center [1102, 178] width 684 height 25
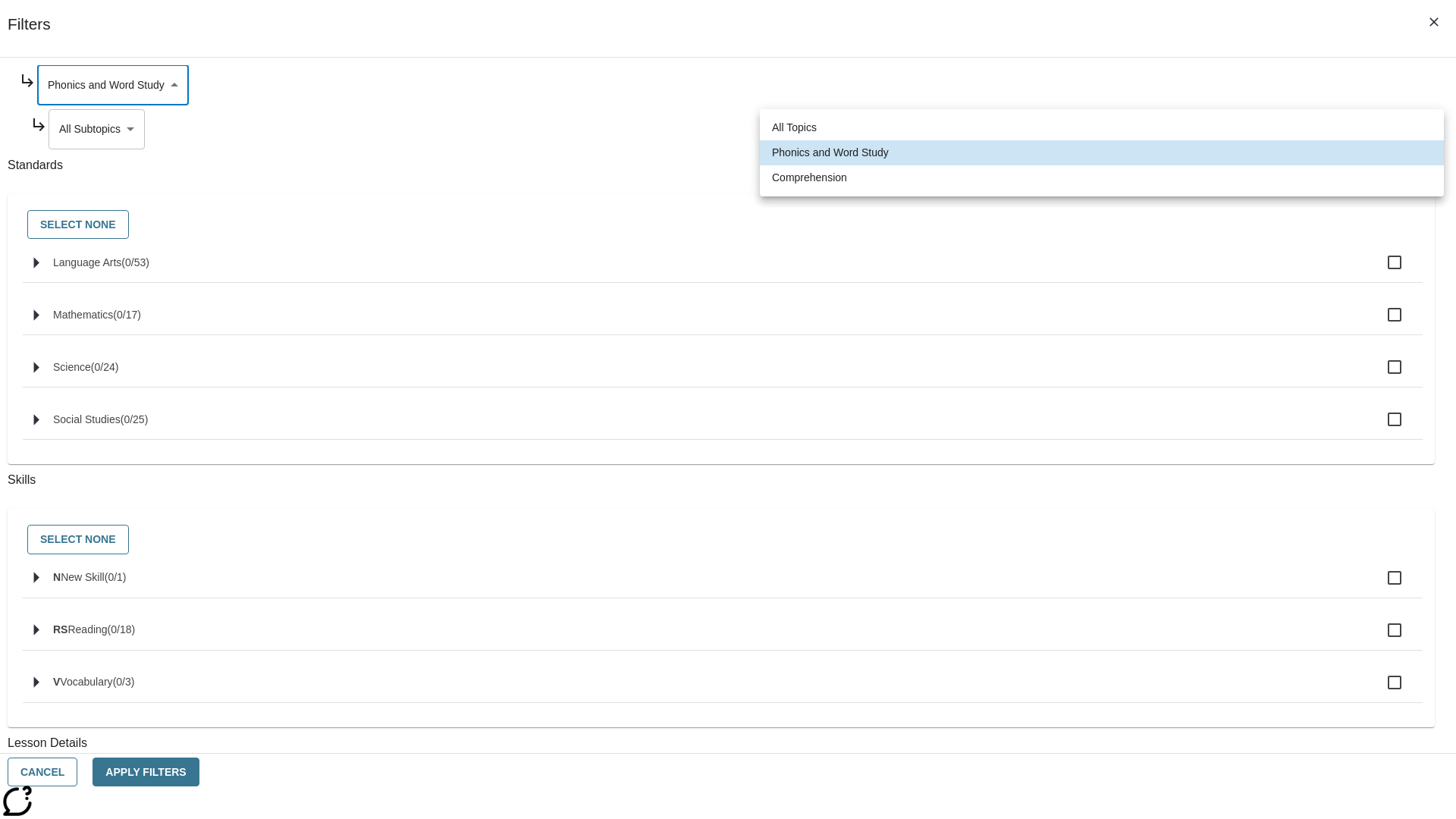
type input "252"
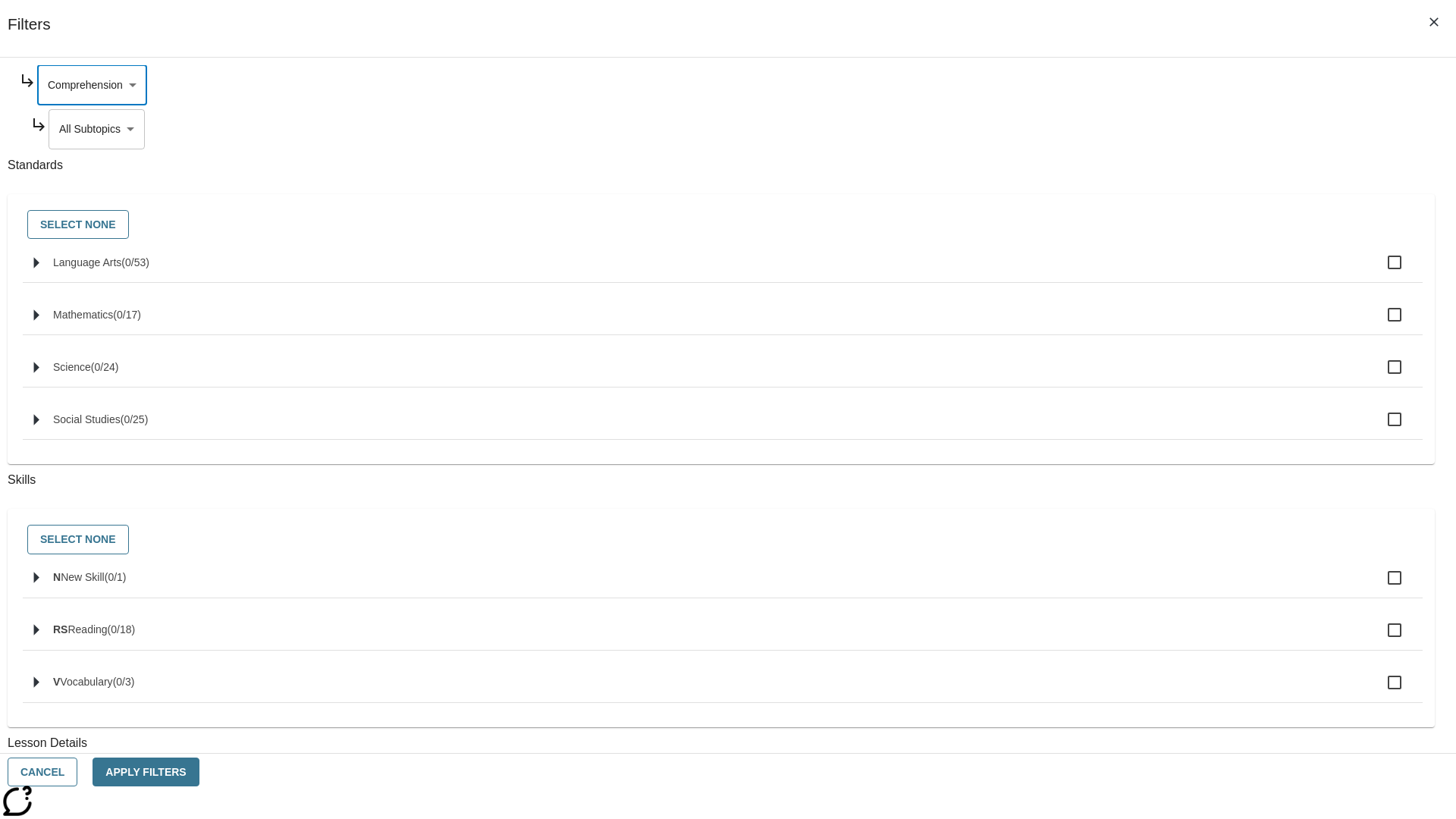
click at [1112, 274] on body "Skip to main content NJ Edition EN Grade 3 2025 Auto Grade 3 Search 0 Tauto Das…" at bounding box center [728, 470] width 1444 height 837
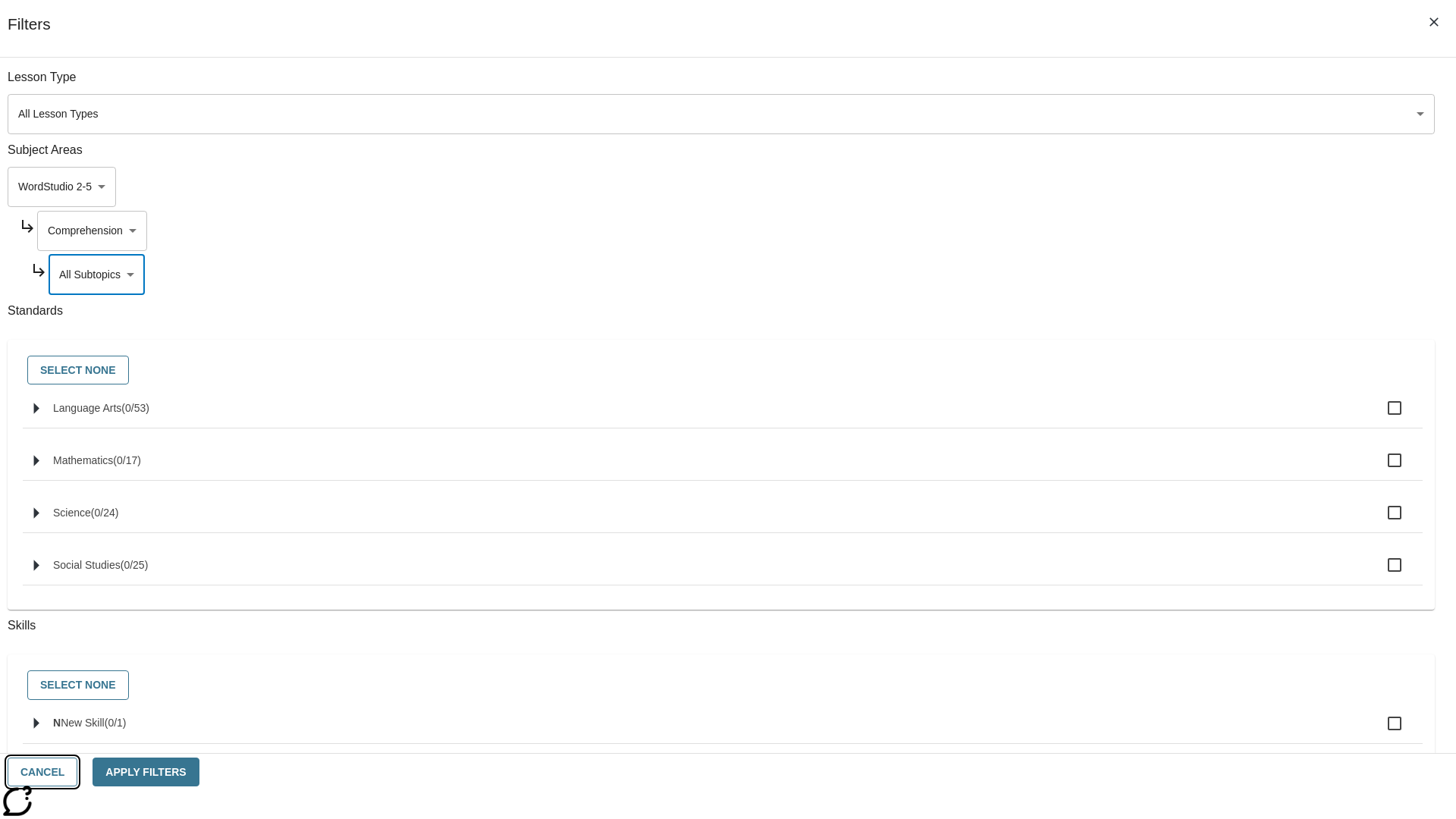
click at [78, 772] on button "Cancel" at bounding box center [43, 773] width 70 height 30
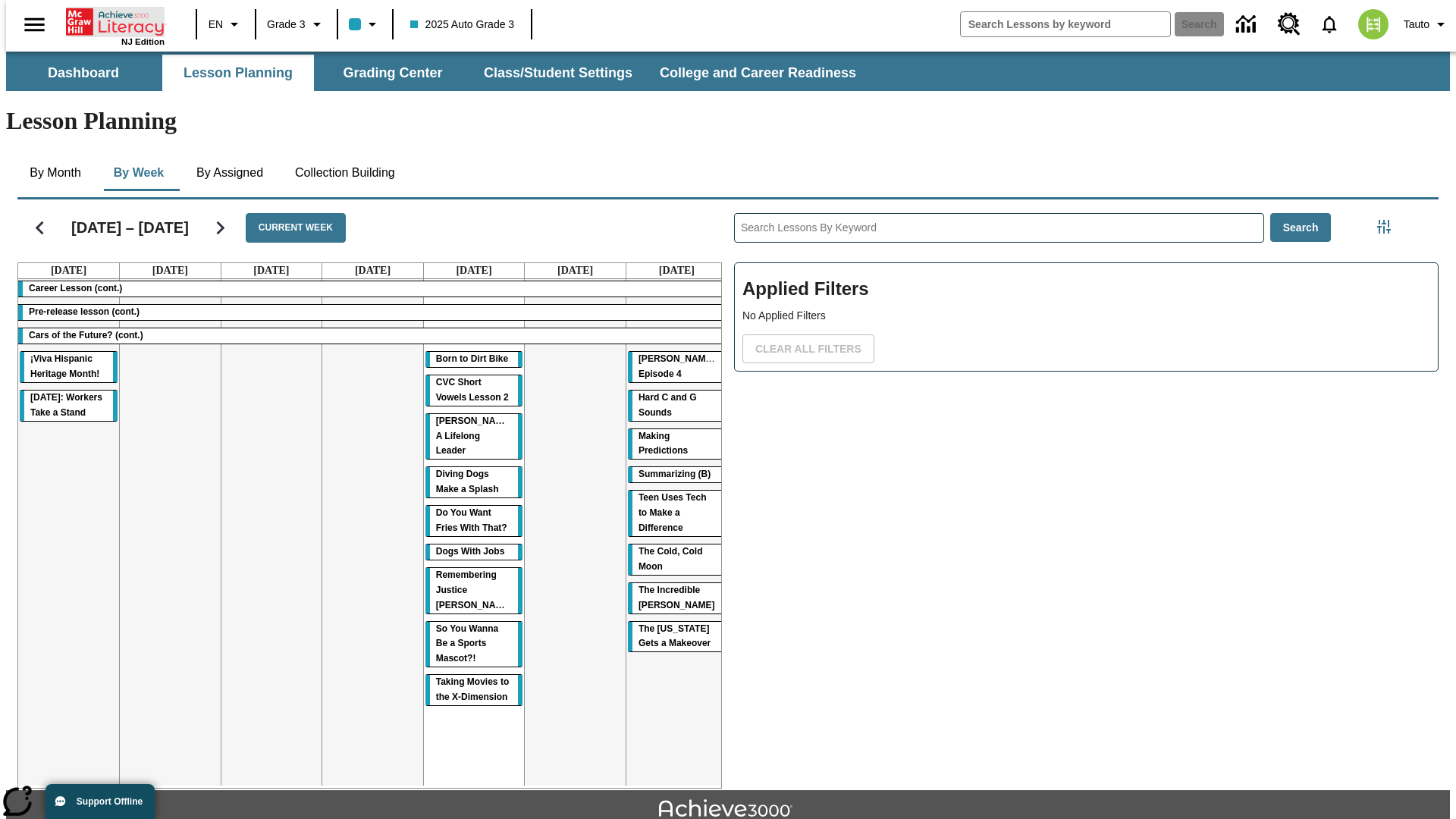
click at [109, 21] on icon "Home" at bounding box center [116, 22] width 101 height 30
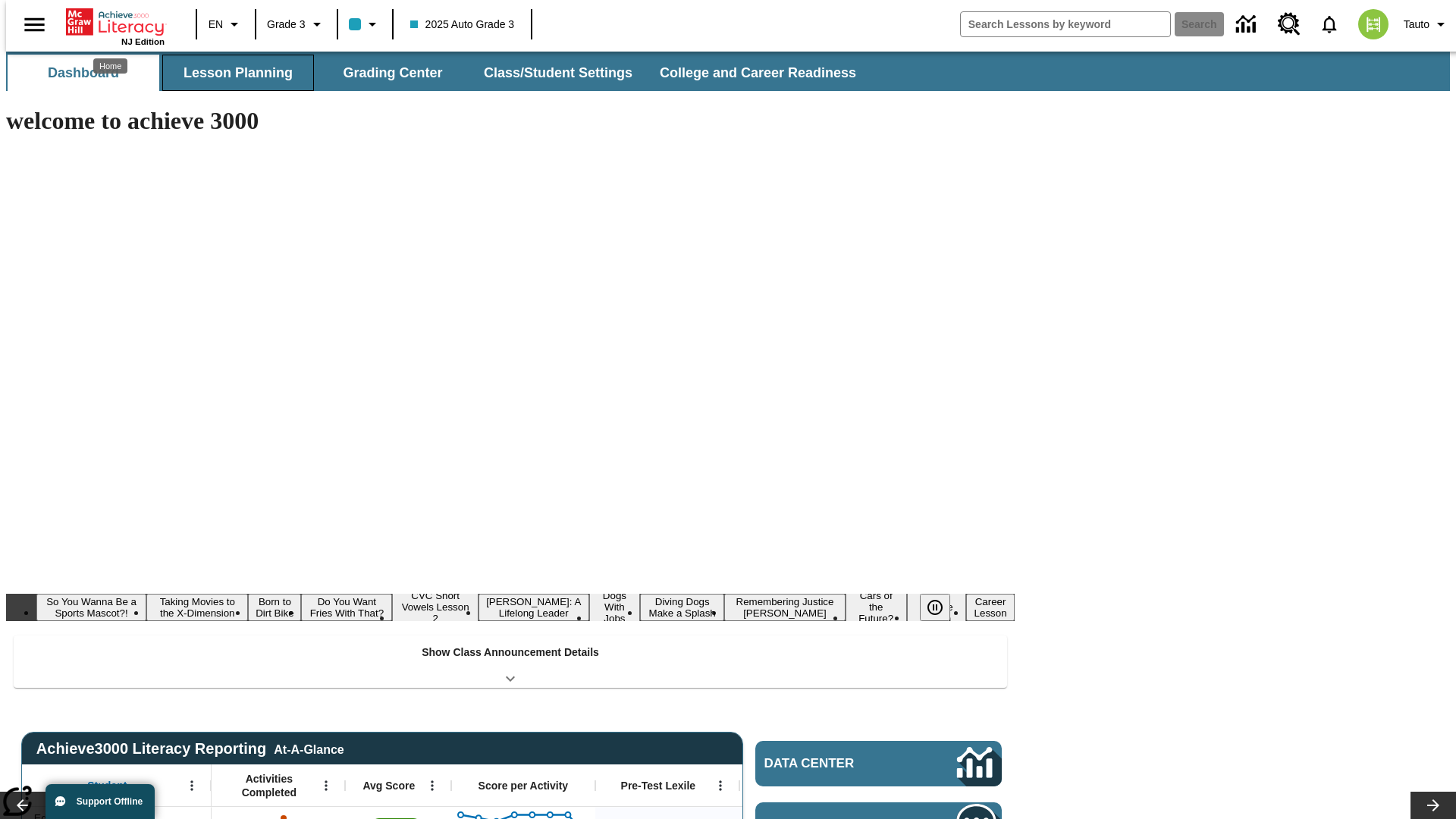
click at [232, 73] on button "Lesson Planning" at bounding box center [238, 73] width 152 height 36
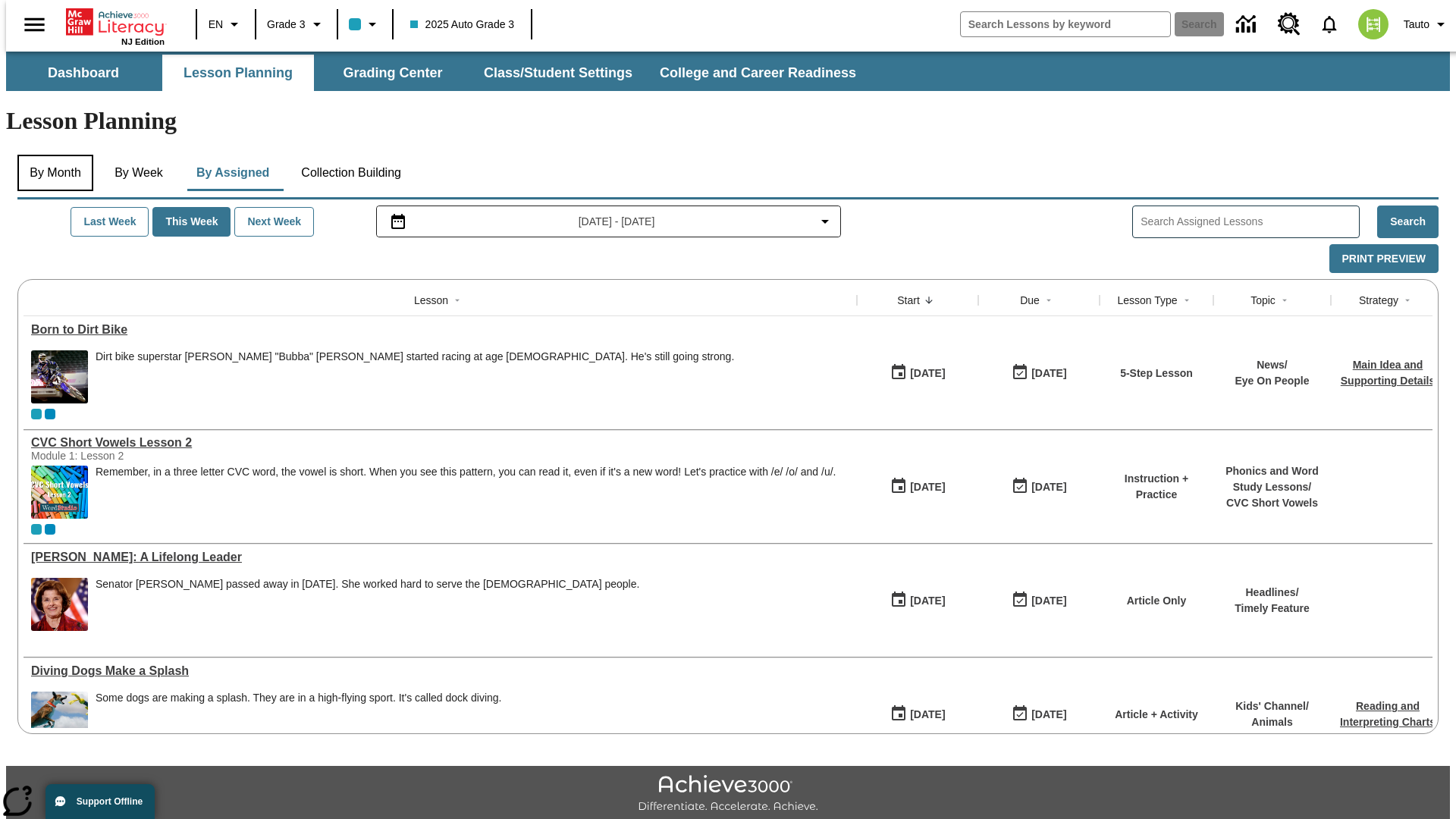
click at [51, 155] on button "By Month" at bounding box center [55, 173] width 76 height 36
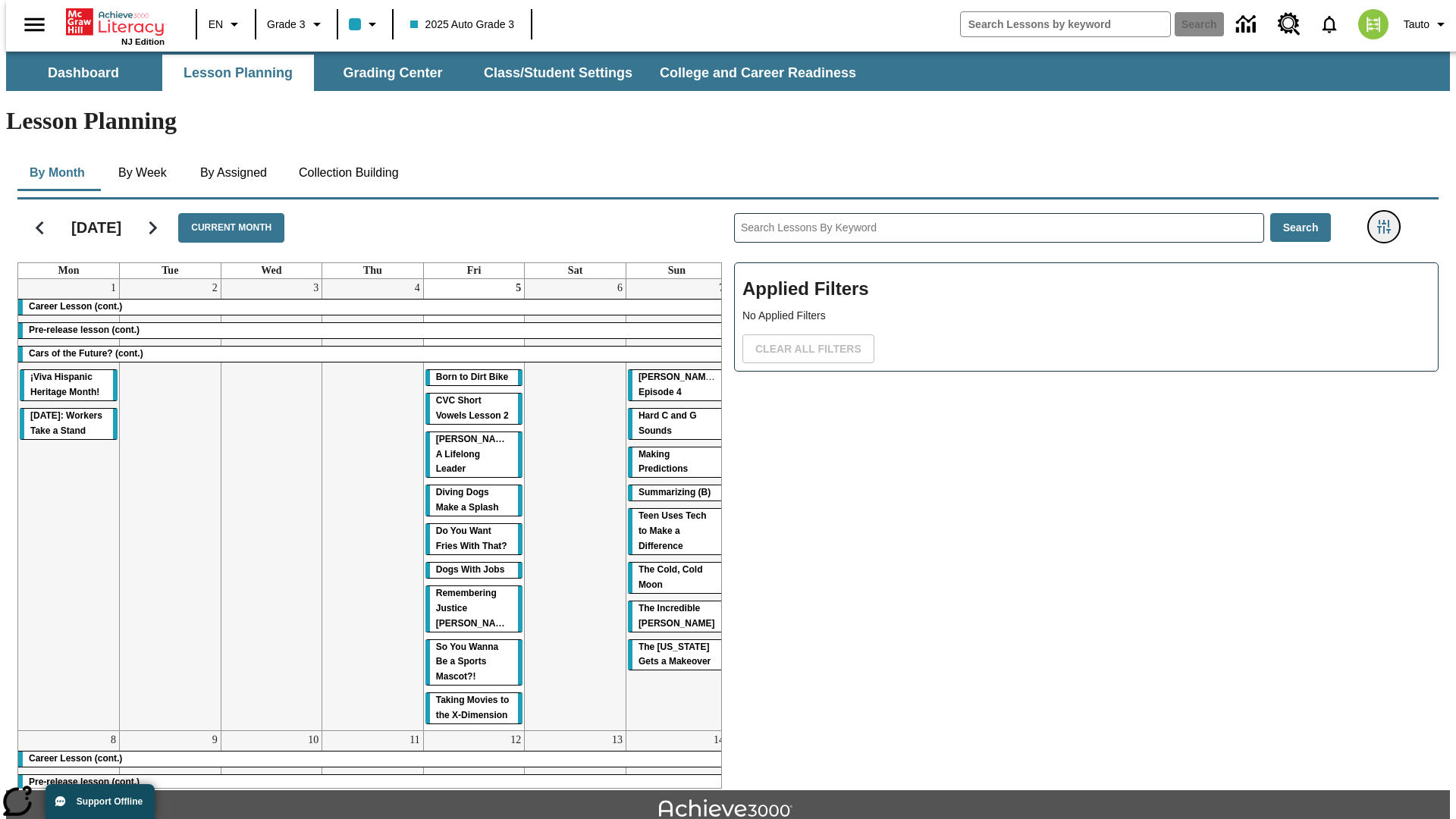
click at [1388, 219] on icon "Filters Side menu" at bounding box center [1384, 226] width 14 height 14
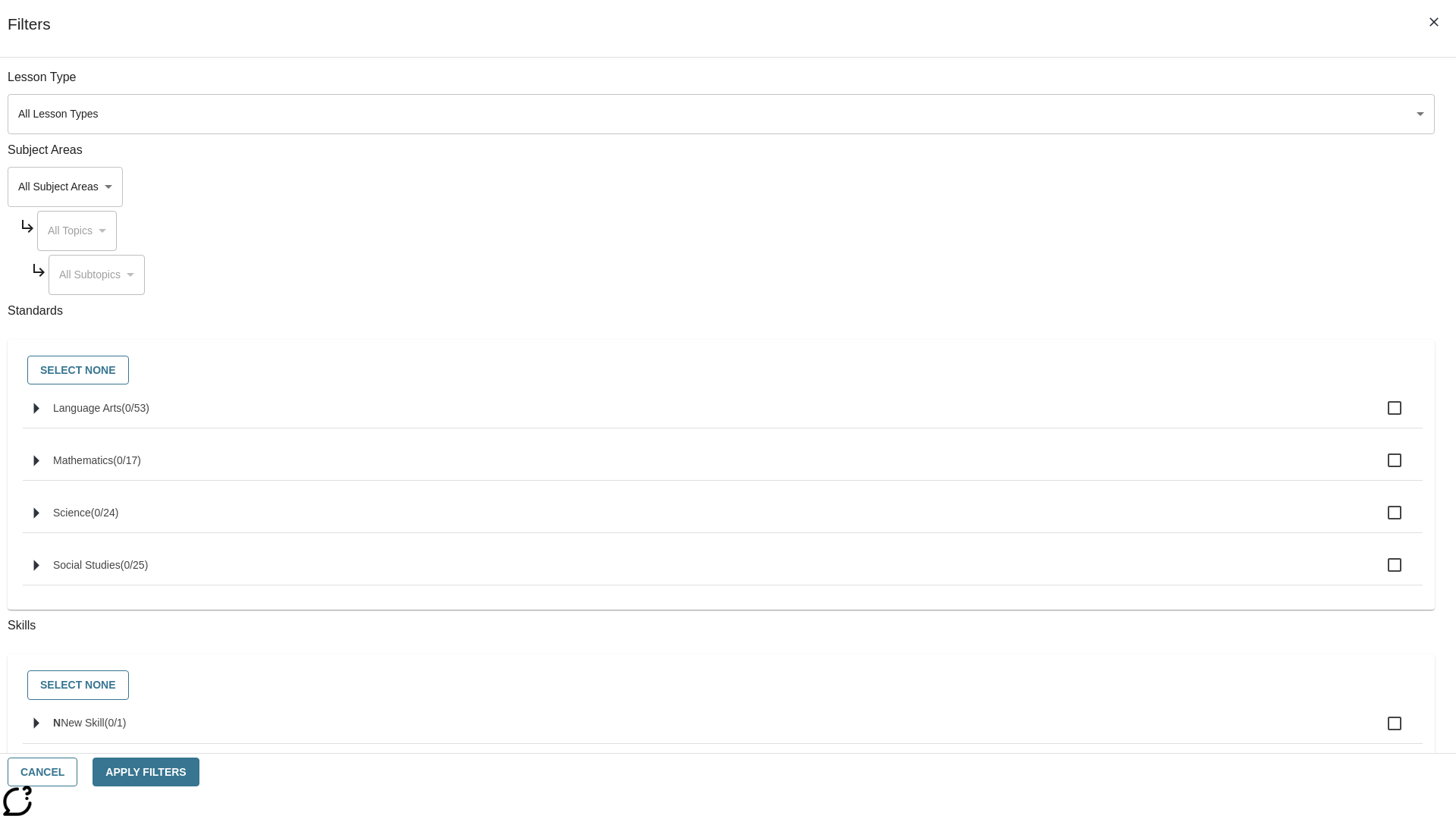
click at [1092, 187] on body "Skip to main content NJ Edition EN Grade 3 2025 Auto Grade 3 Search 0 Tauto Das…" at bounding box center [728, 470] width 1444 height 837
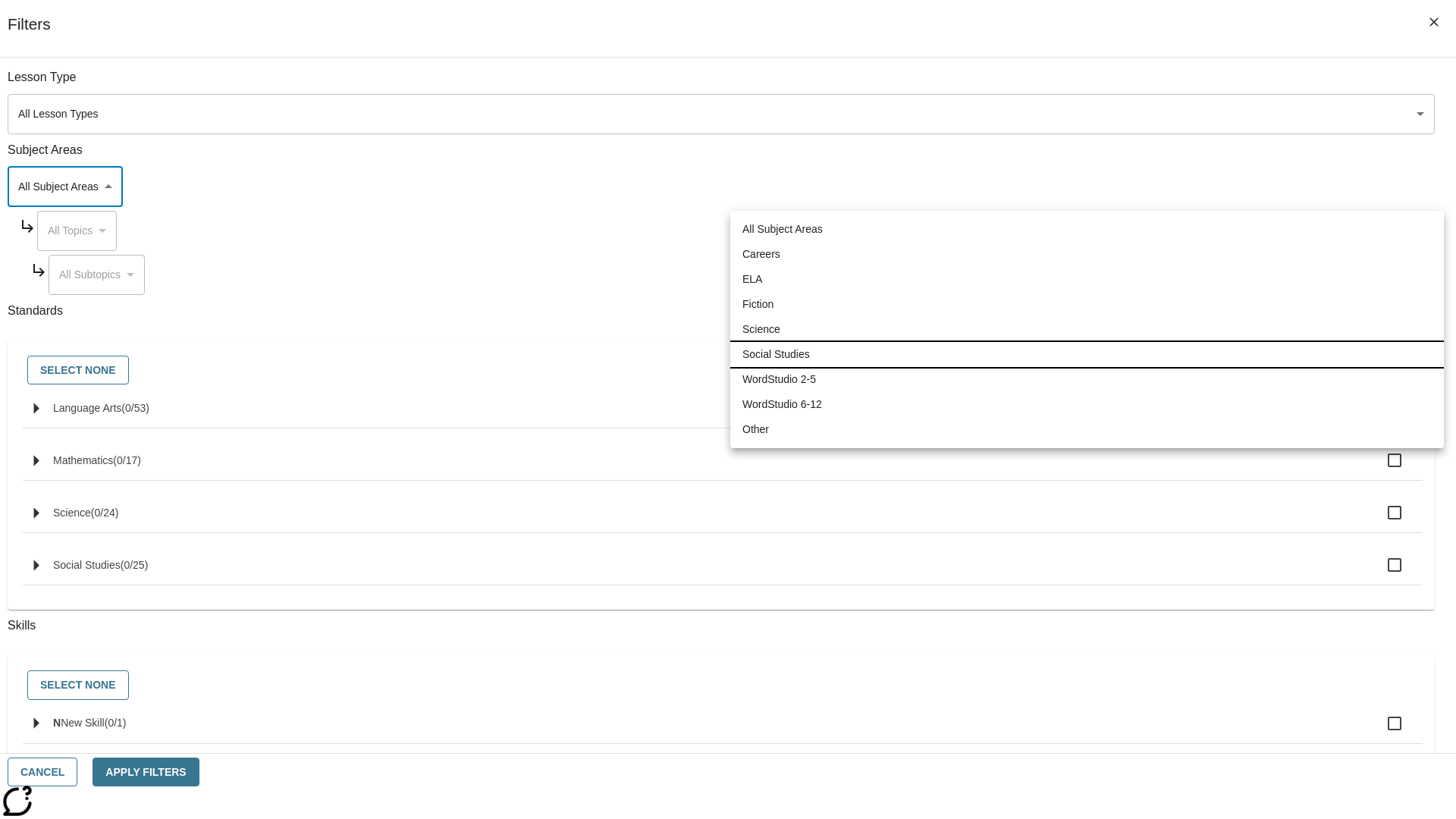
click at [1086, 354] on li "Social Studies" at bounding box center [1086, 354] width 713 height 25
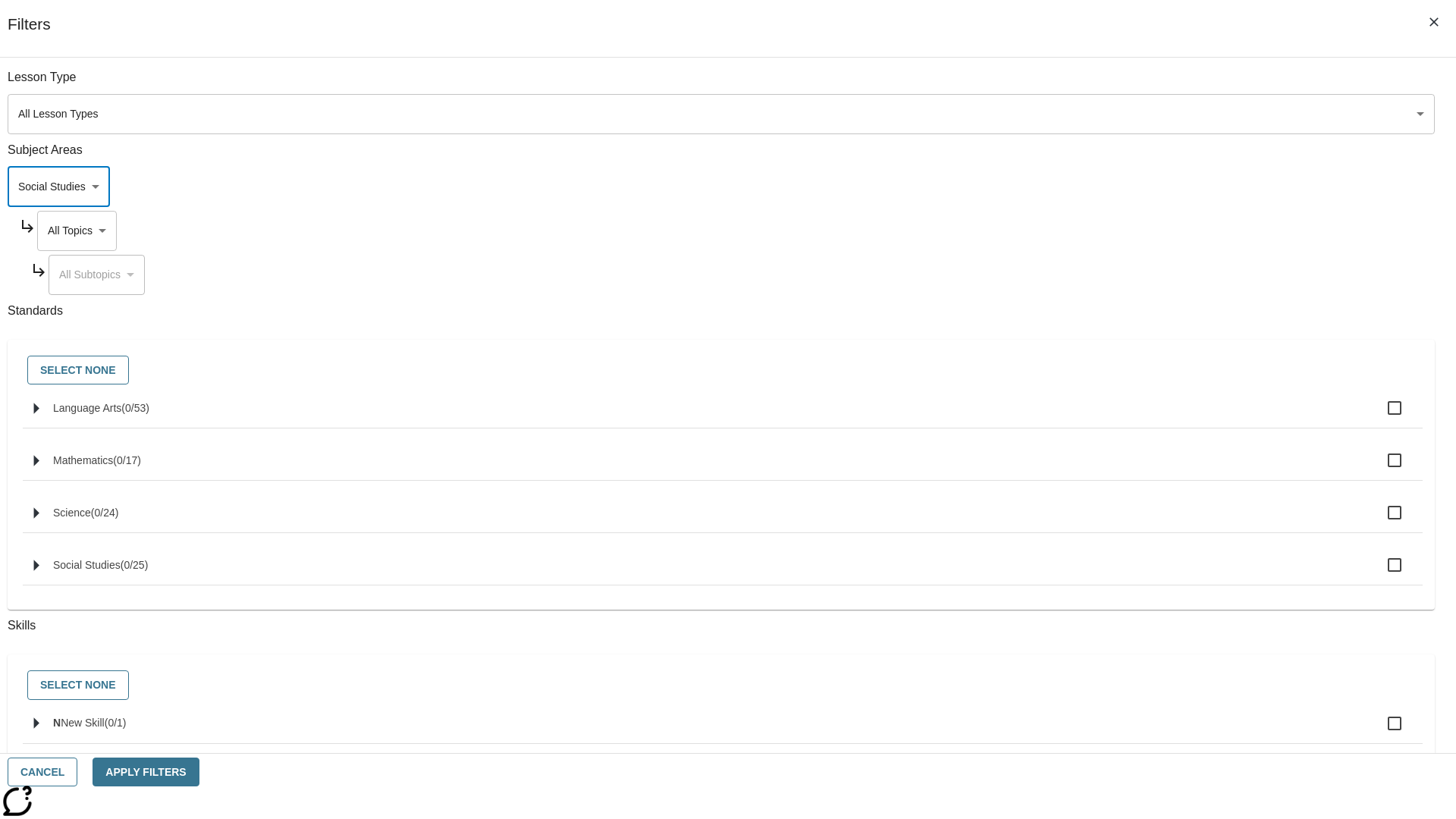
type input "3"
click at [1106, 230] on body "Skip to main content NJ Edition EN Grade 3 2025 Auto Grade 3 Search 0 Tauto Das…" at bounding box center [728, 470] width 1444 height 837
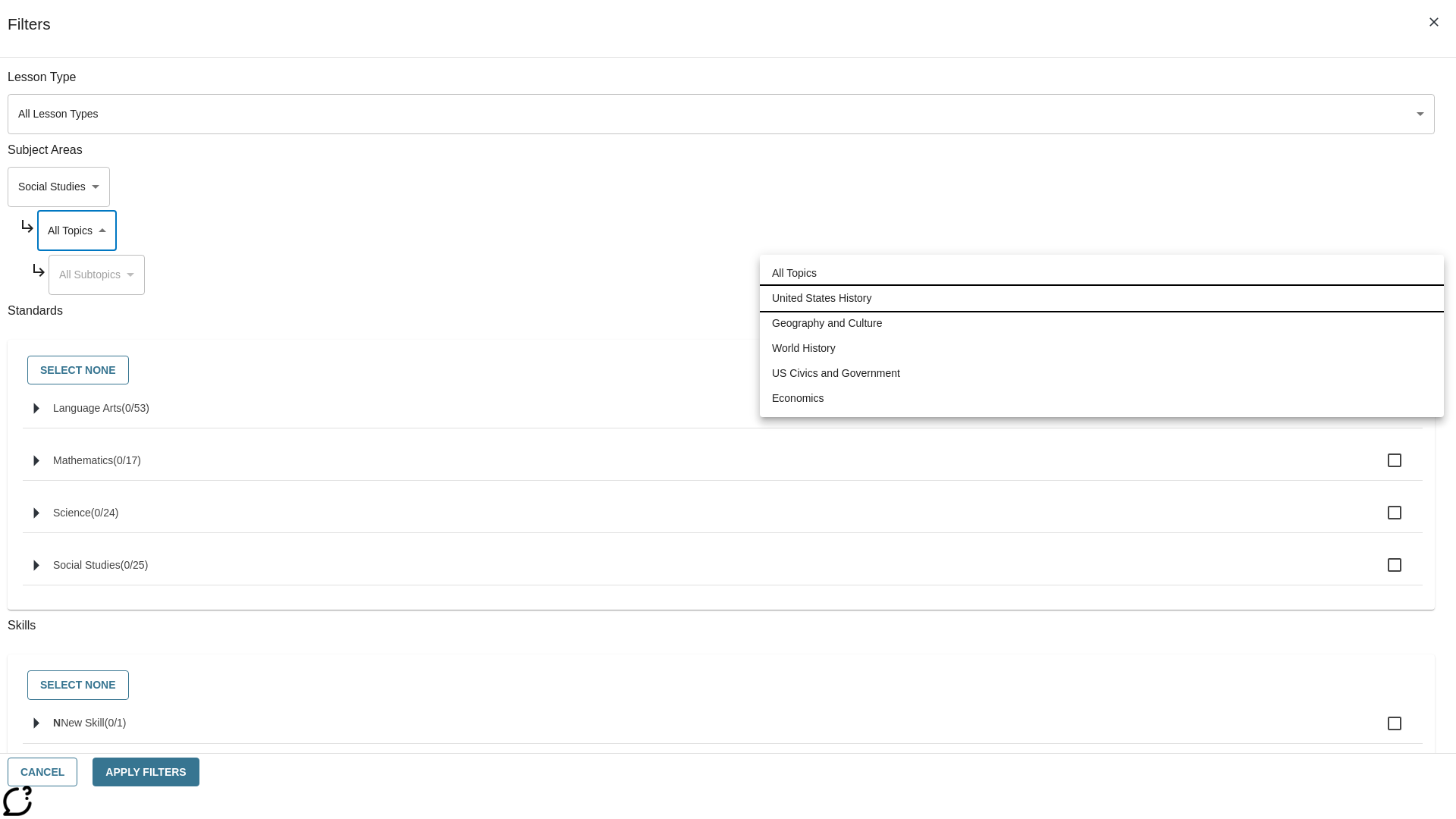
click at [1102, 298] on li "United States History" at bounding box center [1102, 298] width 684 height 25
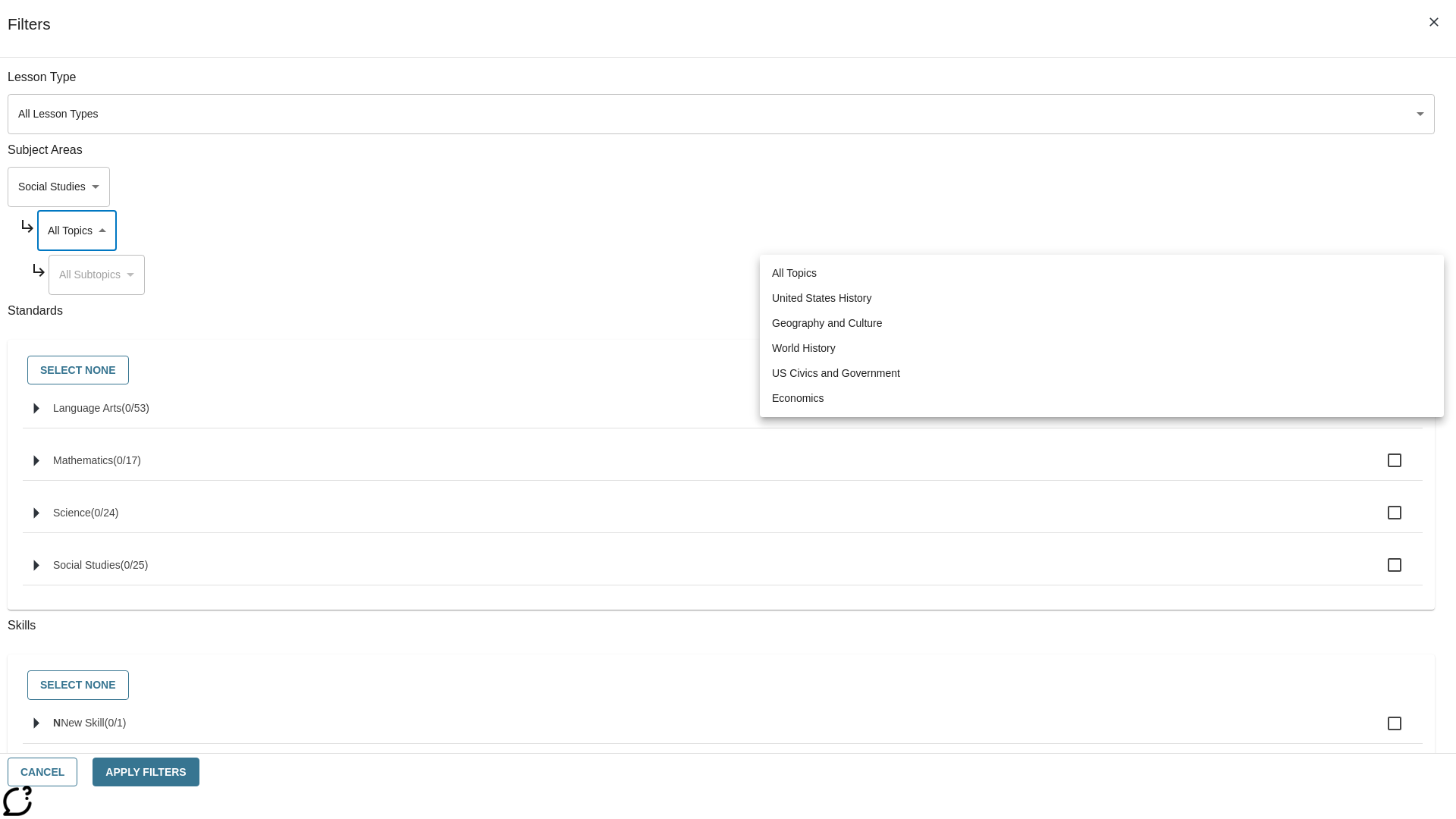
type input "184"
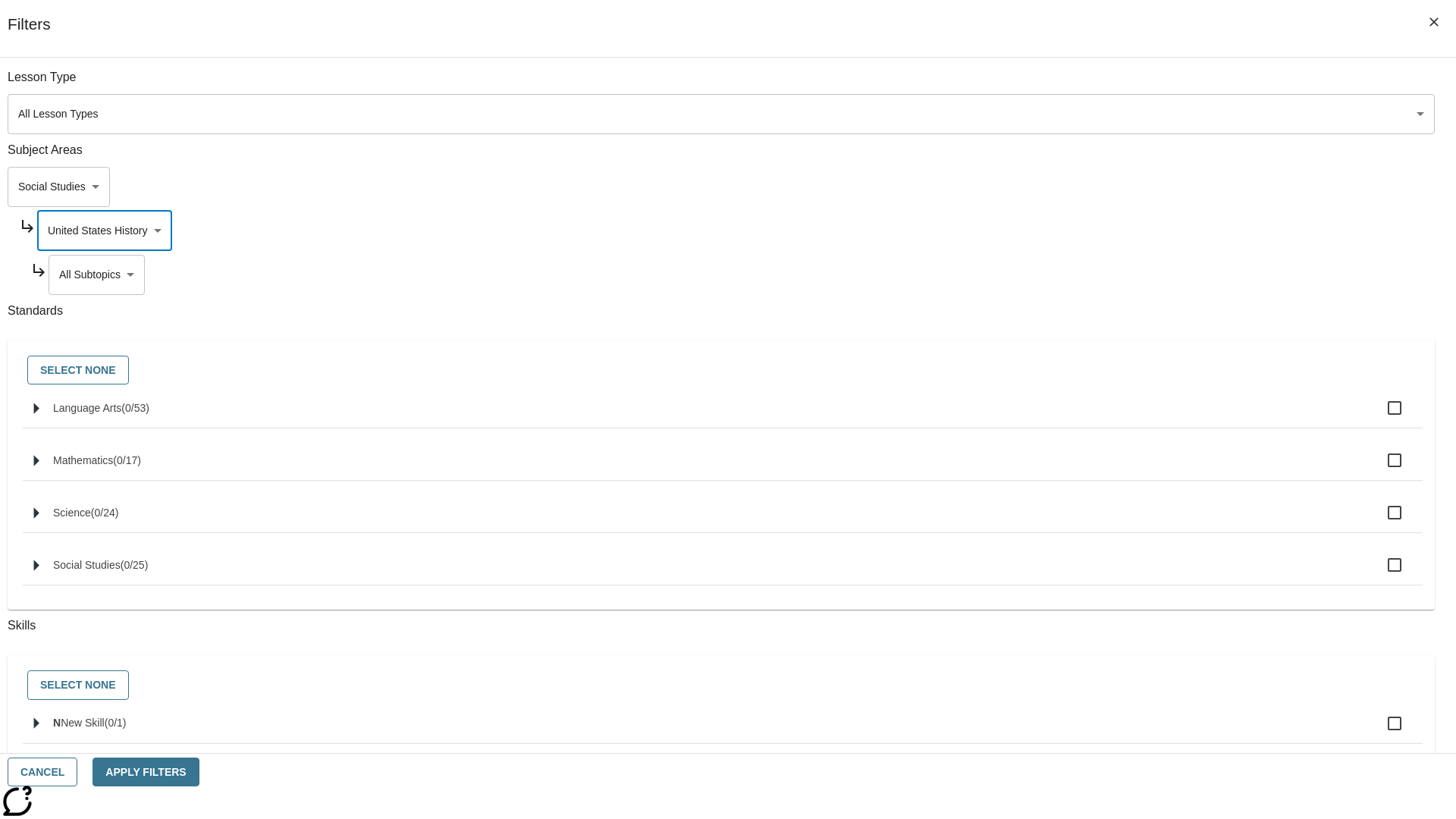
click at [1112, 274] on body "Skip to main content NJ Edition EN Grade 3 2025 Auto Grade 3 Search 0 Tauto Das…" at bounding box center [728, 470] width 1444 height 837
click at [1105, 230] on body "Skip to main content NJ Edition EN Grade 3 2025 Auto Grade 3 Search 0 Tauto Das…" at bounding box center [728, 470] width 1444 height 837
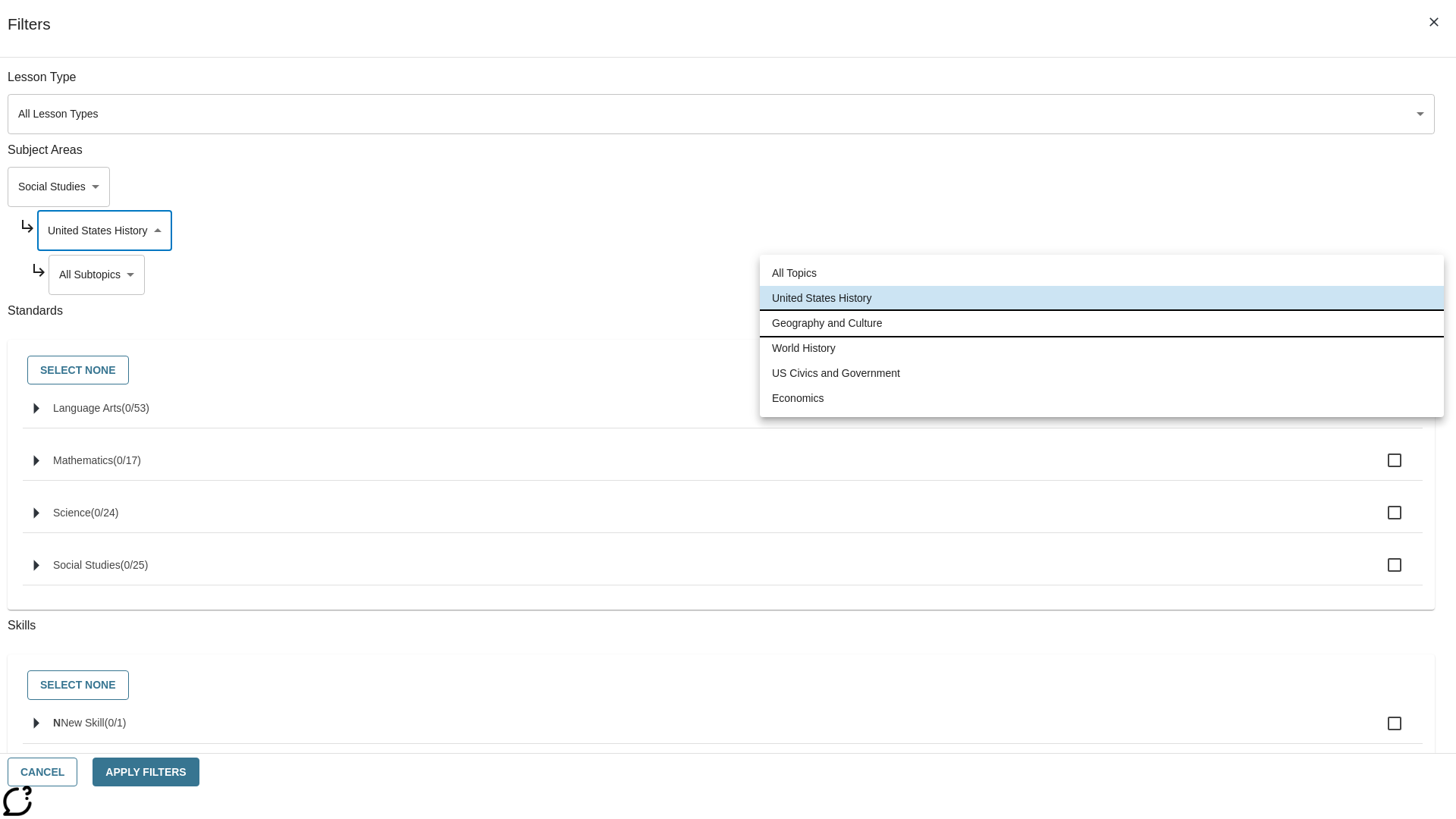
click at [1102, 323] on li "Geography and Culture" at bounding box center [1102, 323] width 684 height 25
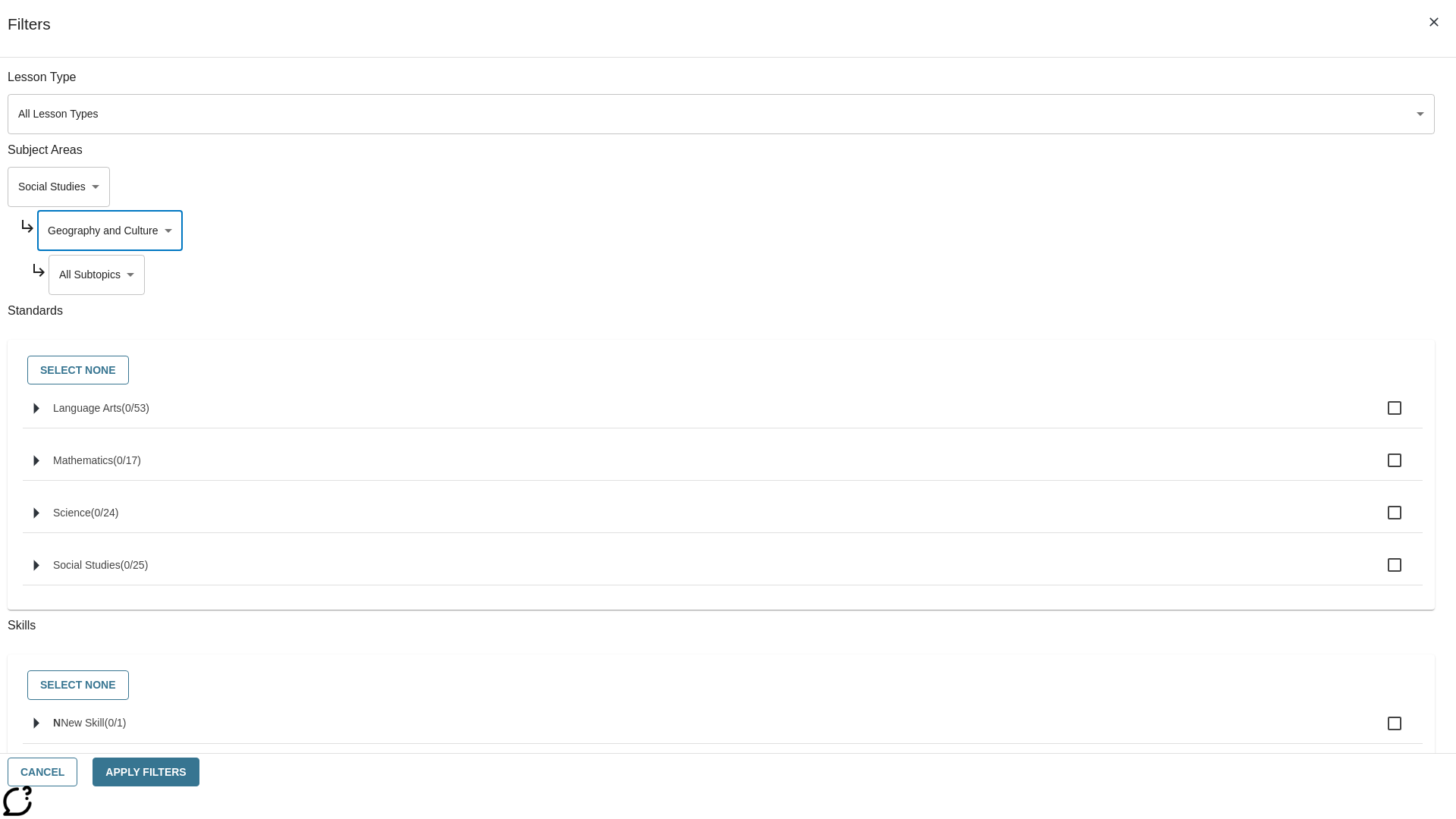
click at [1112, 274] on body "Skip to main content NJ Edition EN Grade 3 2025 Auto Grade 3 Search 0 Tauto Das…" at bounding box center [728, 470] width 1444 height 837
click at [1105, 85] on body "Skip to main content NJ Edition EN Grade 3 2025 Auto Grade 3 Search 0 Tauto Das…" at bounding box center [728, 470] width 1444 height 837
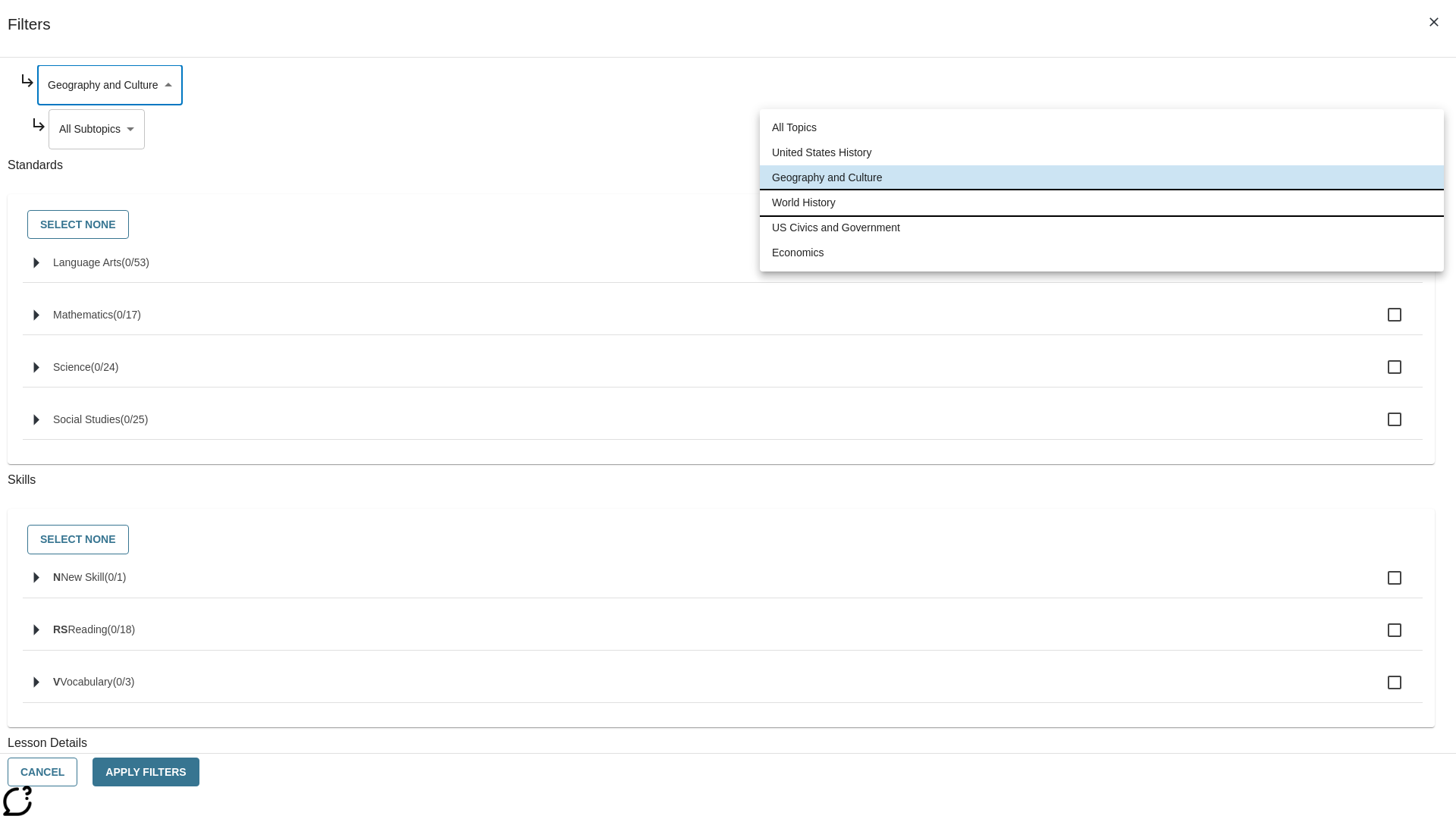
click at [1102, 203] on li "World History" at bounding box center [1102, 203] width 684 height 25
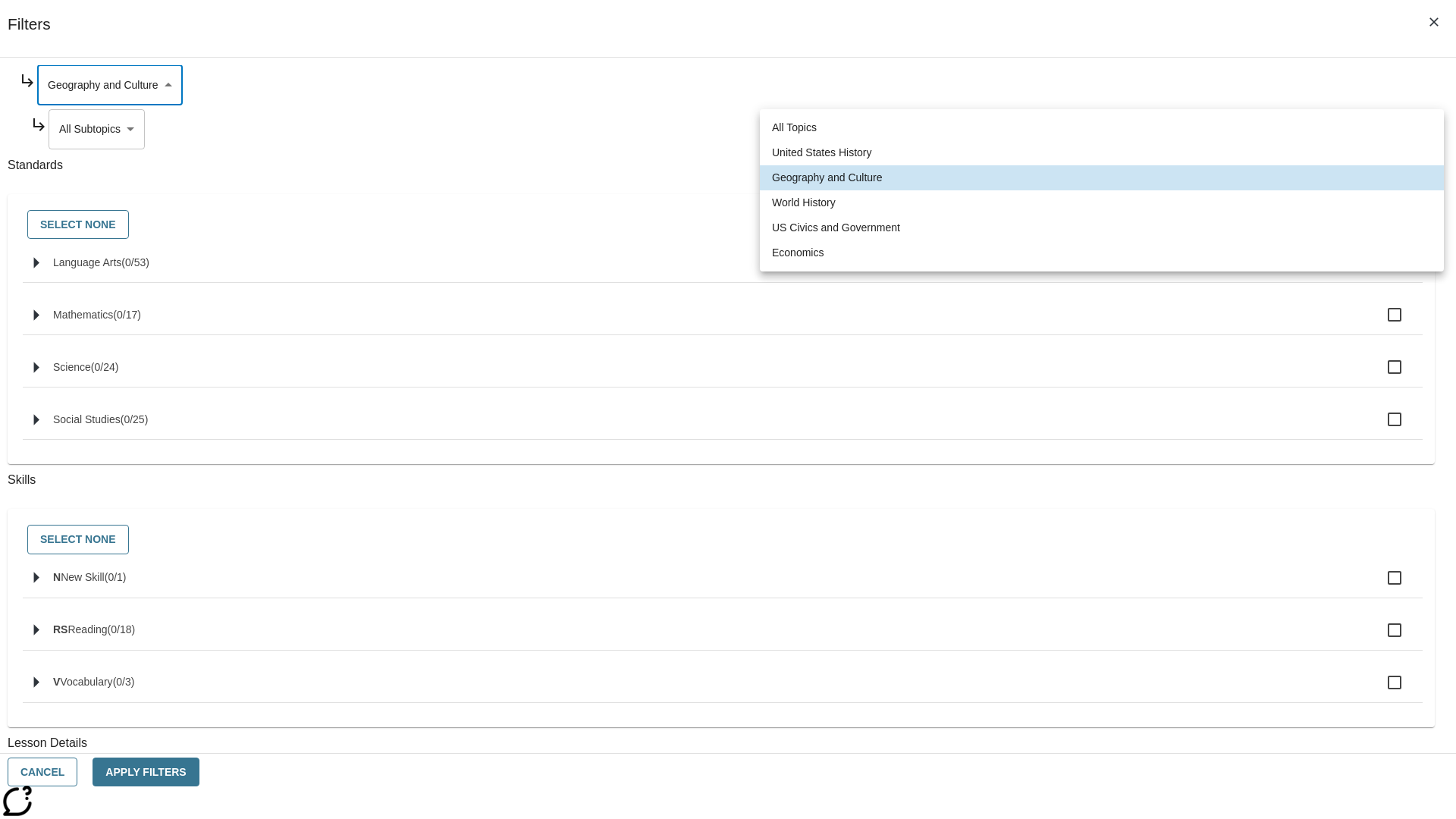
type input "193"
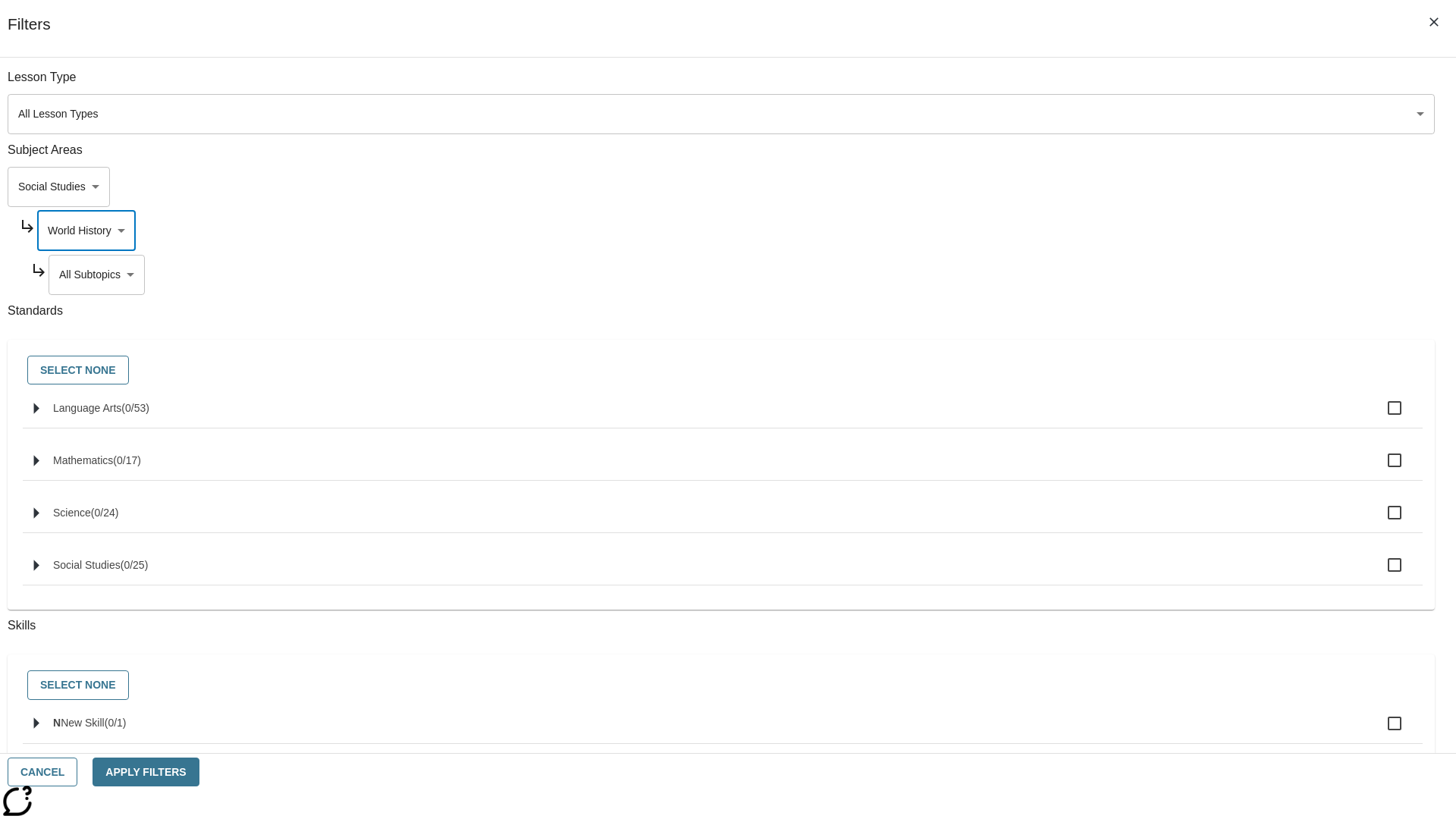
click at [1112, 274] on body "Skip to main content NJ Edition EN Grade 3 2025 Auto Grade 3 Search 0 Tauto Das…" at bounding box center [728, 470] width 1444 height 837
click at [1105, 230] on body "Skip to main content NJ Edition EN Grade 3 2025 Auto Grade 3 Search 0 Tauto Das…" at bounding box center [728, 470] width 1444 height 837
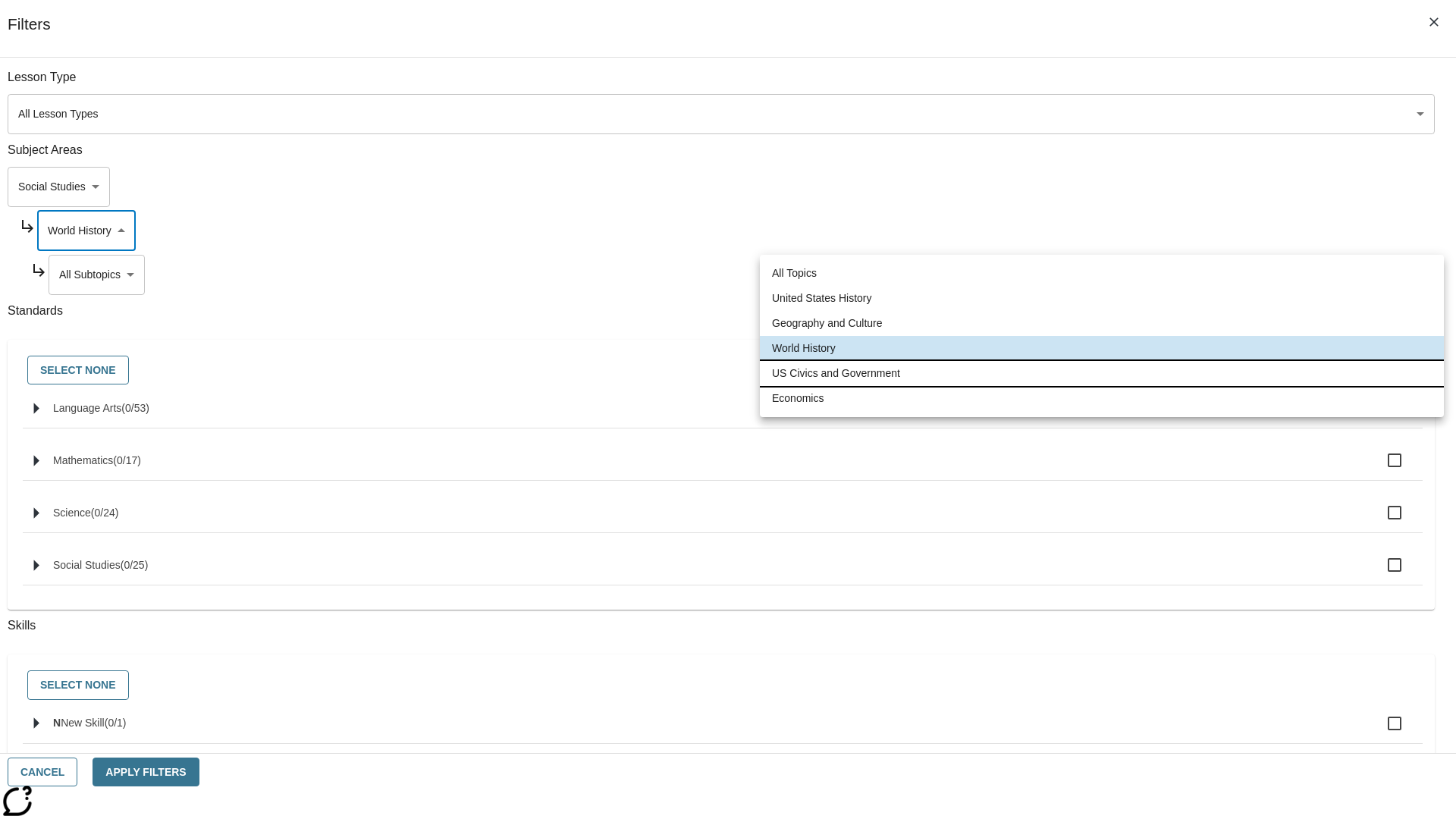
click at [1102, 373] on li "US Civics and Government" at bounding box center [1102, 373] width 684 height 25
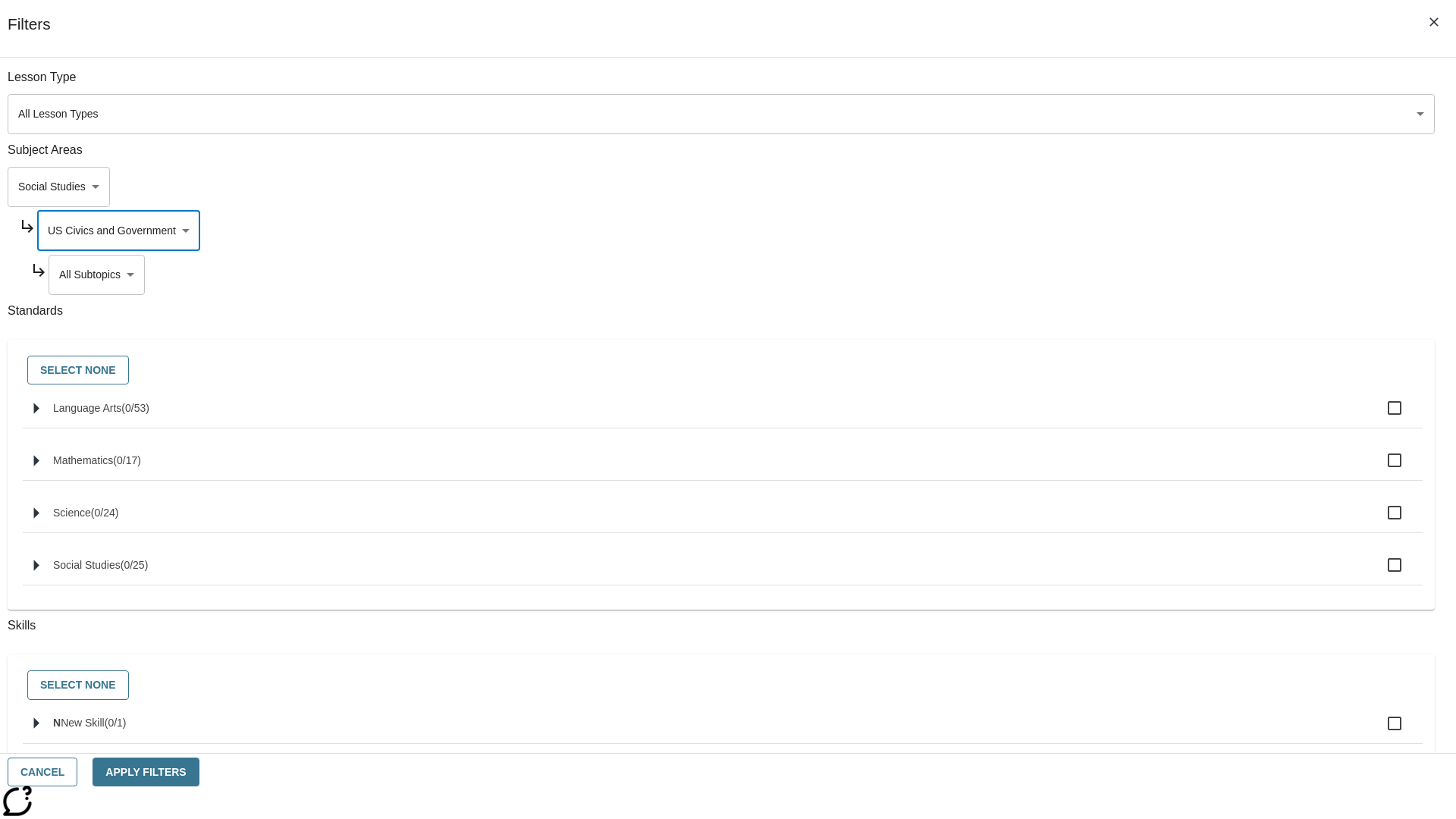
click at [1112, 85] on body "Skip to main content NJ Edition EN Grade 3 2025 Auto Grade 3 Search 0 Tauto Das…" at bounding box center [728, 470] width 1444 height 837
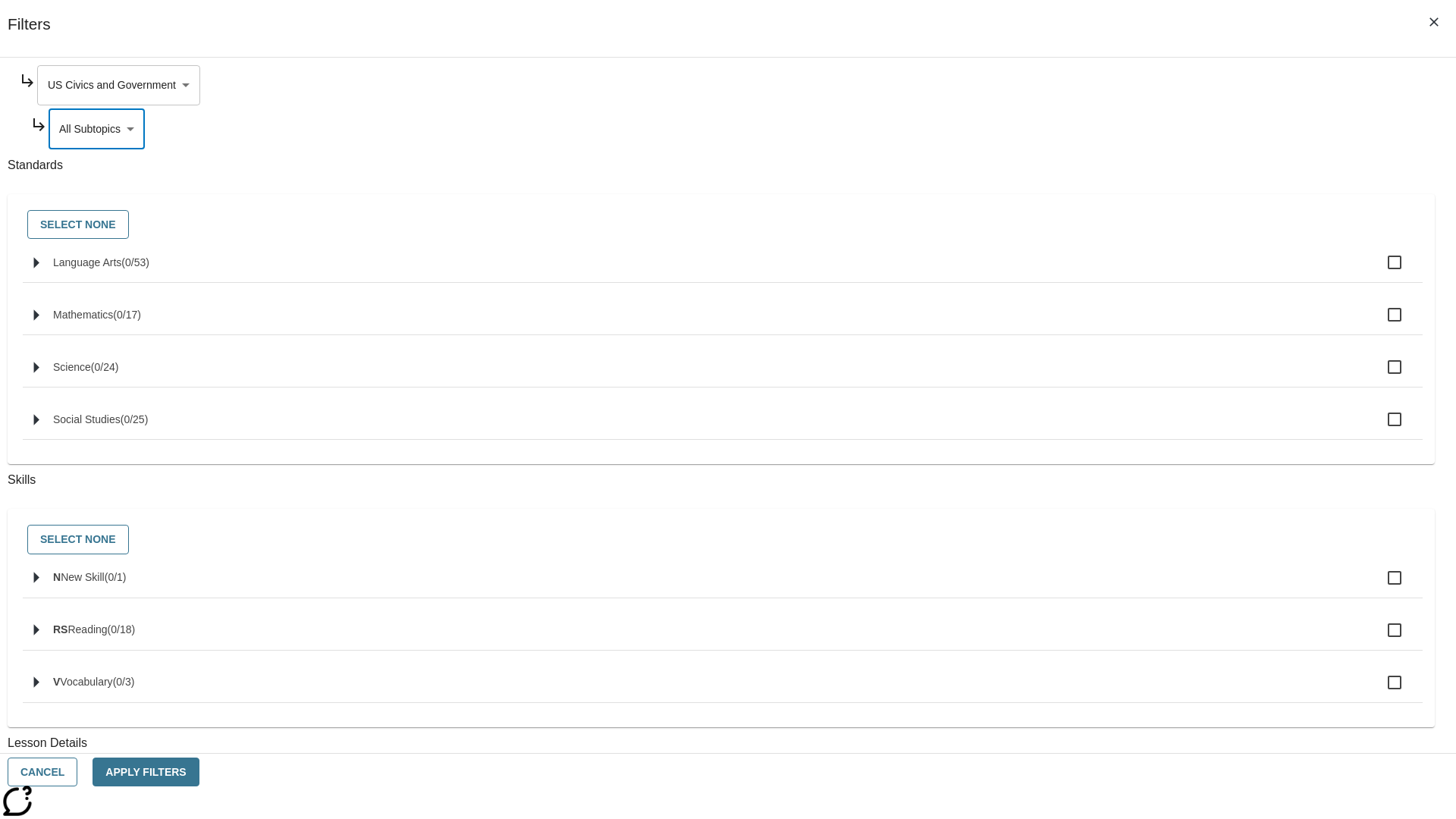
click at [1105, 85] on body "Skip to main content NJ Edition EN Grade 3 2025 Auto Grade 3 Search 0 Tauto Das…" at bounding box center [728, 470] width 1444 height 837
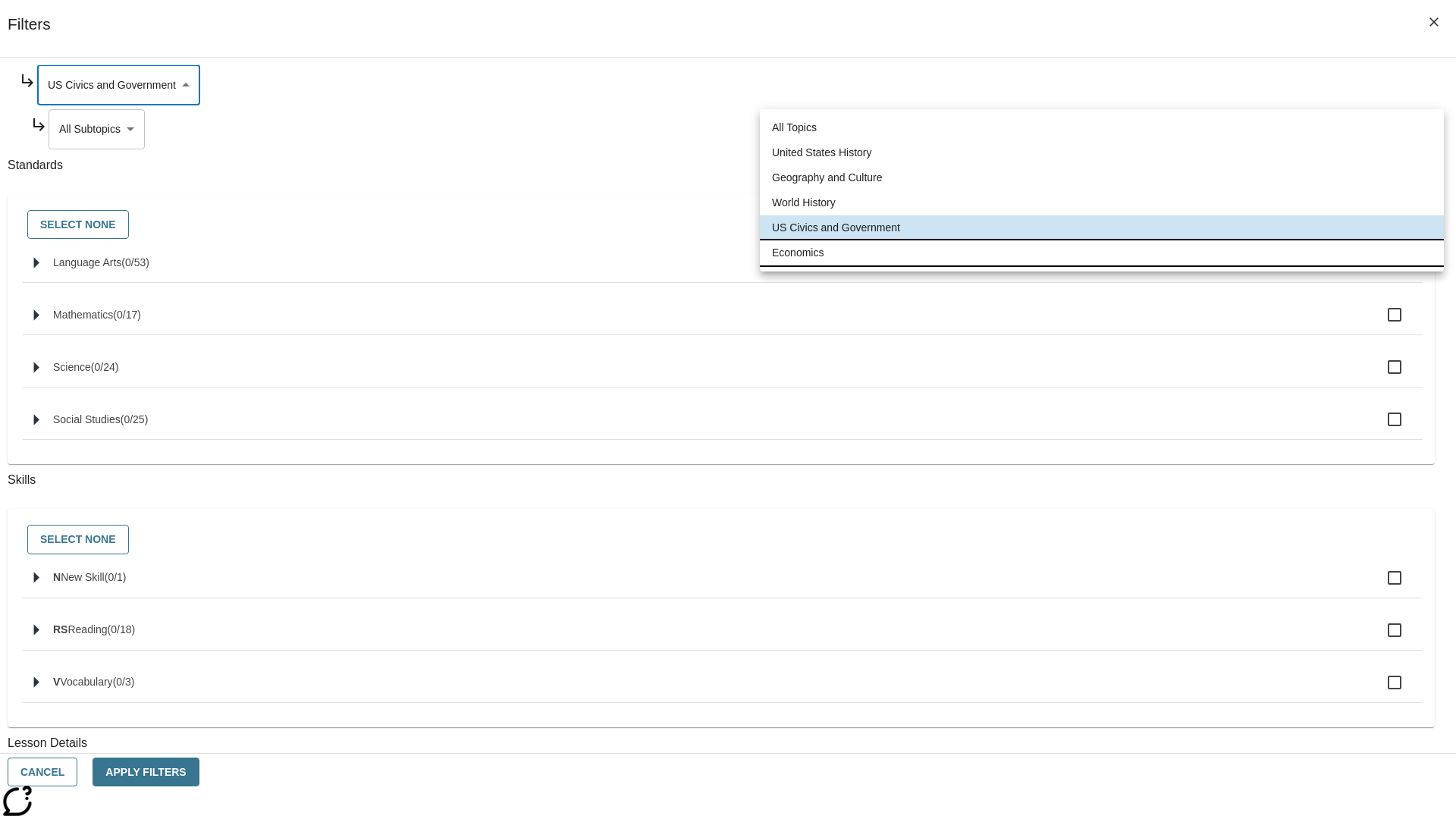
click at [1102, 252] on li "Economics" at bounding box center [1102, 252] width 684 height 25
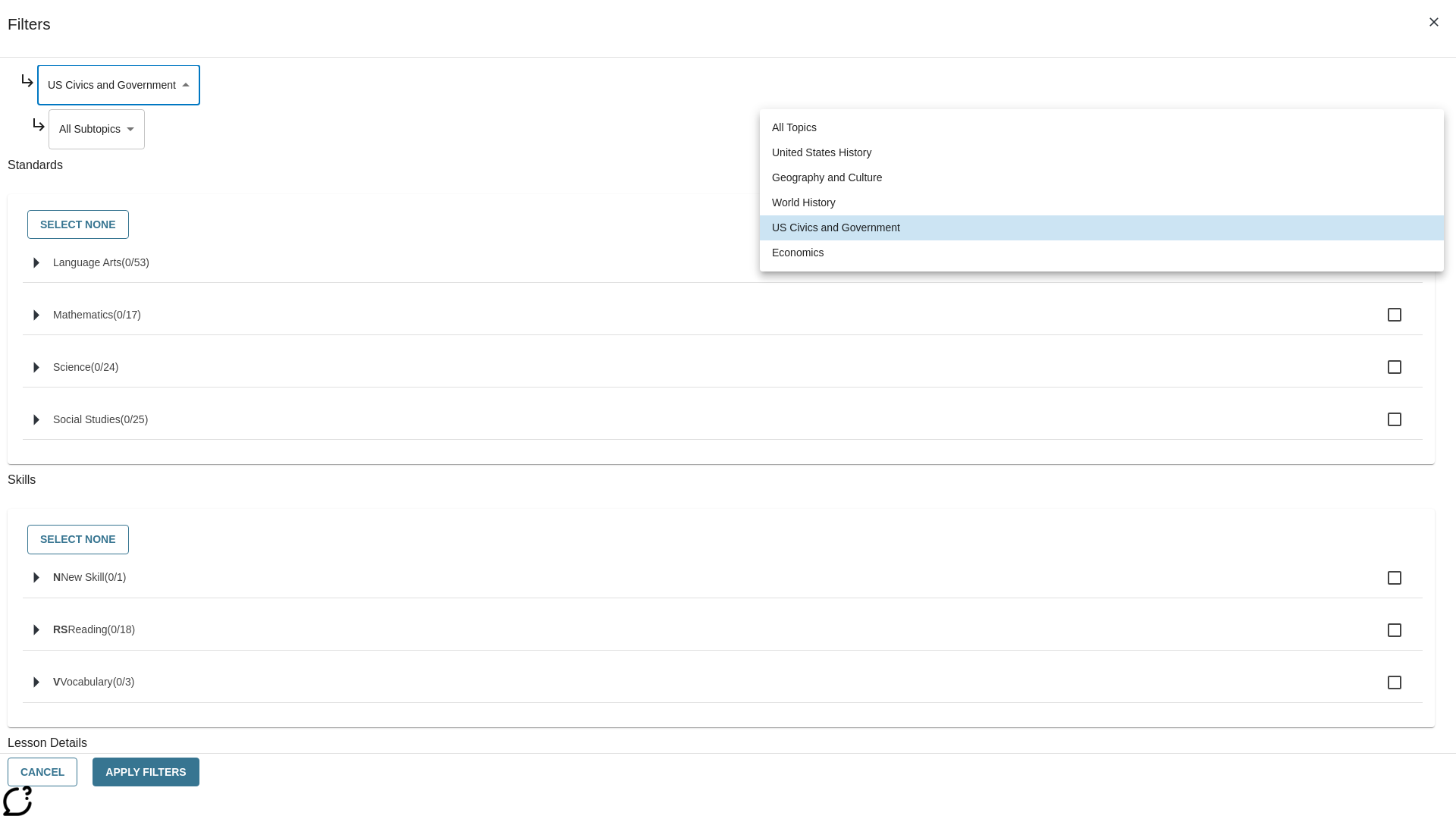
type input "195"
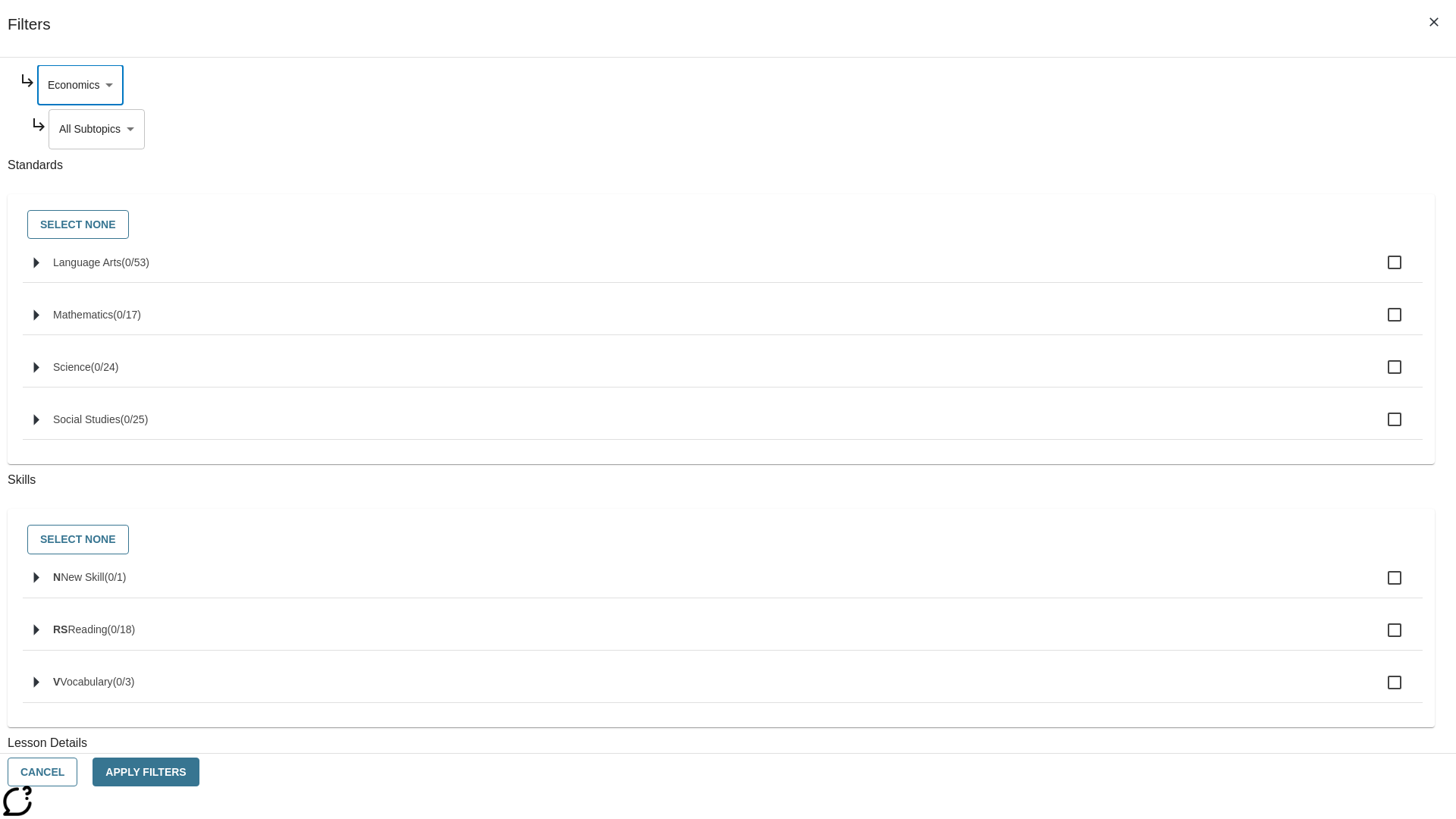
click at [1112, 274] on body "Skip to main content NJ Edition EN Grade 3 2025 Auto Grade 3 Search 0 Tauto Das…" at bounding box center [728, 470] width 1444 height 837
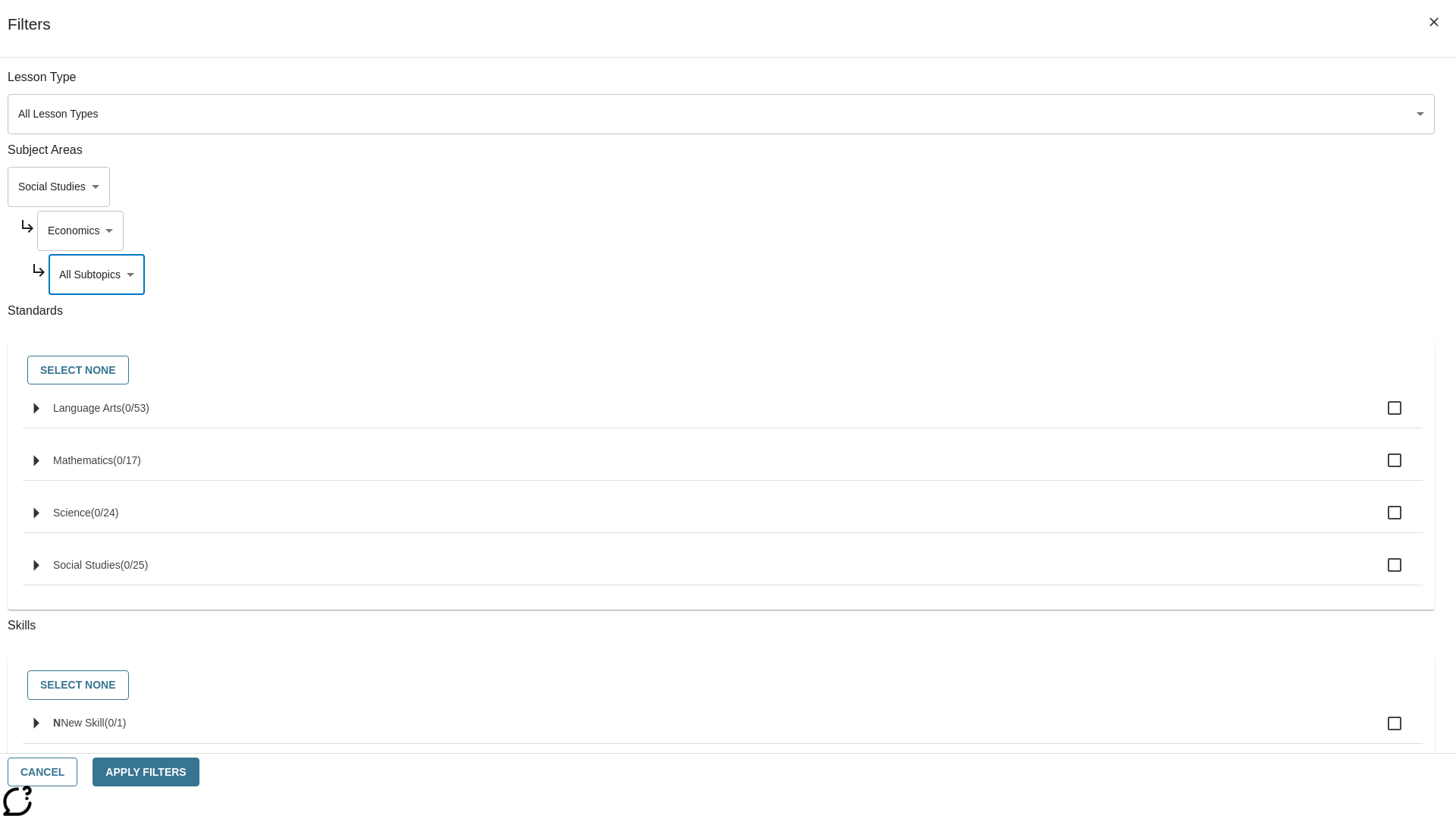
click at [1092, 187] on body "Skip to main content NJ Edition EN Grade 3 2025 Auto Grade 3 Search 0 Tauto Das…" at bounding box center [728, 470] width 1444 height 837
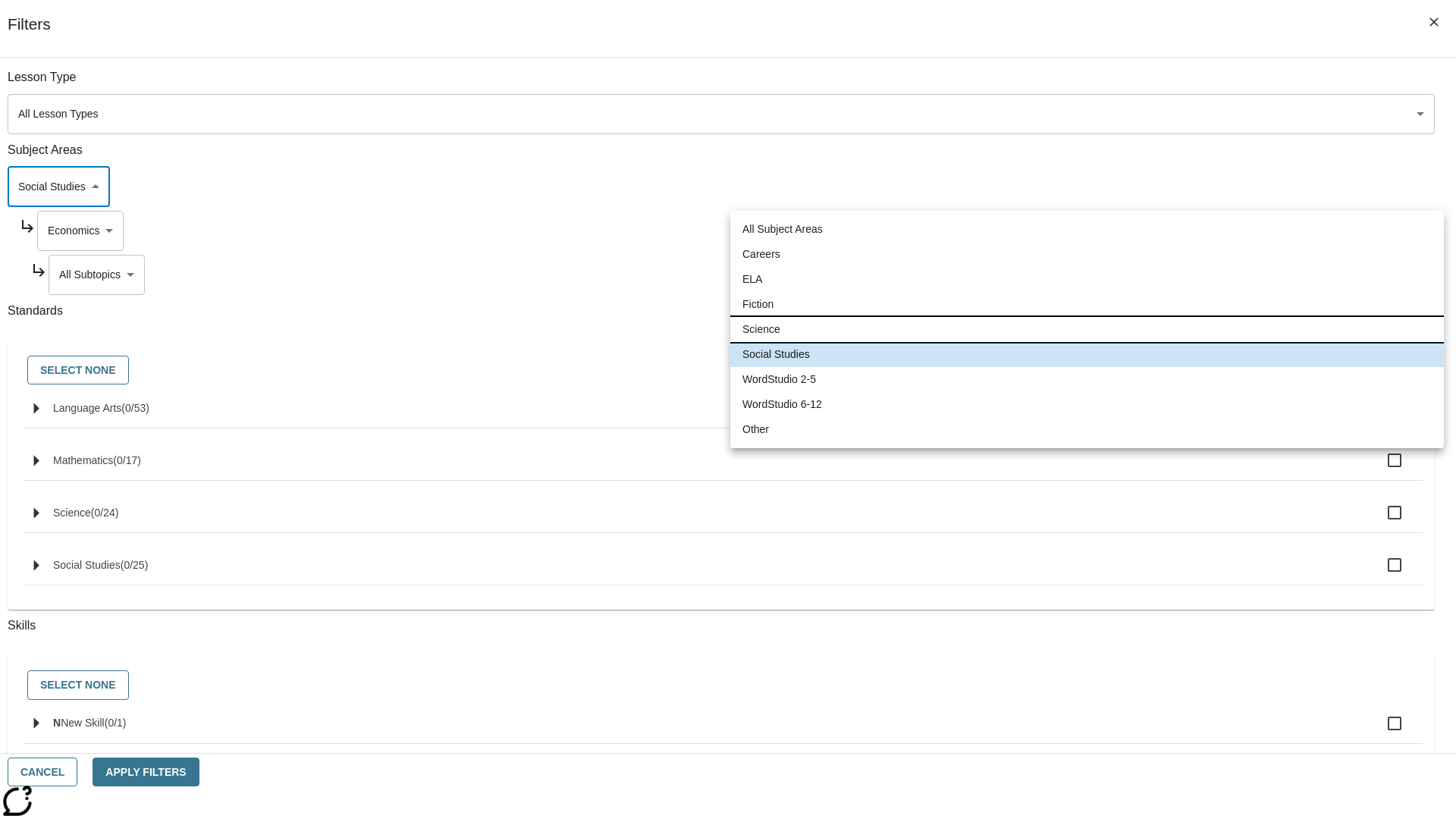
click at [1086, 329] on li "Science" at bounding box center [1086, 329] width 713 height 25
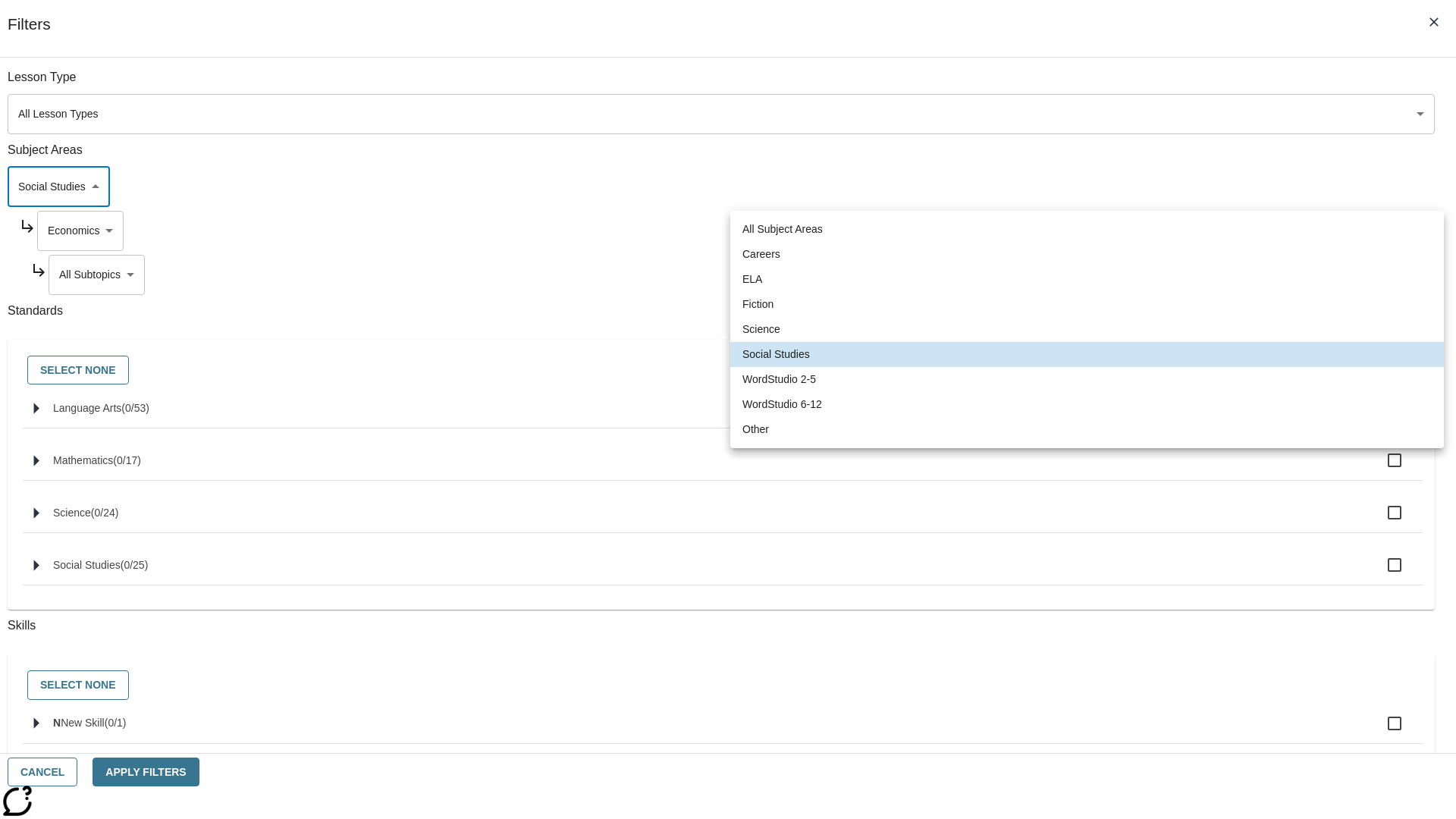
type input "2"
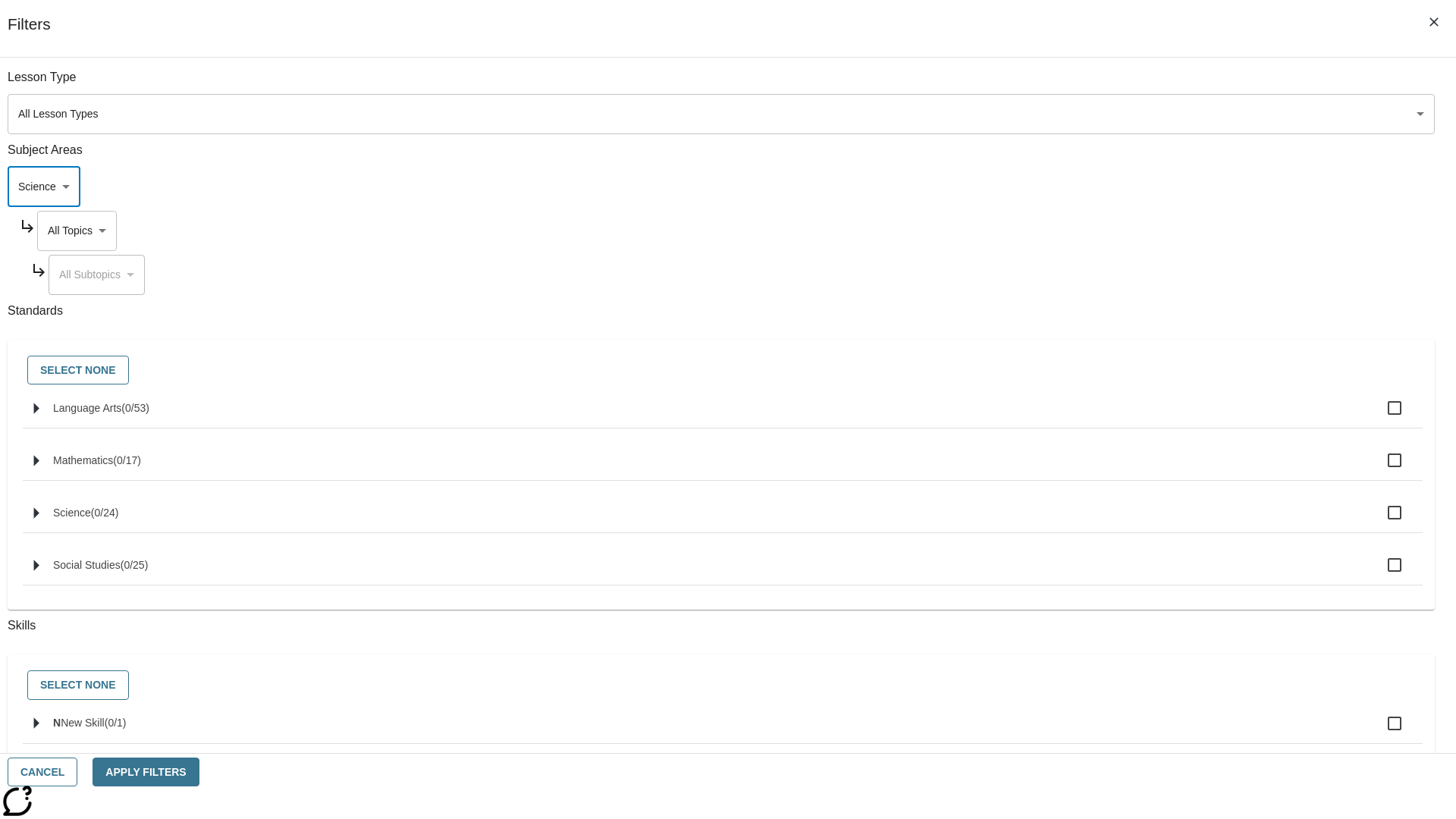
click at [1105, 85] on body "Skip to main content NJ Edition EN Grade 3 2025 Auto Grade 3 Search 0 Tauto Das…" at bounding box center [728, 470] width 1444 height 837
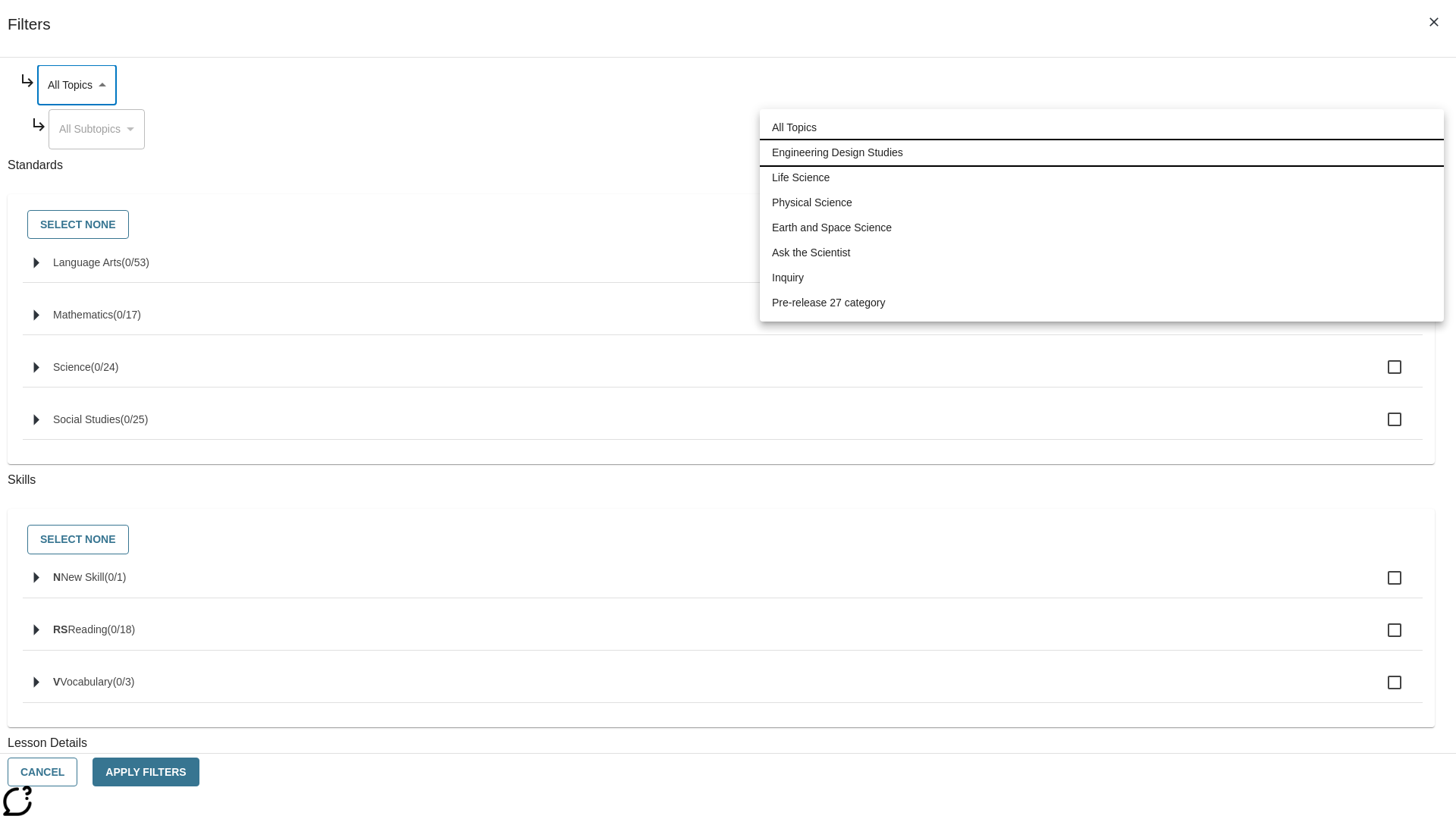
click at [1102, 153] on li "Engineering Design Studies" at bounding box center [1102, 153] width 684 height 25
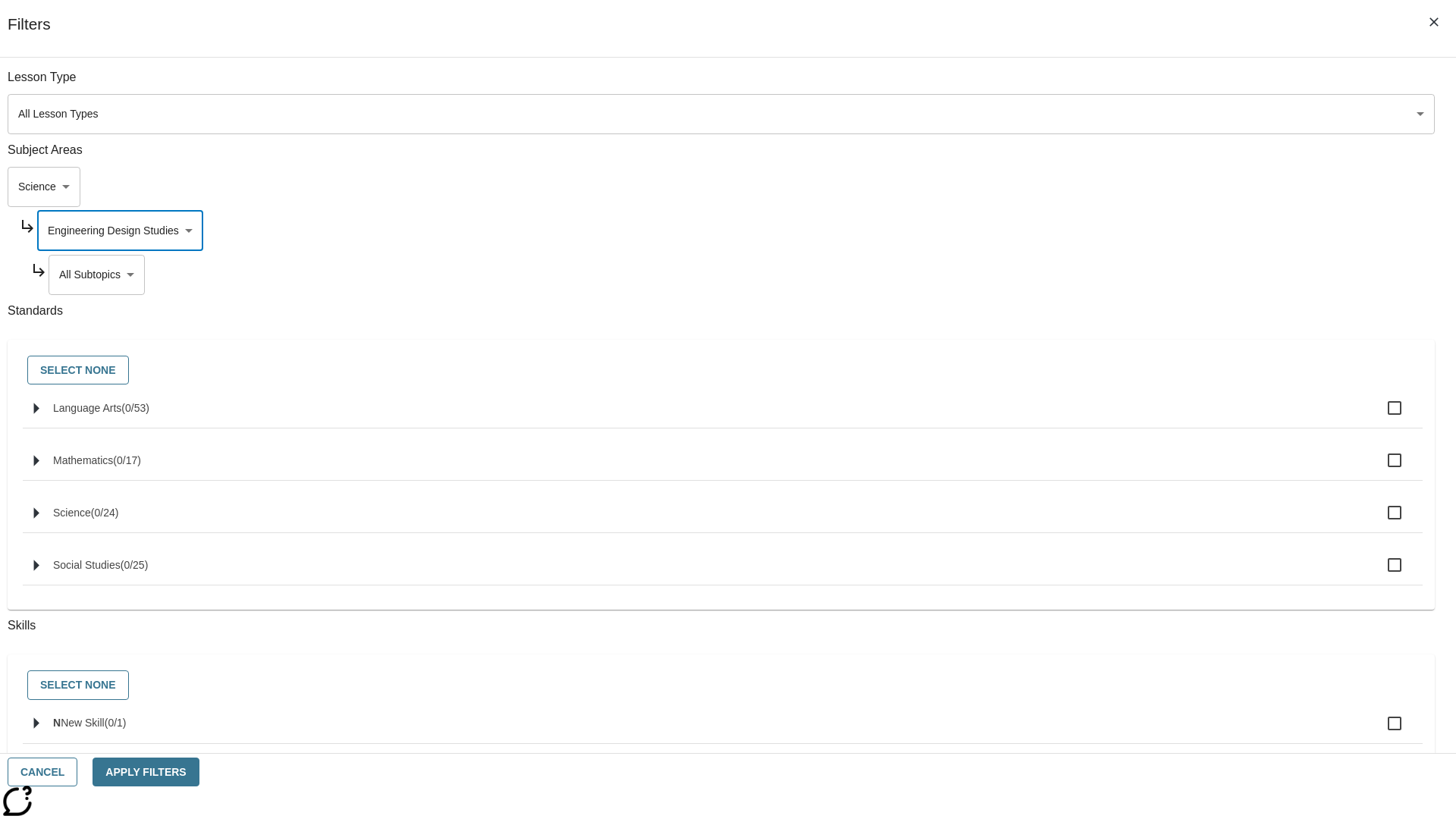
click at [1112, 274] on body "Skip to main content NJ Edition EN Grade 3 2025 Auto Grade 3 Search 0 Tauto Das…" at bounding box center [728, 470] width 1444 height 837
click at [1105, 230] on body "Skip to main content NJ Edition EN Grade 3 2025 Auto Grade 3 Search 0 Tauto Das…" at bounding box center [728, 470] width 1444 height 837
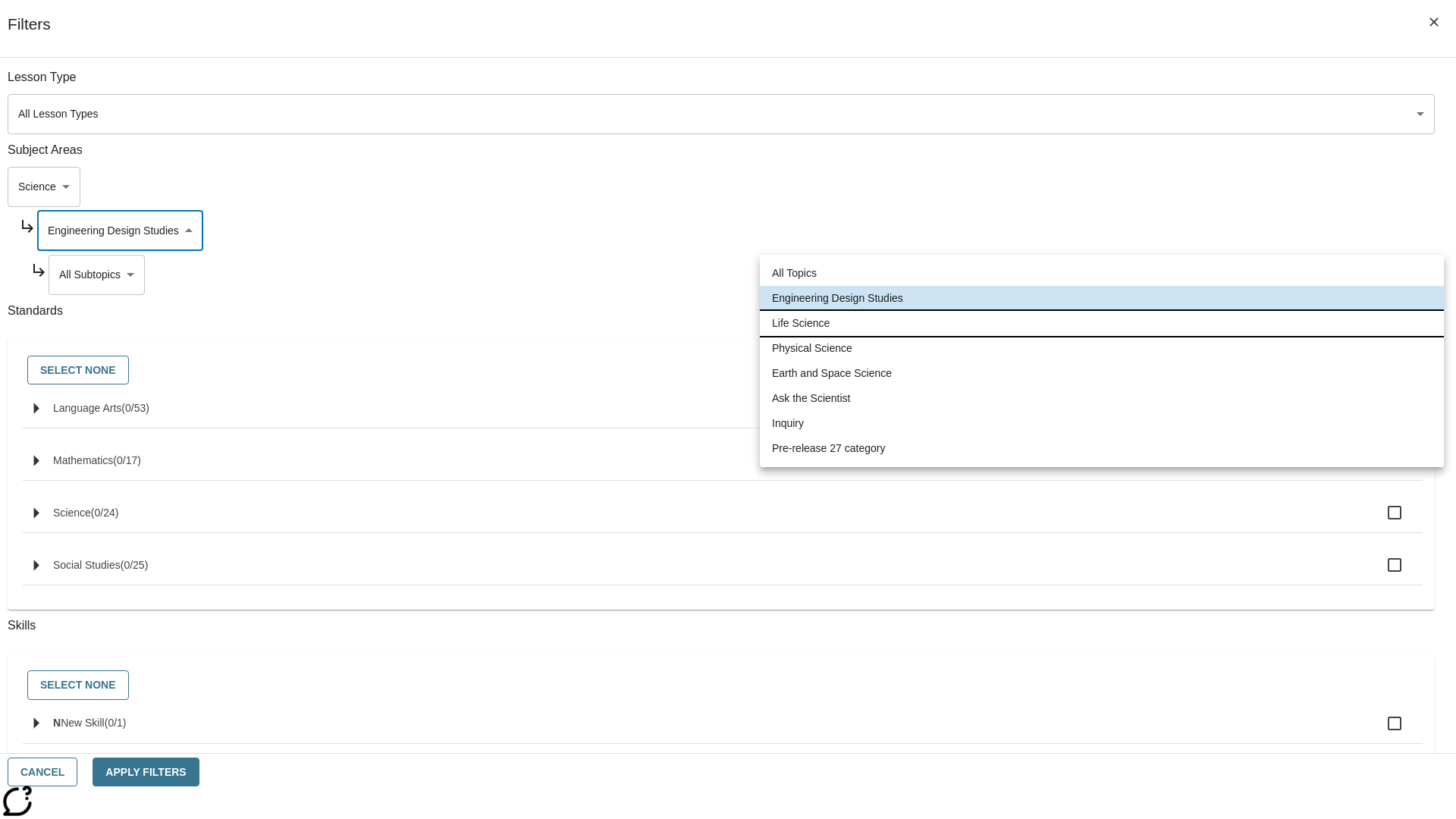
click at [1102, 323] on li "Life Science" at bounding box center [1102, 323] width 684 height 25
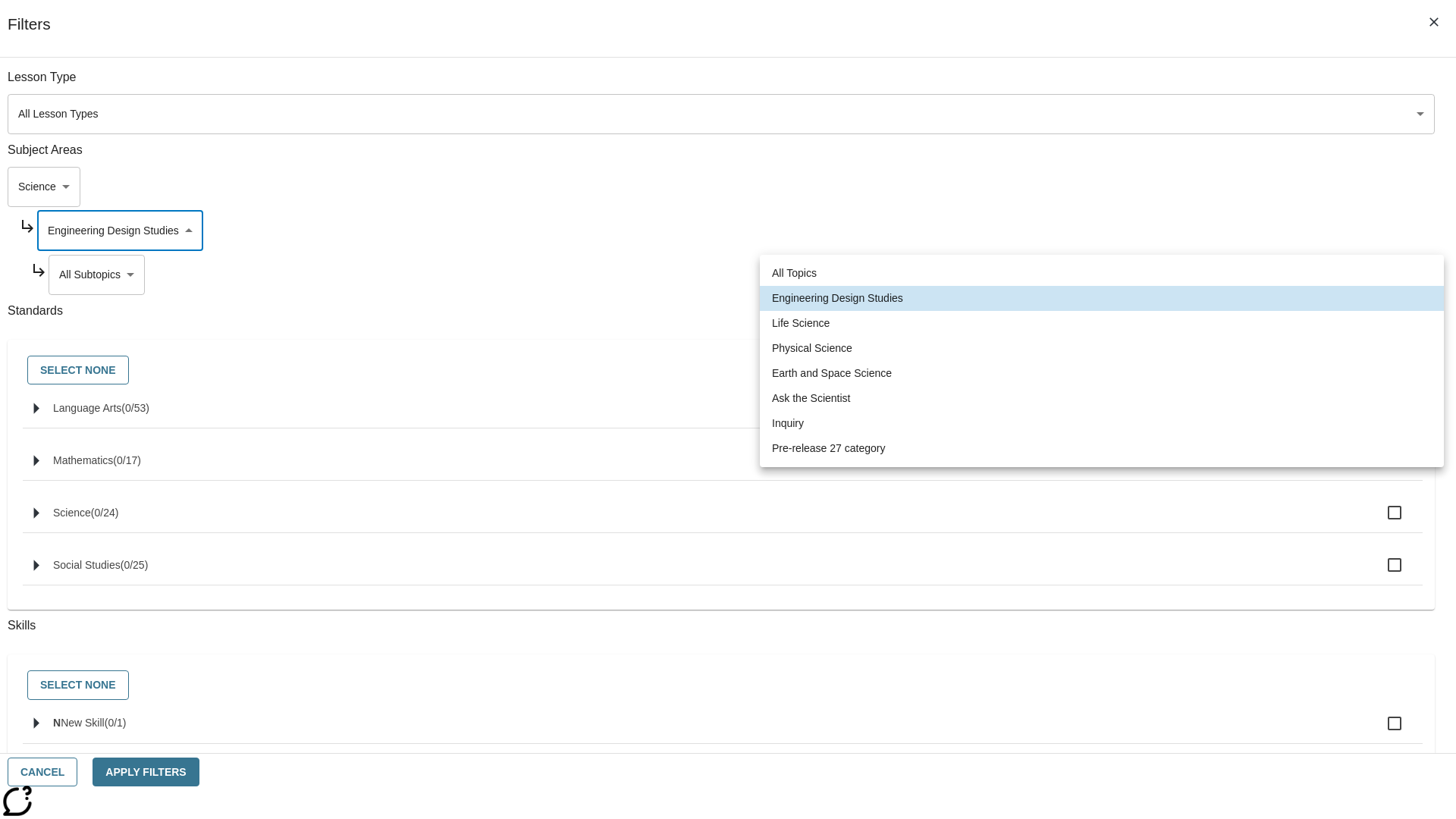
type input "189"
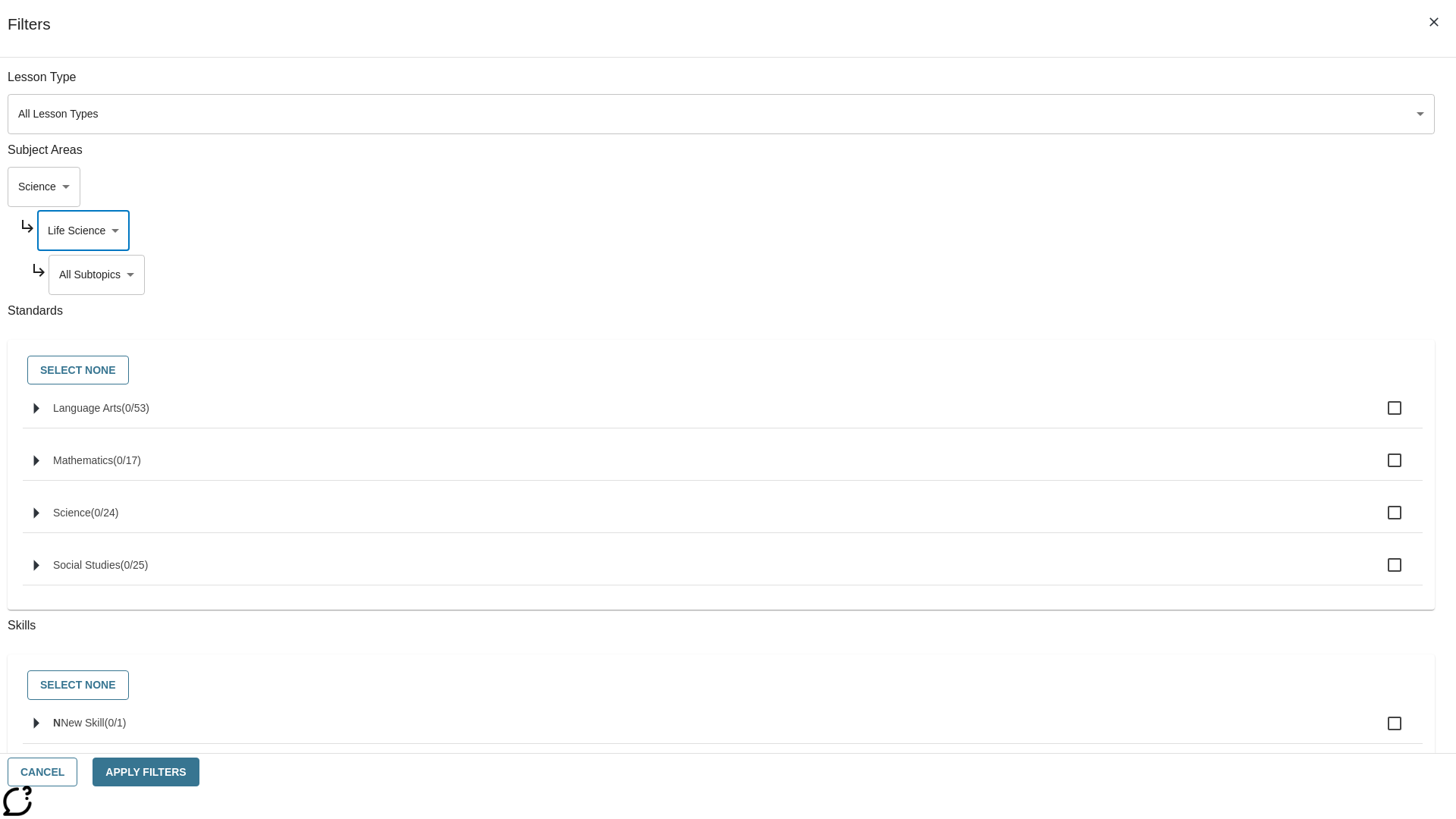
click at [1112, 274] on body "Skip to main content NJ Edition EN Grade 3 2025 Auto Grade 3 Search 0 Tauto Das…" at bounding box center [728, 470] width 1444 height 837
click at [1105, 230] on body "Skip to main content NJ Edition EN Grade 3 2025 Auto Grade 3 Search 0 Tauto Das…" at bounding box center [728, 470] width 1444 height 837
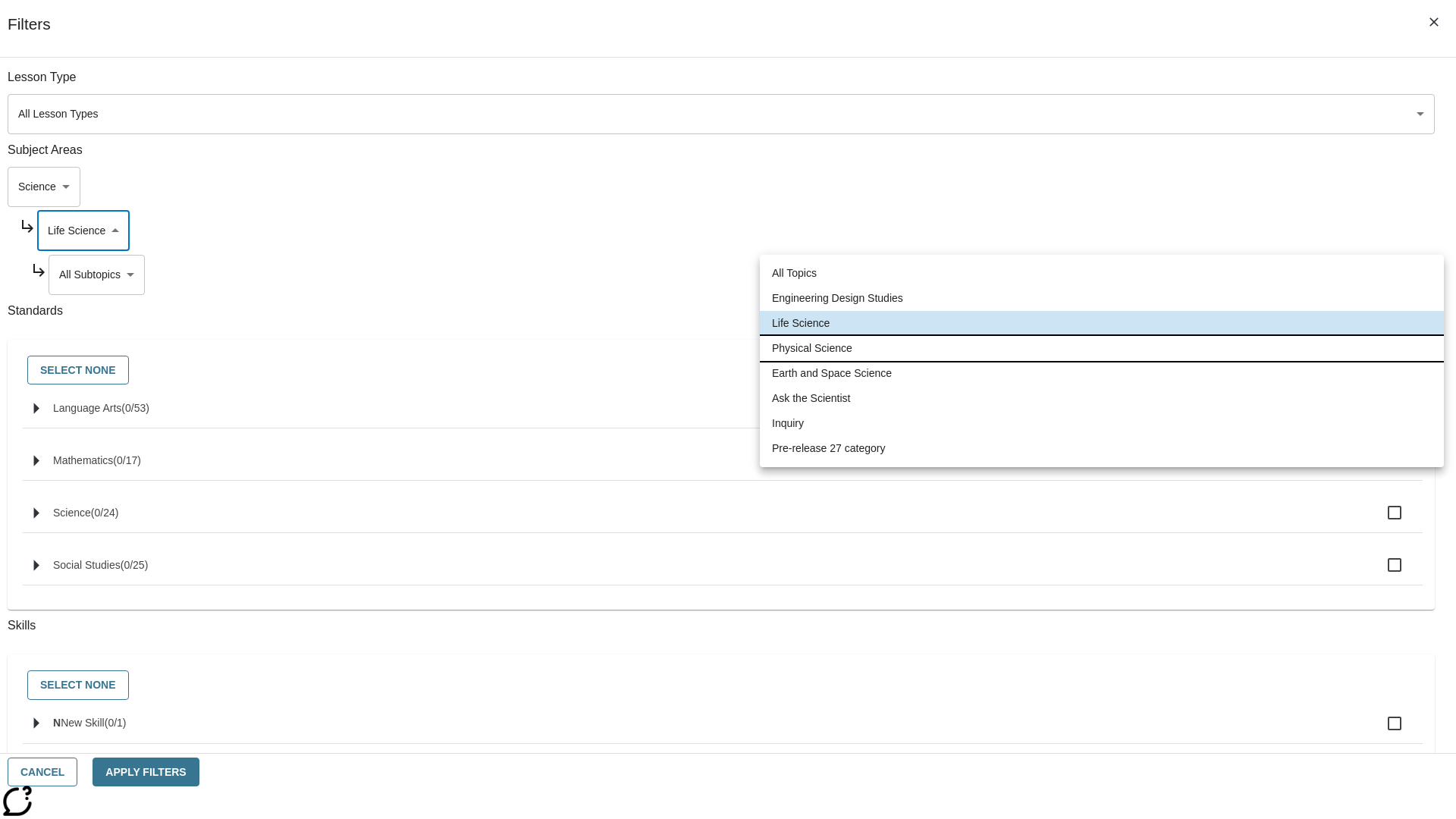
click at [1102, 348] on li "Physical Science" at bounding box center [1102, 348] width 684 height 25
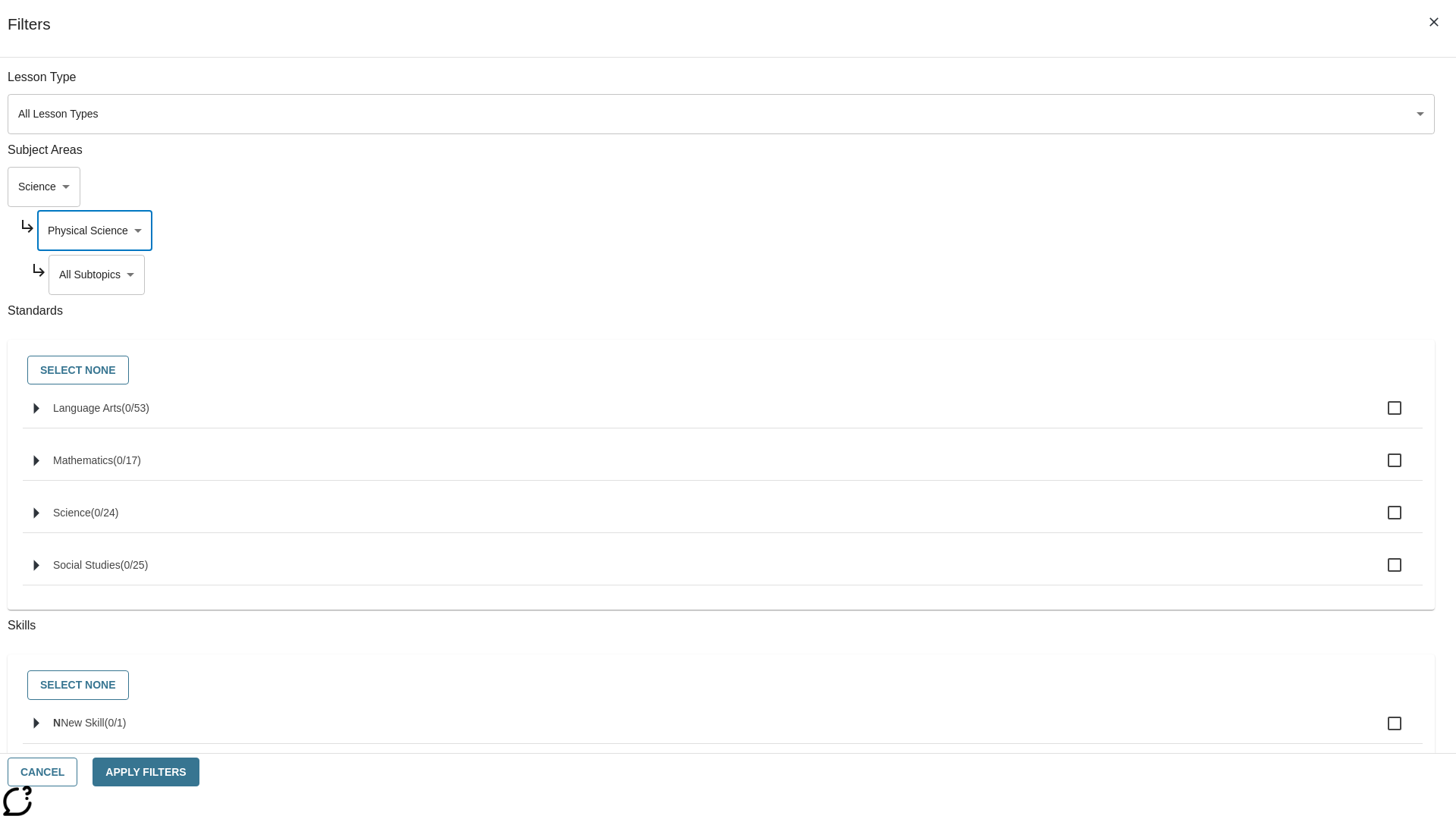
click at [1112, 274] on body "Skip to main content NJ Edition EN Grade 3 2025 Auto Grade 3 Search 0 Tauto Das…" at bounding box center [728, 470] width 1444 height 837
click at [1105, 85] on body "Skip to main content NJ Edition EN Grade 3 2025 Auto Grade 3 Search 0 Tauto Das…" at bounding box center [728, 470] width 1444 height 837
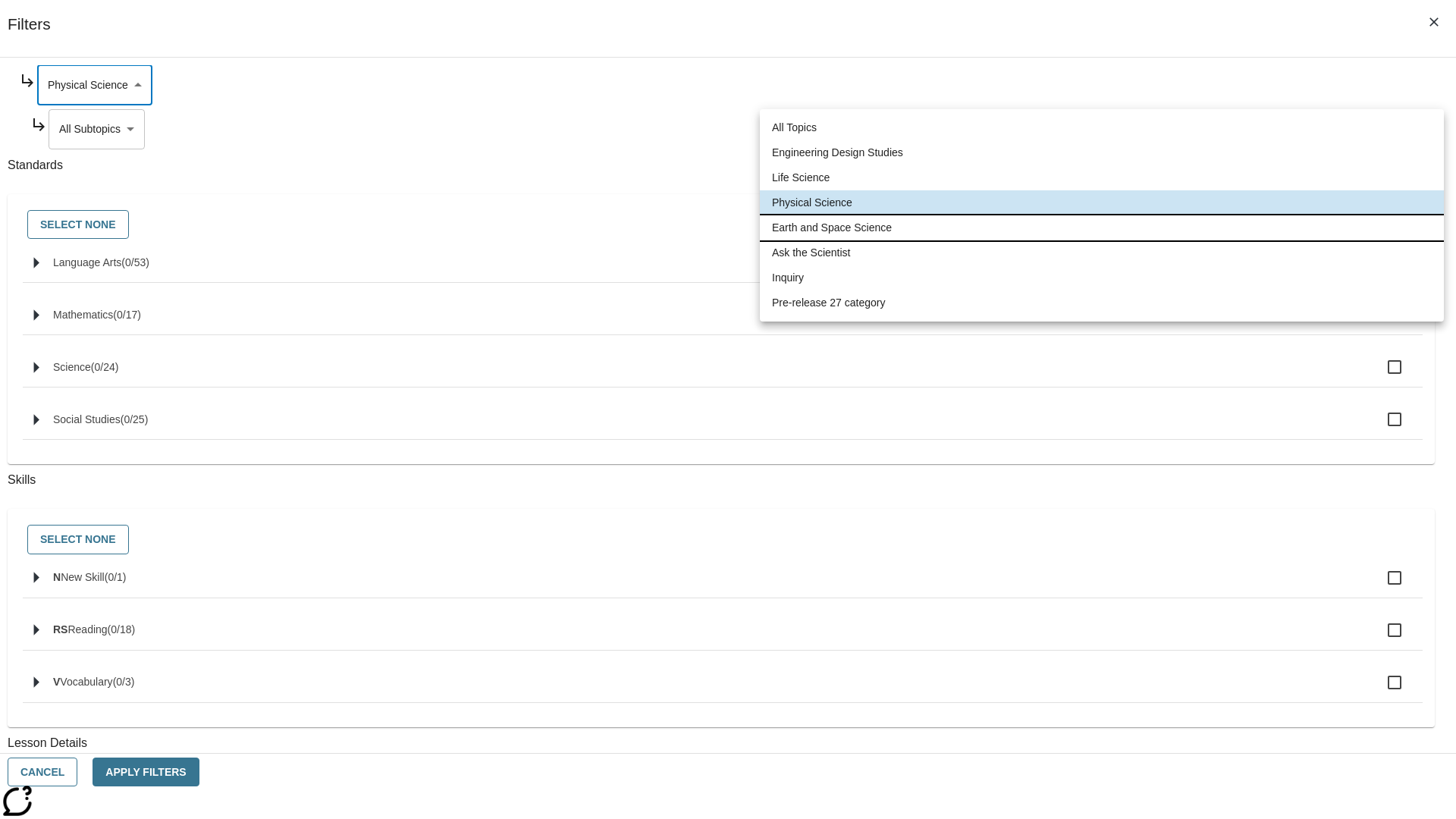
click at [1102, 227] on li "Earth and Space Science" at bounding box center [1102, 227] width 684 height 25
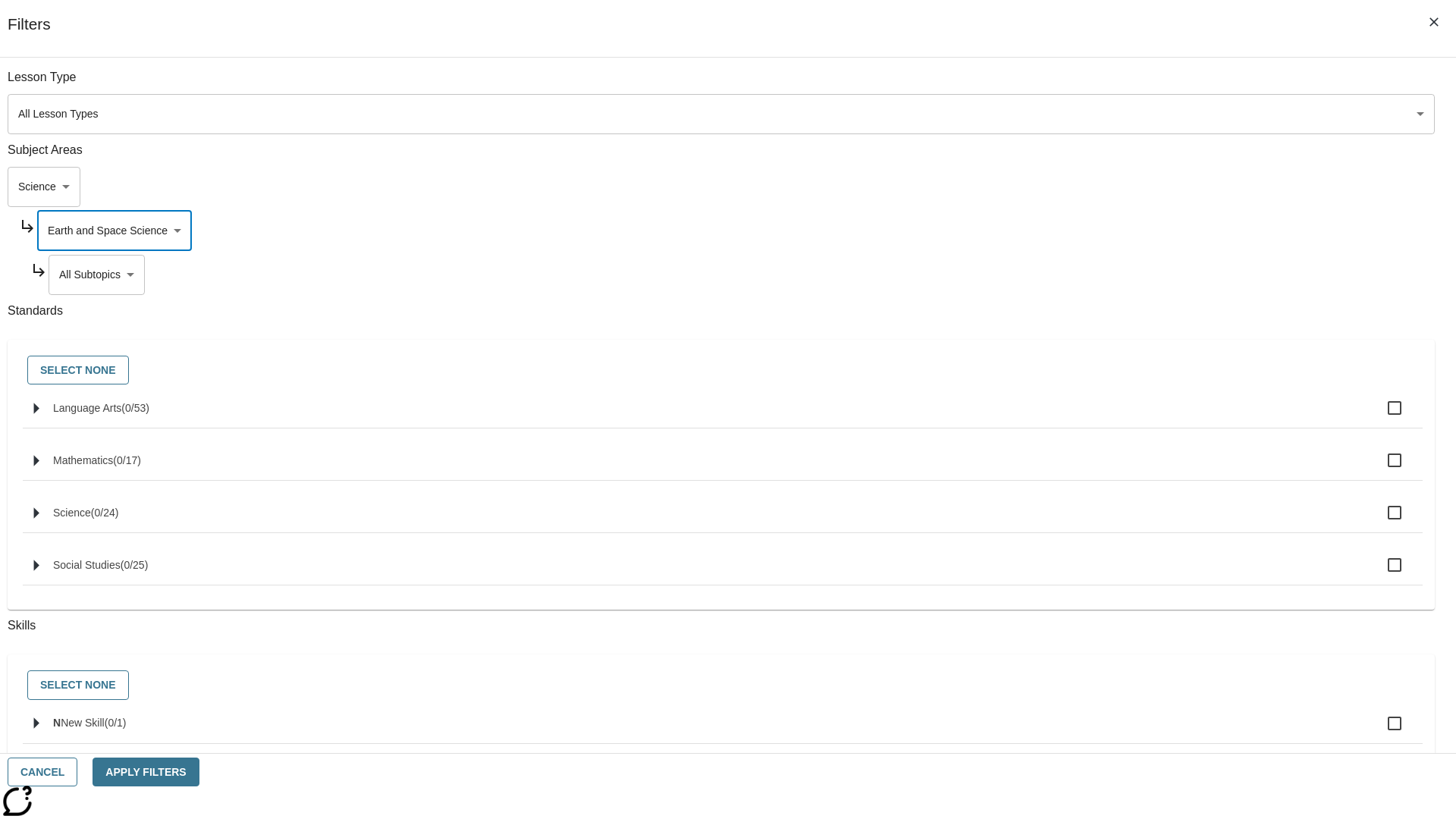
click at [1112, 274] on body "Skip to main content NJ Edition EN Grade 3 2025 Auto Grade 3 Search 0 Tauto Das…" at bounding box center [728, 470] width 1444 height 837
click at [1105, 230] on body "Skip to main content NJ Edition EN Grade 3 2025 Auto Grade 3 Search 0 Tauto Das…" at bounding box center [728, 470] width 1444 height 837
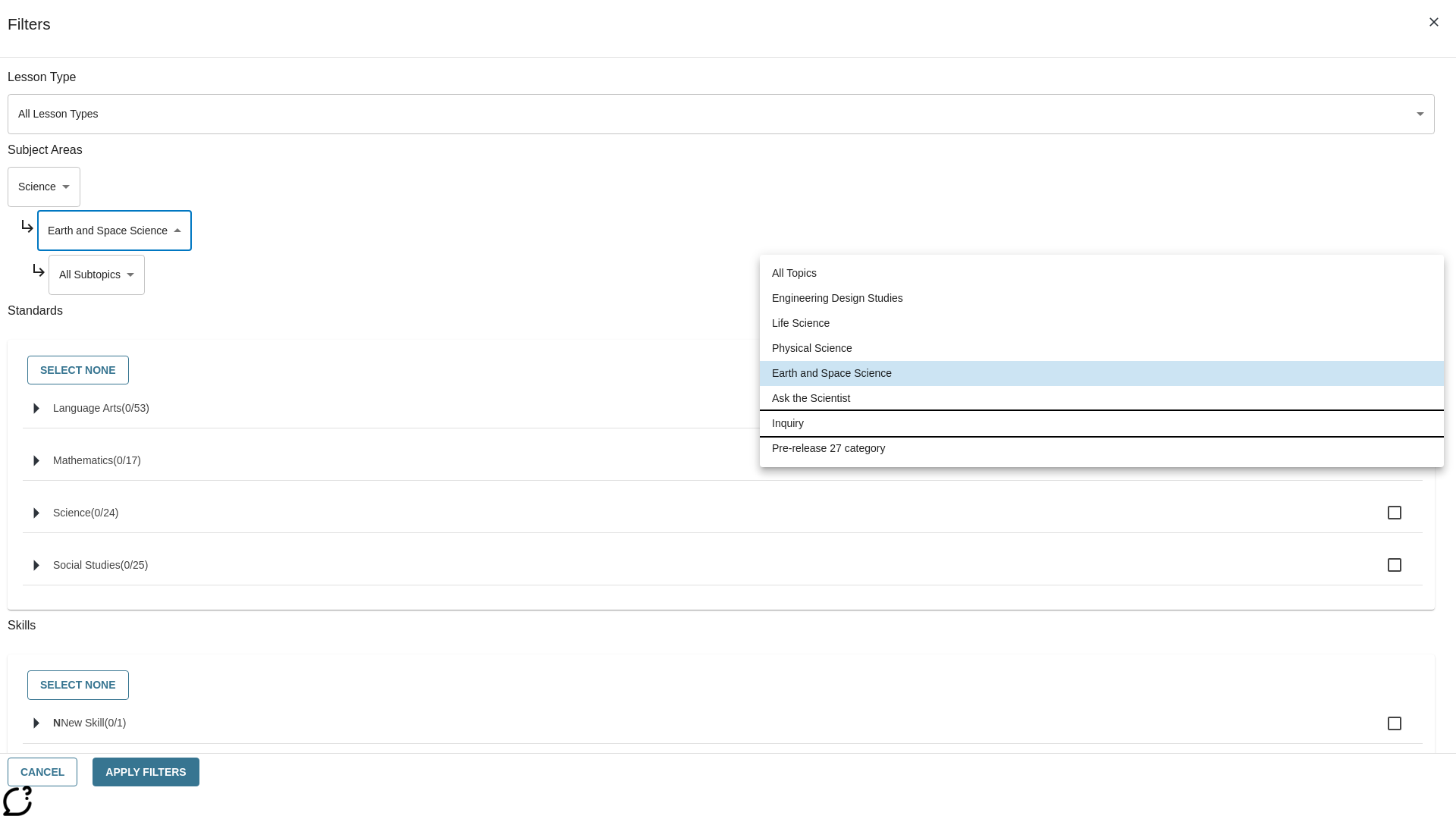
click at [1102, 423] on li "Inquiry" at bounding box center [1102, 423] width 684 height 25
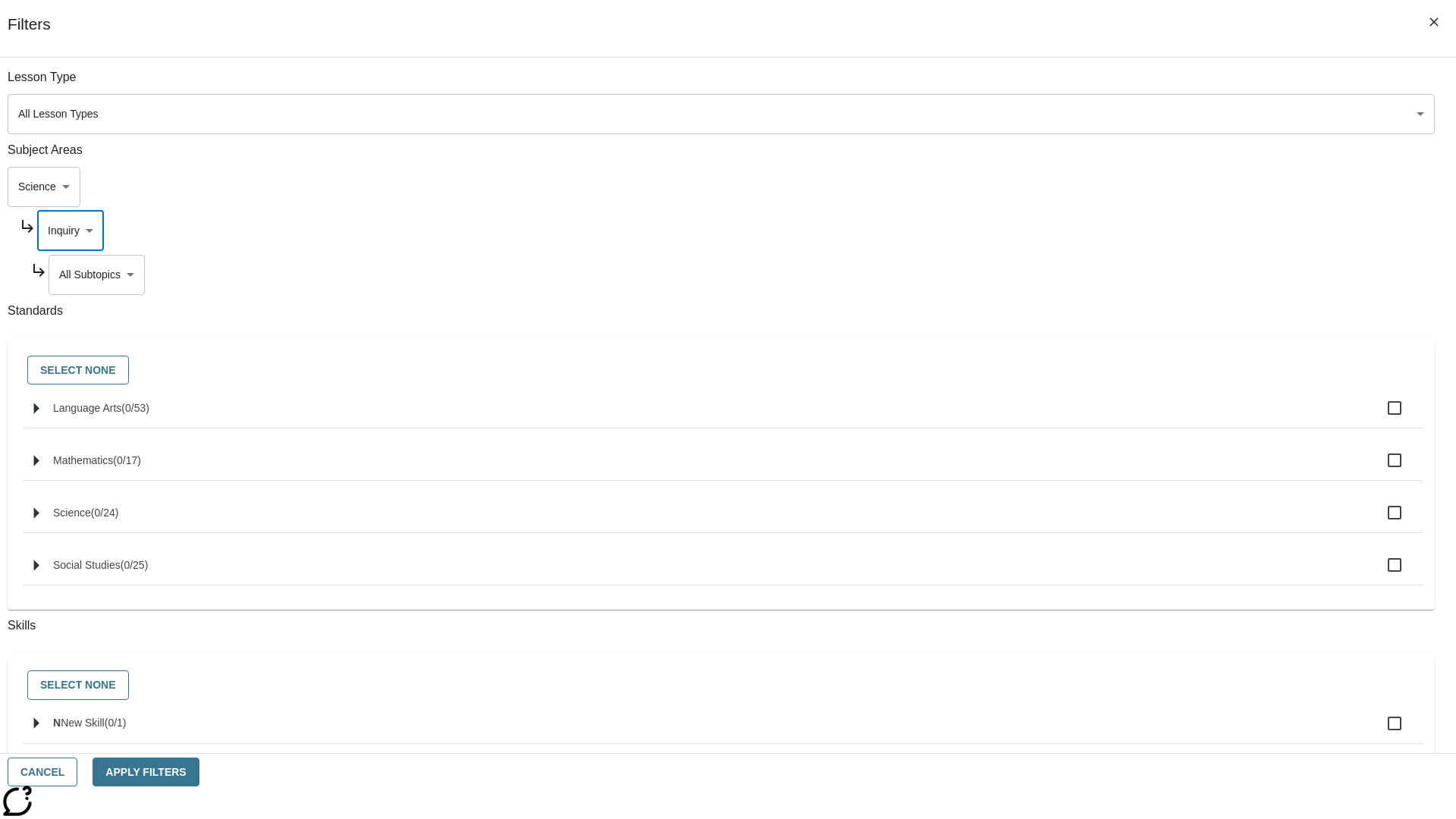
click at [1112, 274] on body "Skip to main content NJ Edition EN Grade 3 2025 Auto Grade 3 Search 0 Tauto Das…" at bounding box center [728, 470] width 1444 height 837
click at [1105, 230] on body "Skip to main content NJ Edition EN Grade 3 2025 Auto Grade 3 Search 0 Tauto Das…" at bounding box center [728, 470] width 1444 height 837
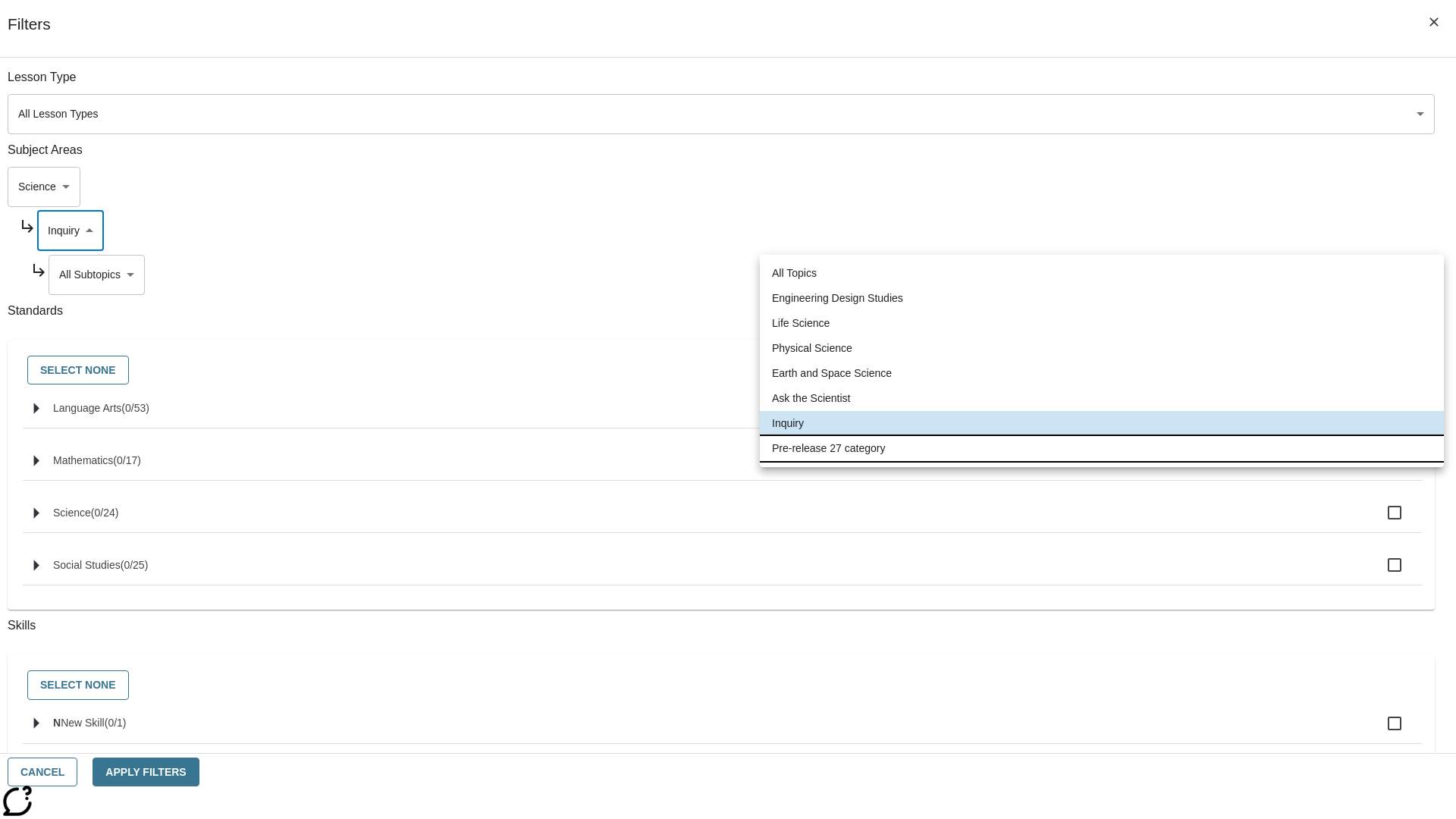
click at [1102, 448] on li "Pre-release 27 category" at bounding box center [1102, 448] width 684 height 25
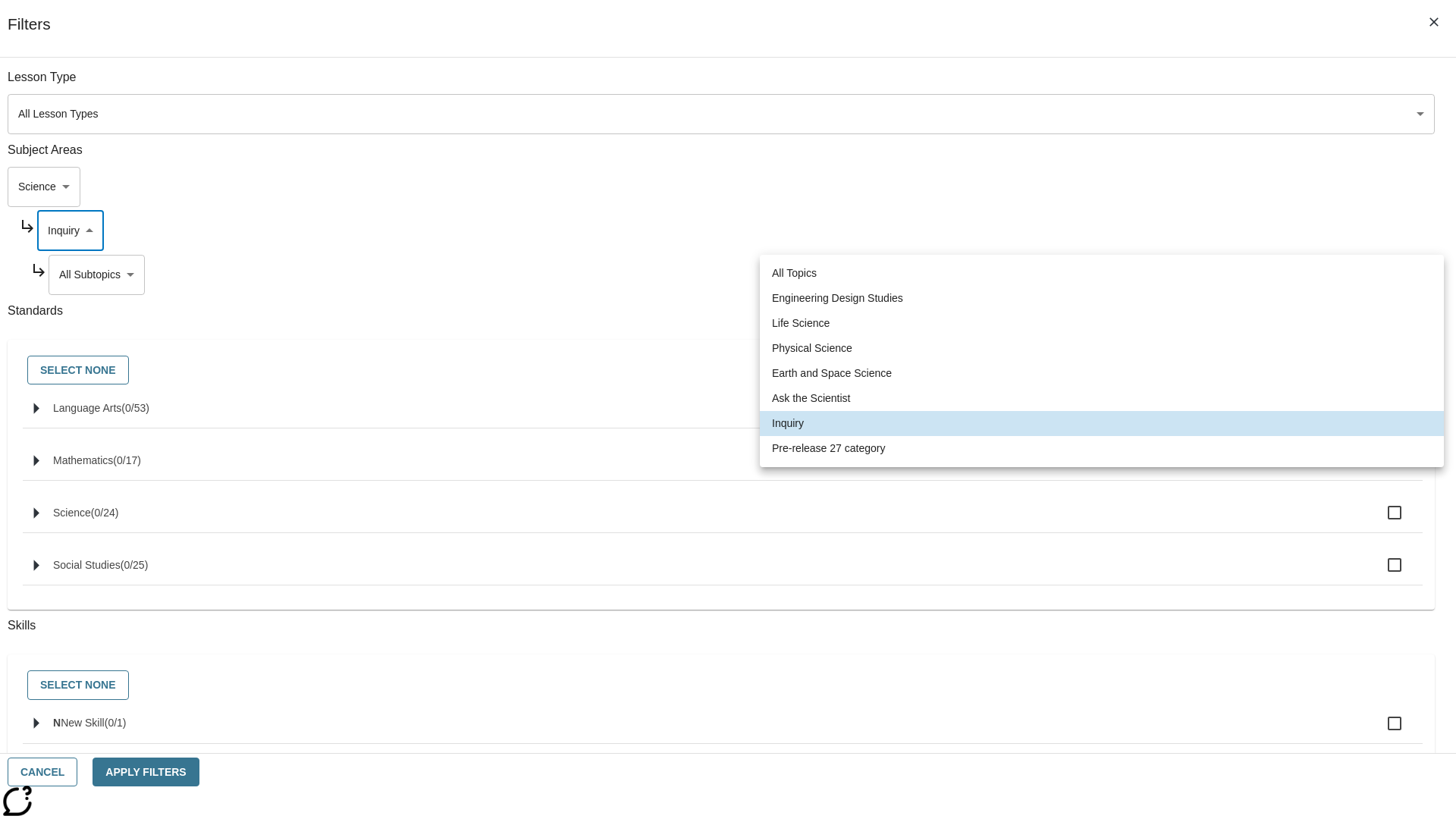
type input "271"
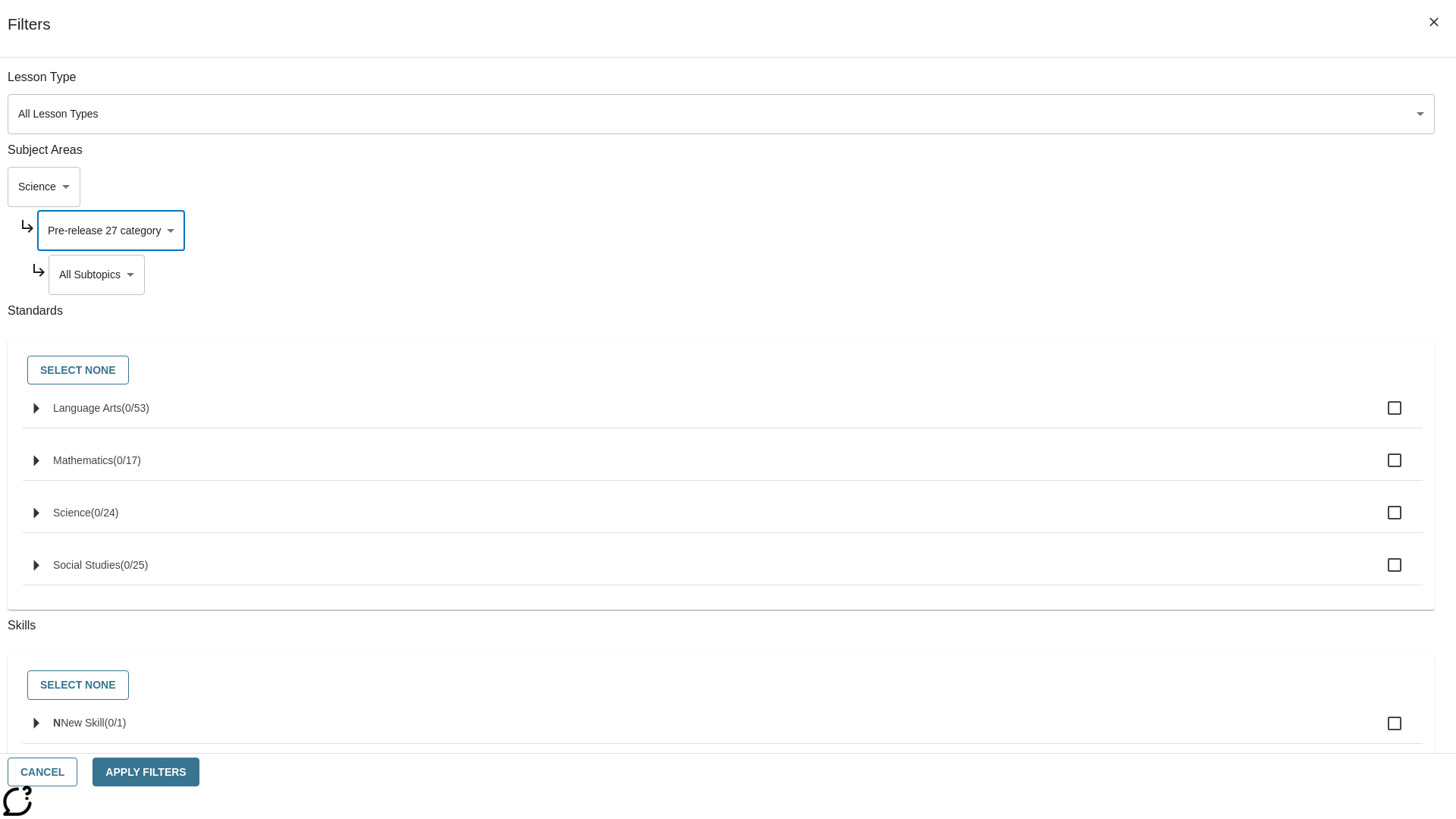
click at [1112, 85] on body "Skip to main content NJ Edition EN Grade 3 2025 Auto Grade 3 Search 0 Tauto Das…" at bounding box center [728, 470] width 1444 height 837
click at [1092, 187] on body "Skip to main content NJ Edition EN Grade 3 2025 Auto Grade 3 Search 0 Tauto Das…" at bounding box center [728, 470] width 1444 height 837
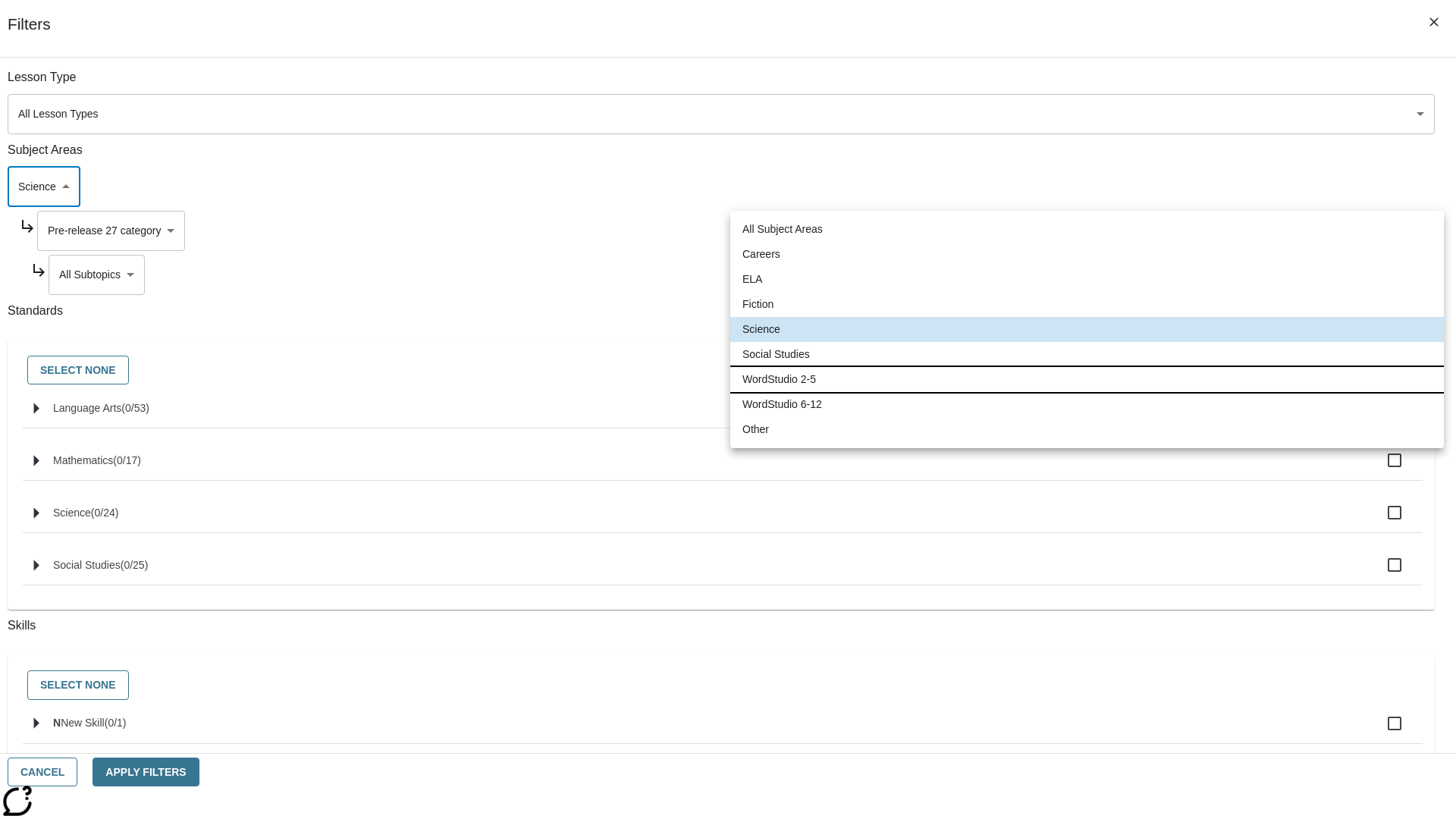
click at [1086, 379] on li "WordStudio 2-5" at bounding box center [1086, 379] width 713 height 25
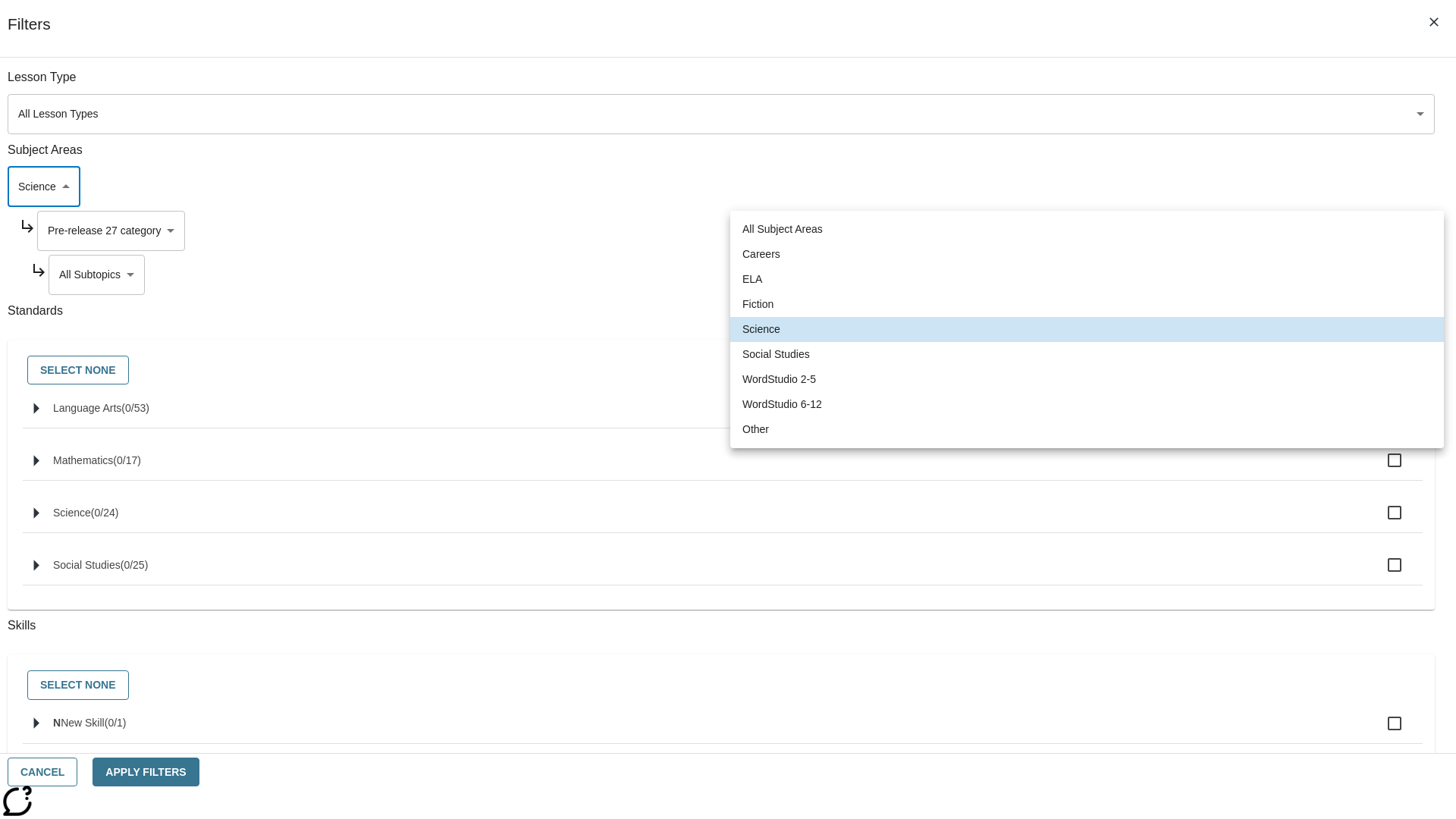
type input "6"
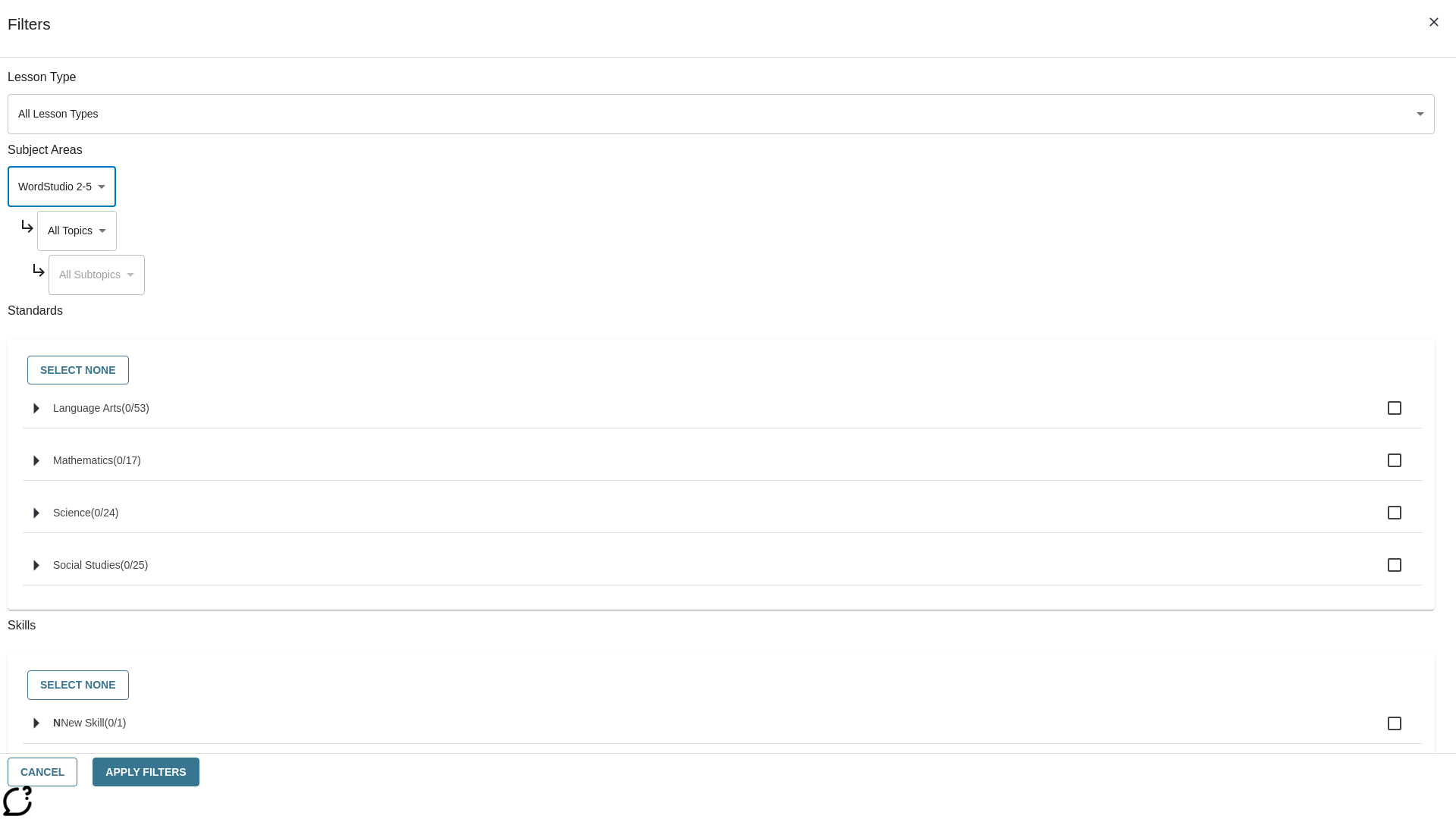
click at [1105, 230] on body "Skip to main content NJ Edition EN Grade 3 2025 Auto Grade 3 Search 0 Tauto Das…" at bounding box center [728, 470] width 1444 height 837
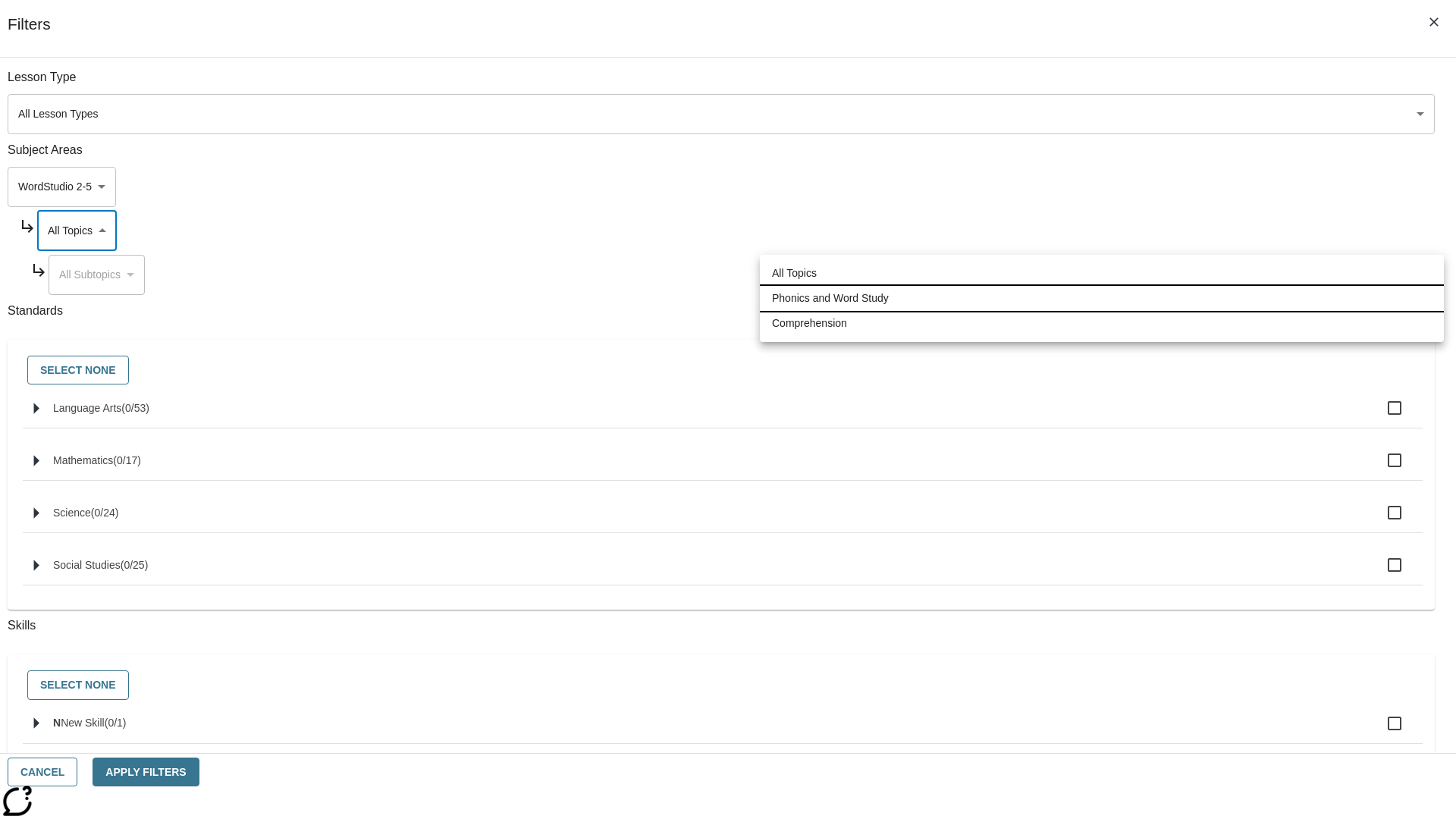
click at [1102, 298] on li "Phonics and Word Study" at bounding box center [1102, 298] width 684 height 25
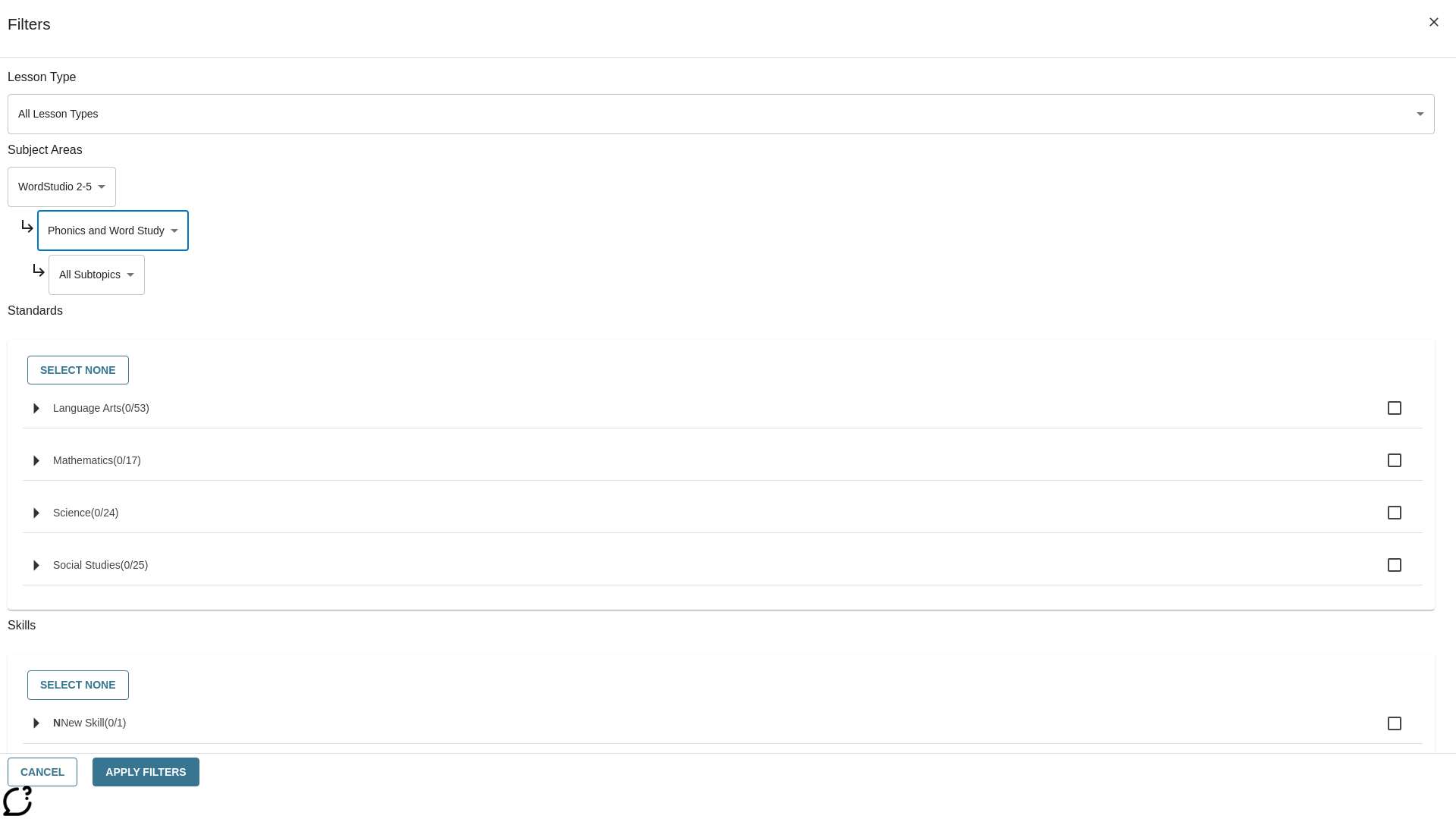
type input "249"
